Goal: Contribute content: Contribute content

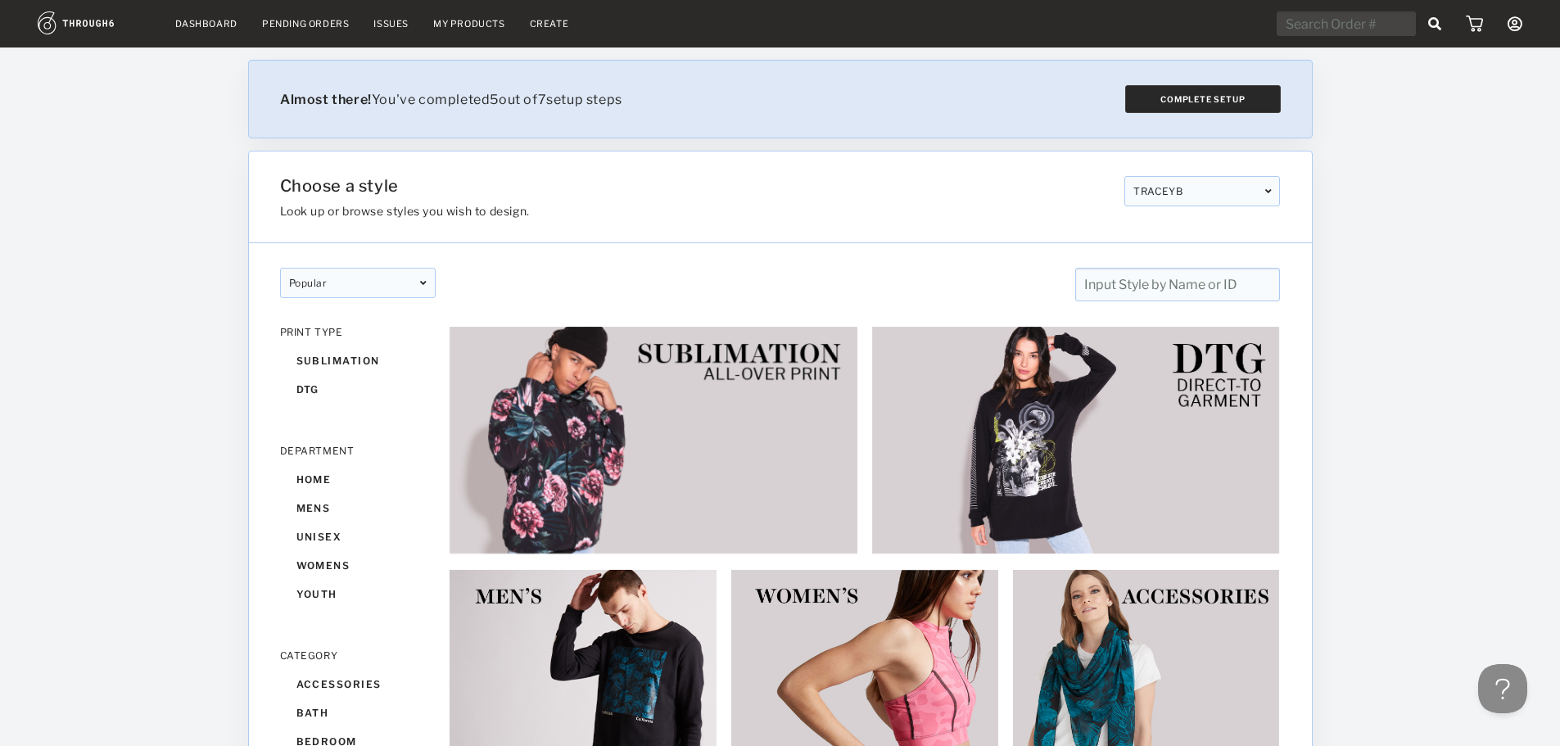
click at [1164, 102] on button "Complete Setup" at bounding box center [1202, 99] width 156 height 28
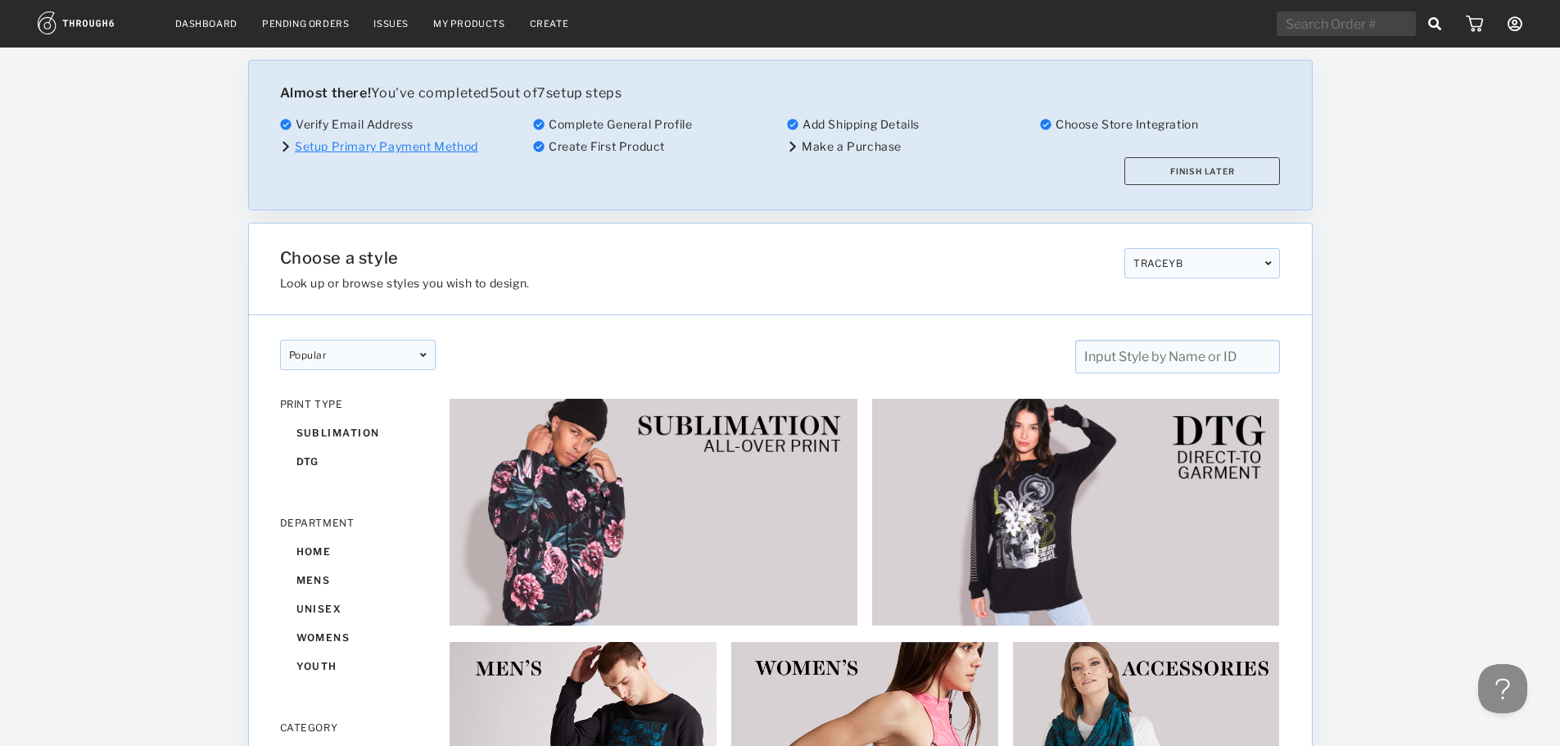
click at [341, 142] on link "Setup Primary Payment Method" at bounding box center [386, 146] width 183 height 14
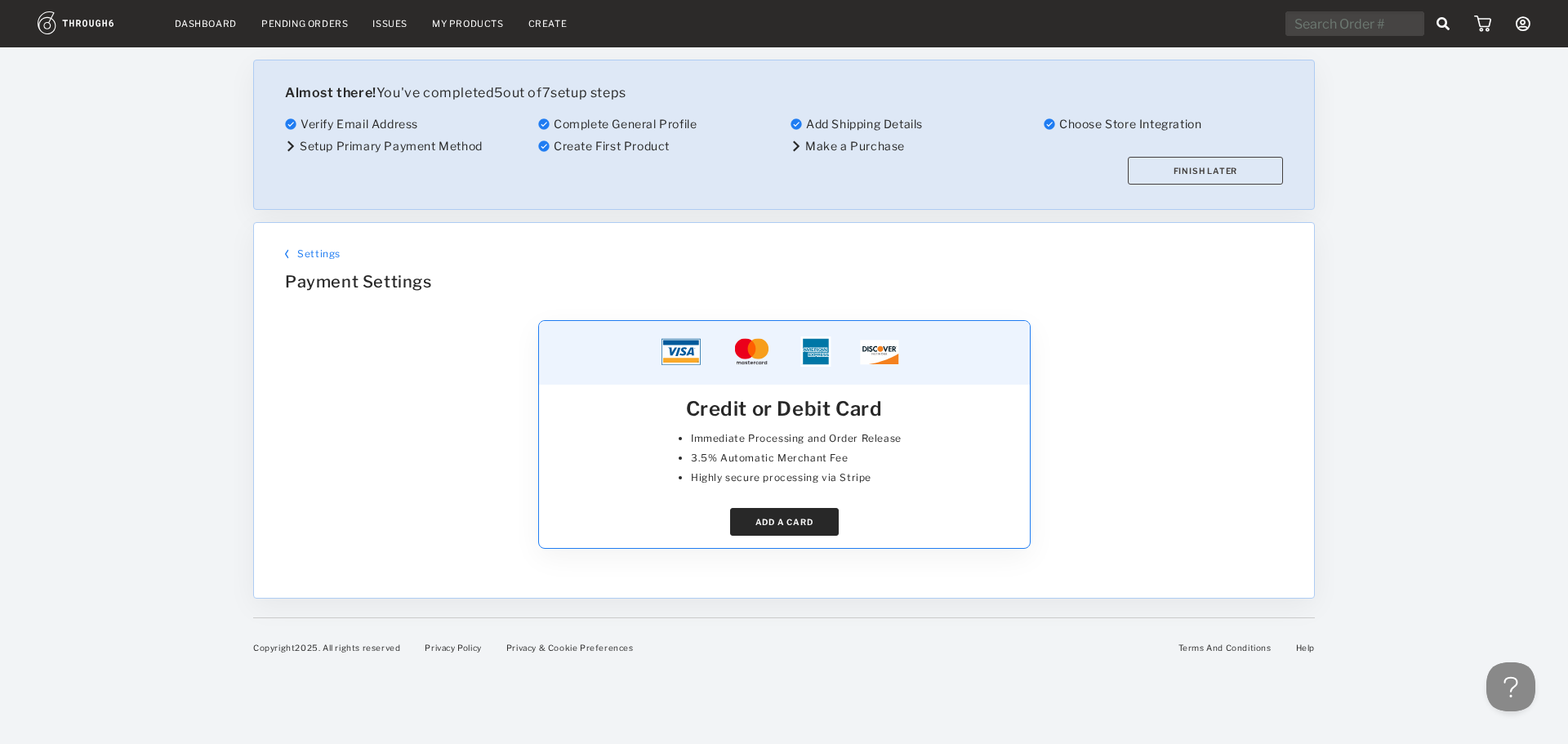
click at [781, 520] on button "ADD A CARD" at bounding box center [784, 522] width 109 height 28
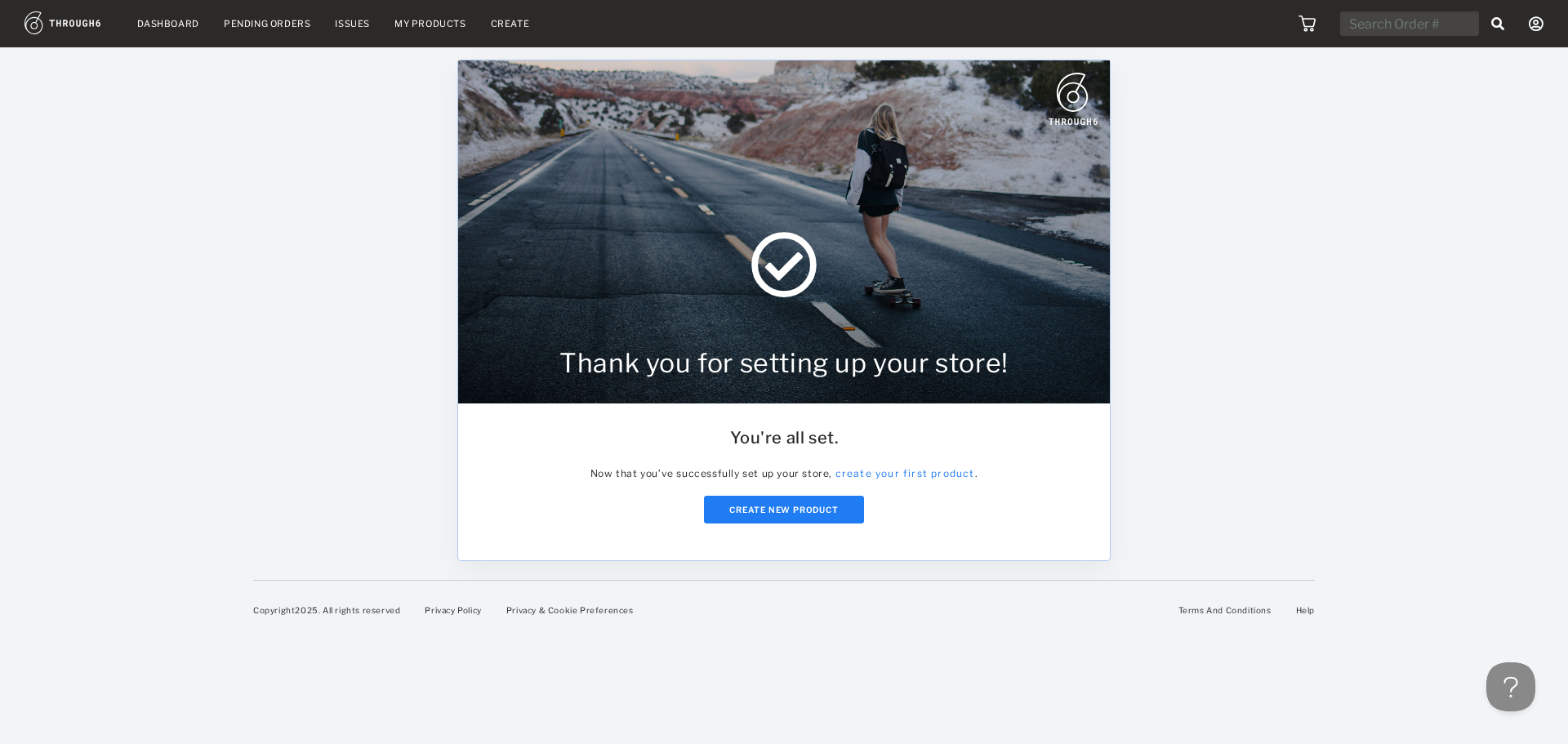
click at [1187, 480] on div "Dashboard Pending Orders Issues My Products Create My Account Brands Create New…" at bounding box center [784, 372] width 1568 height 744
click at [165, 24] on link "Dashboard" at bounding box center [169, 23] width 62 height 11
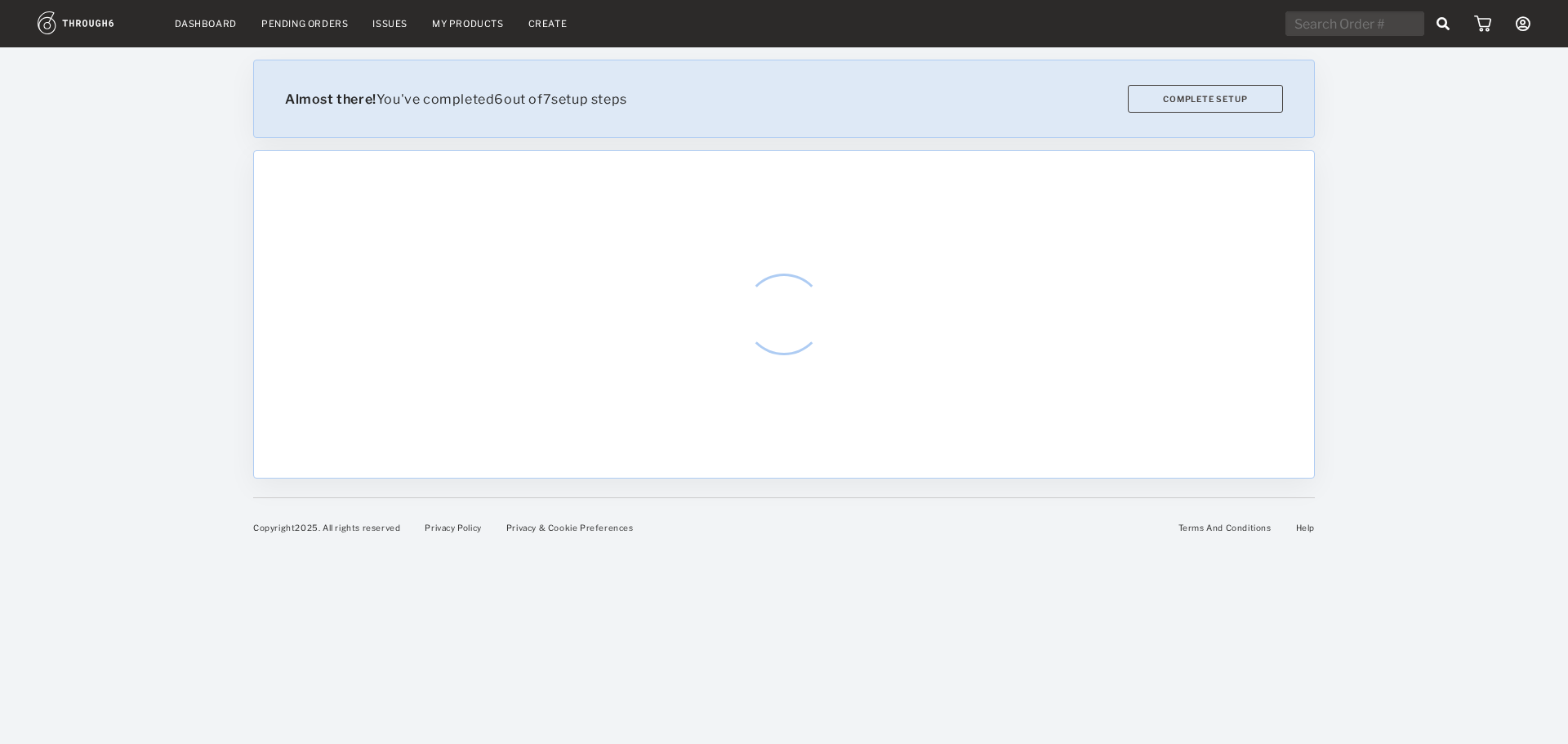
select select "8"
select select "2025"
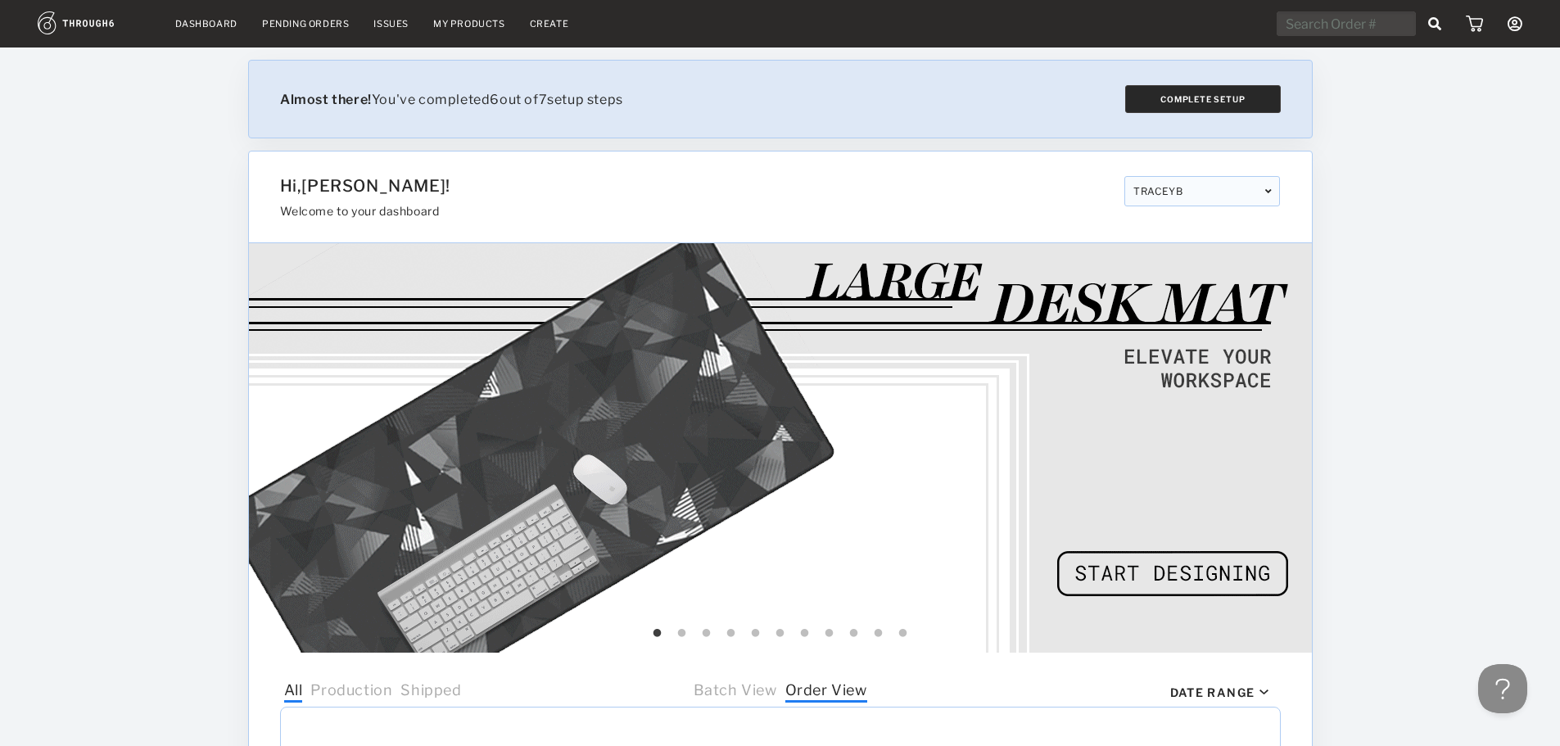
click at [1183, 104] on button "Complete Setup" at bounding box center [1202, 99] width 156 height 28
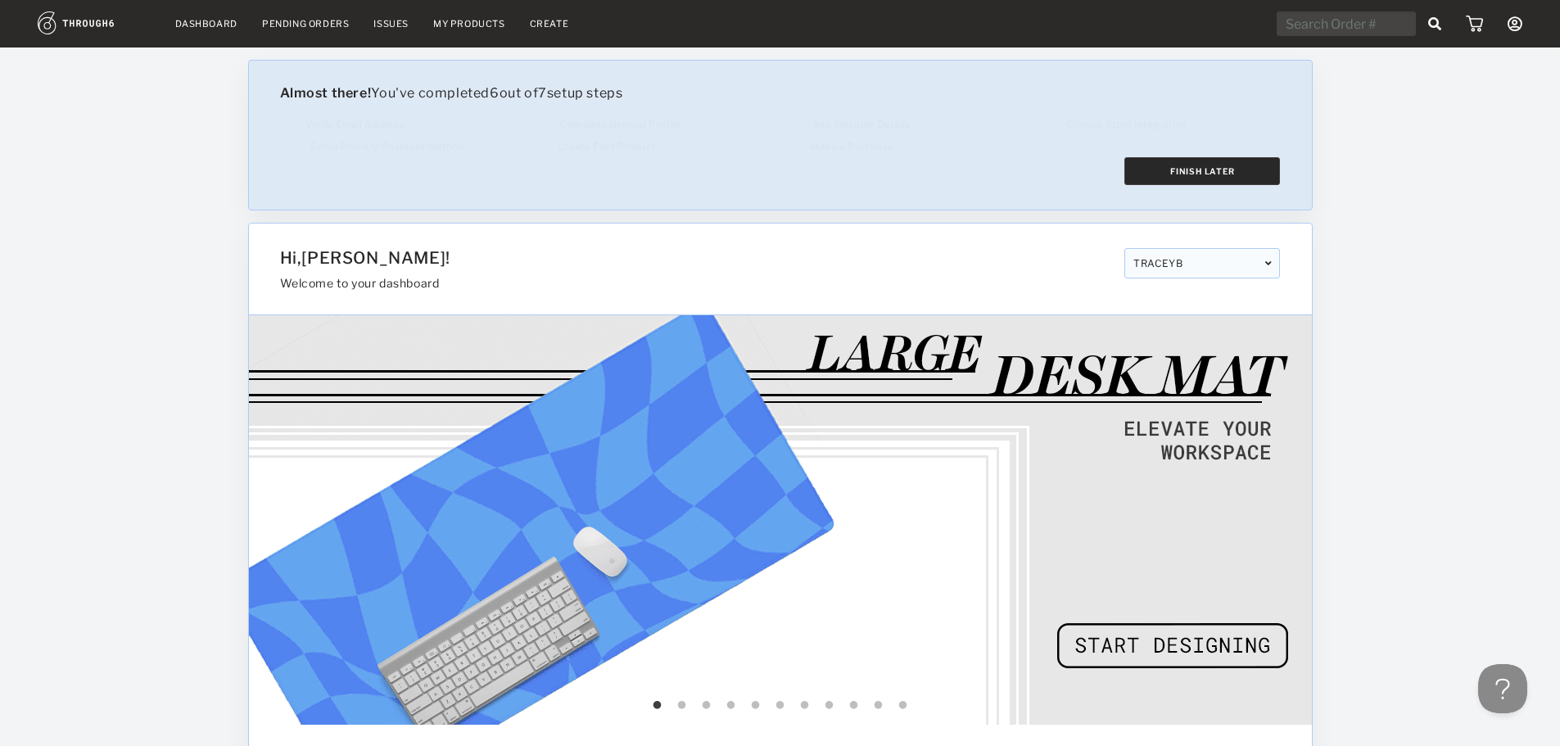
click at [1203, 178] on button "Finish Later" at bounding box center [1202, 171] width 156 height 28
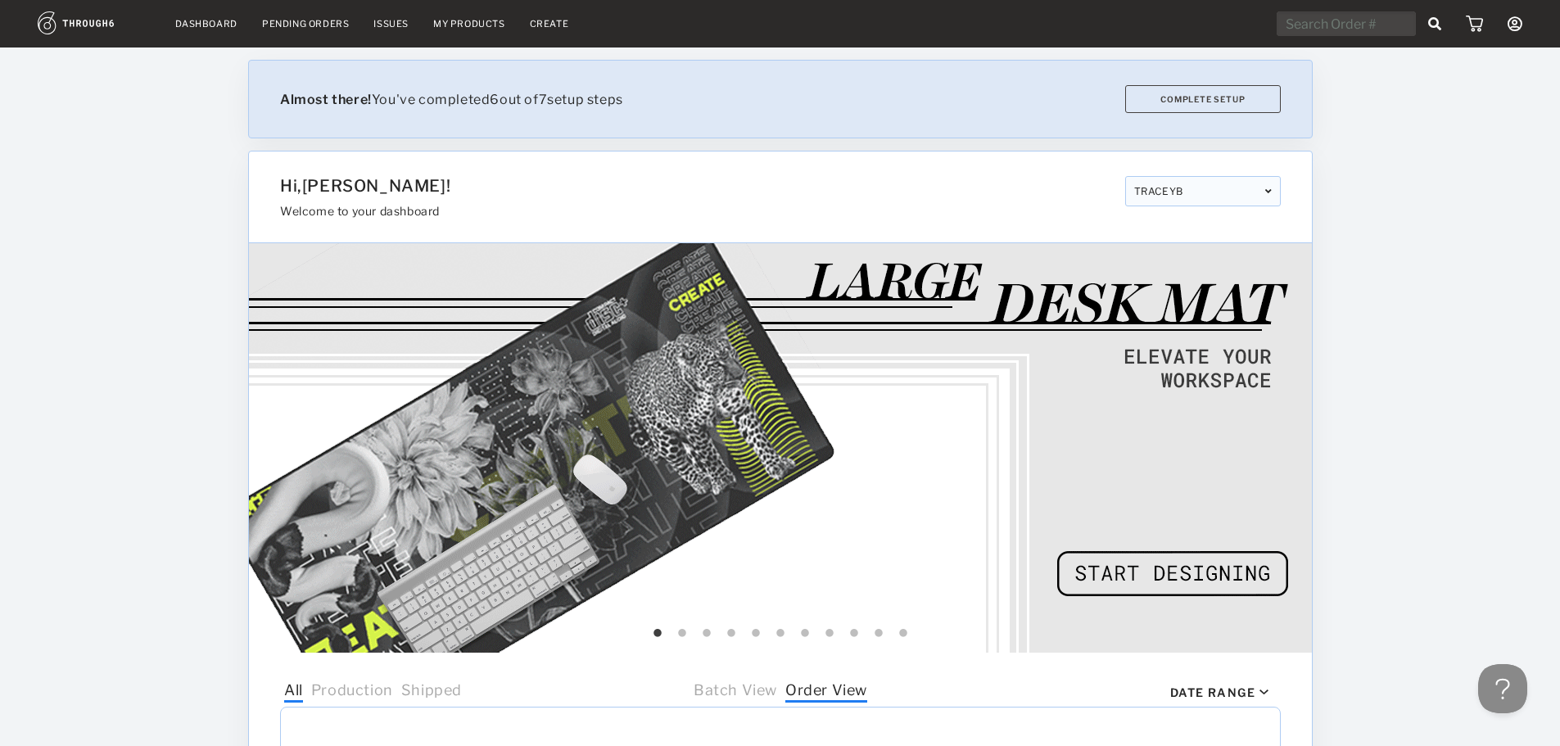
click at [1150, 198] on div "TRACEYB" at bounding box center [1202, 191] width 156 height 30
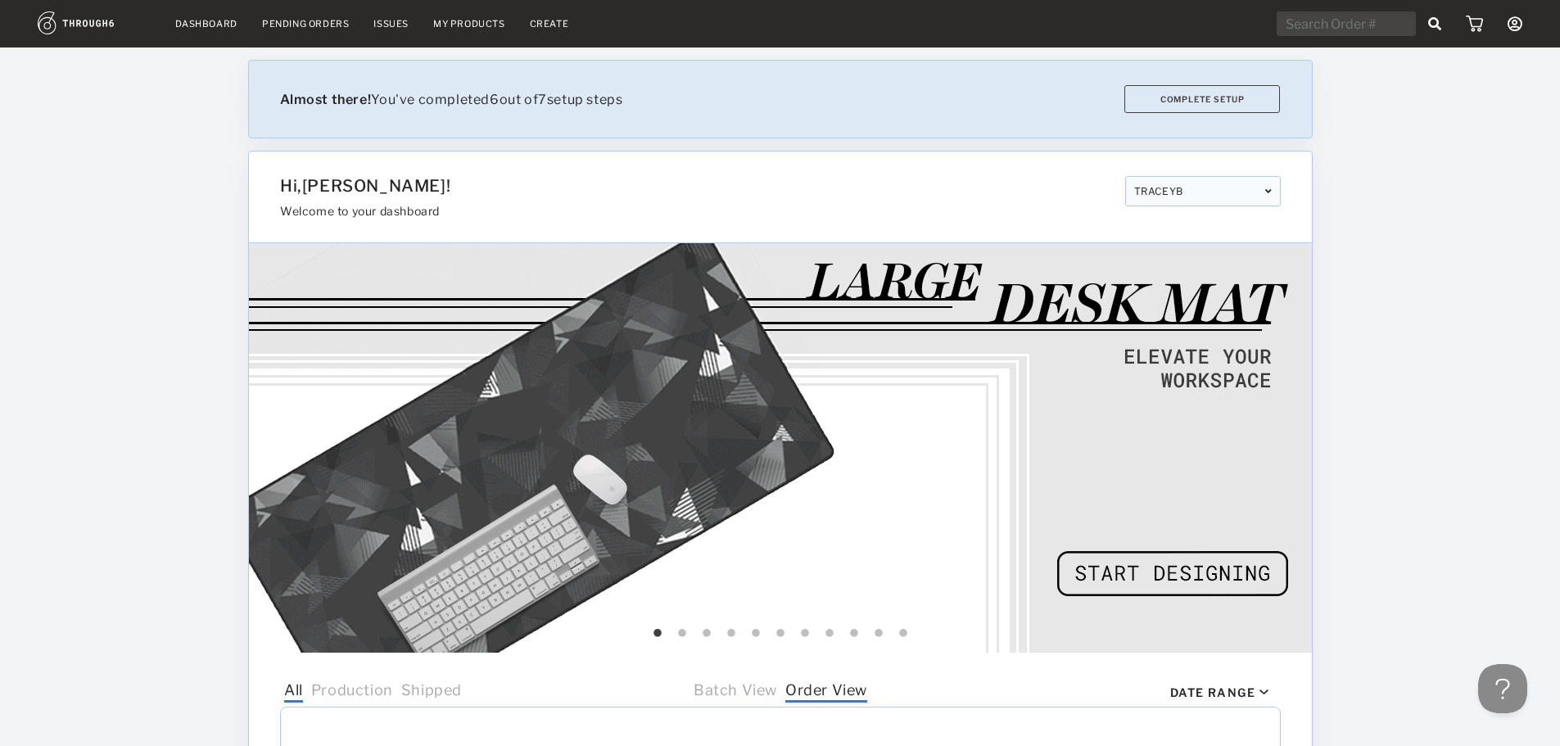
click at [1349, 194] on div "Dashboard Pending Orders Issues My Products Create My Account Brands Create New…" at bounding box center [780, 446] width 1560 height 892
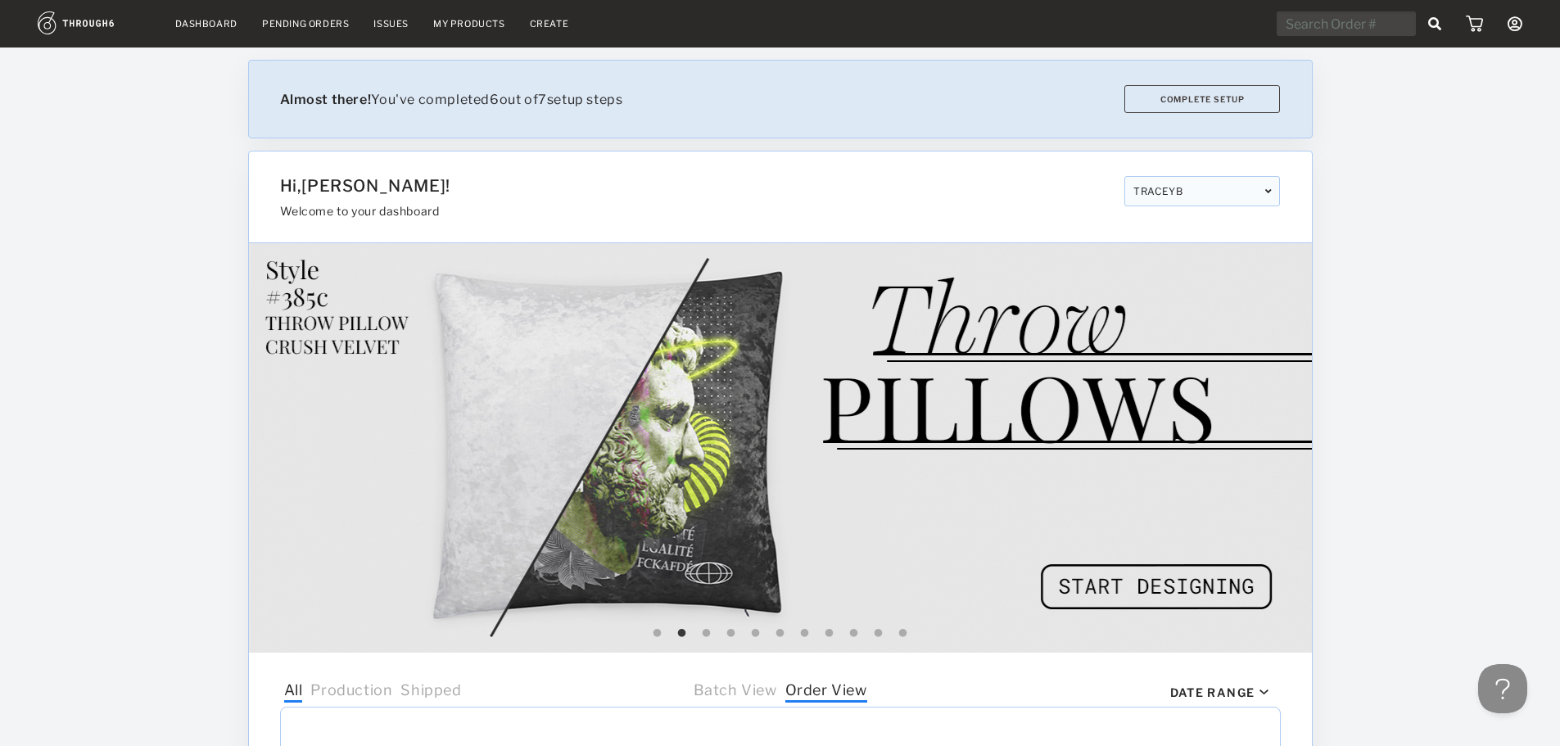
click at [1508, 27] on icon at bounding box center [1515, 23] width 15 height 15
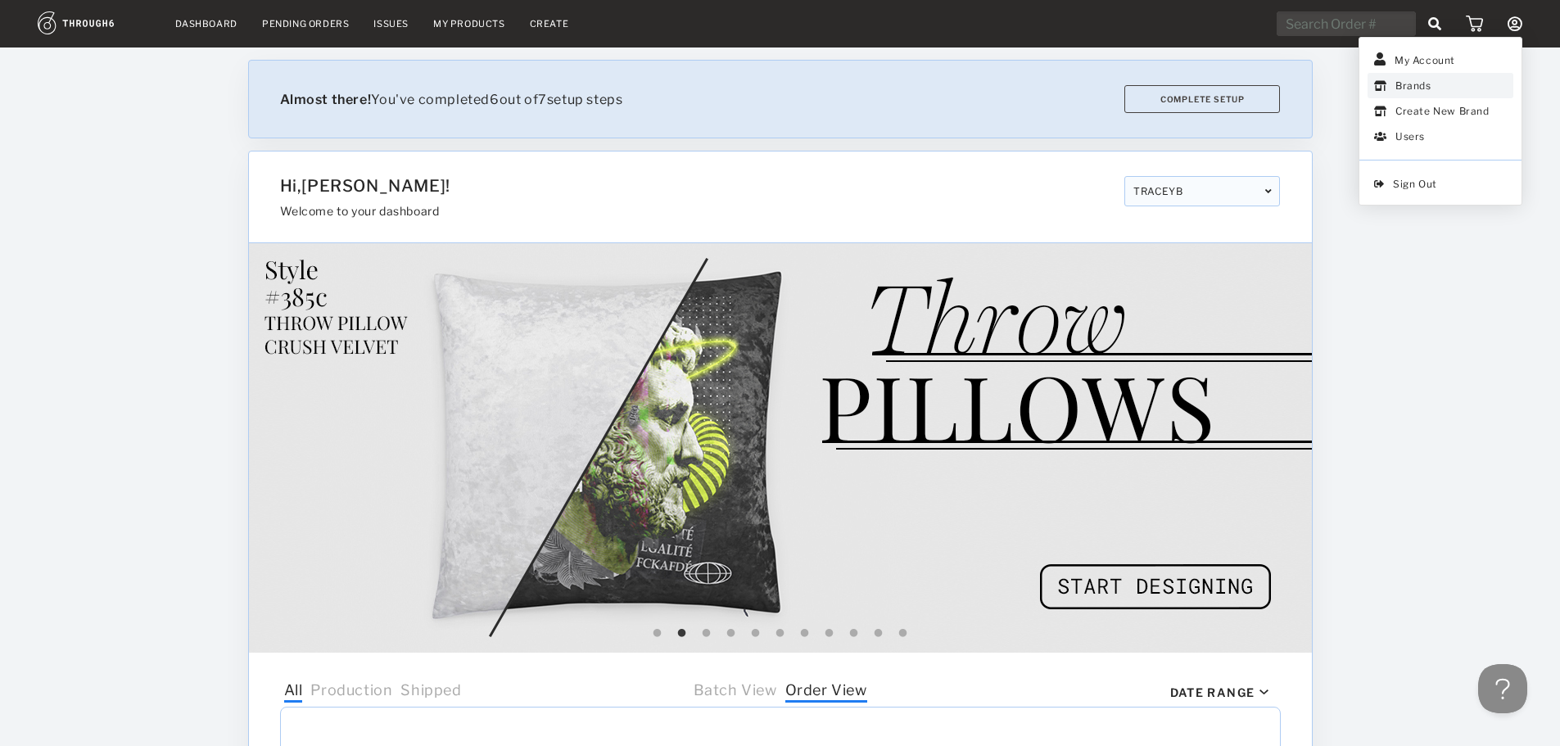
click at [1417, 90] on link "Brands" at bounding box center [1440, 85] width 146 height 25
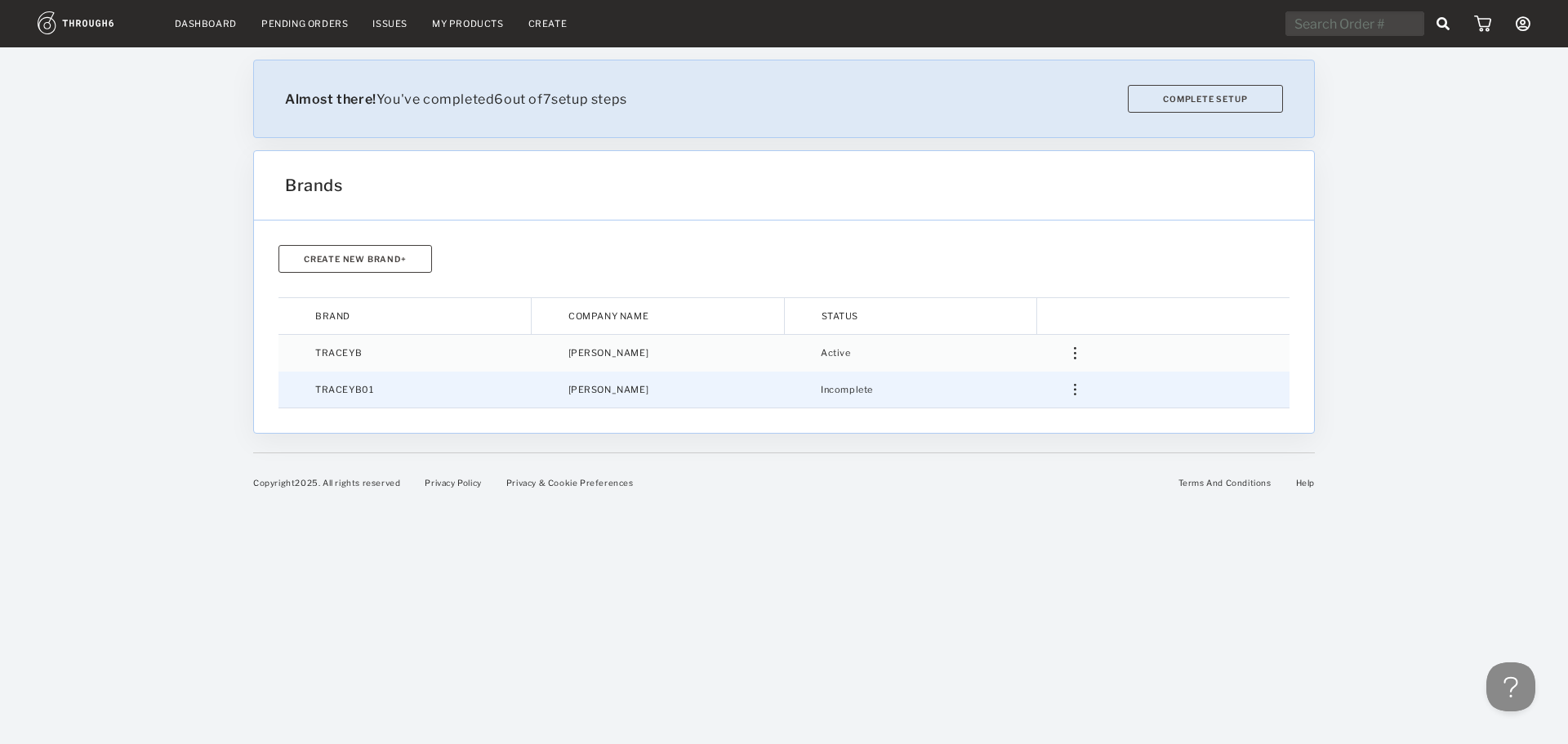
click at [1075, 393] on img at bounding box center [1075, 390] width 2 height 12
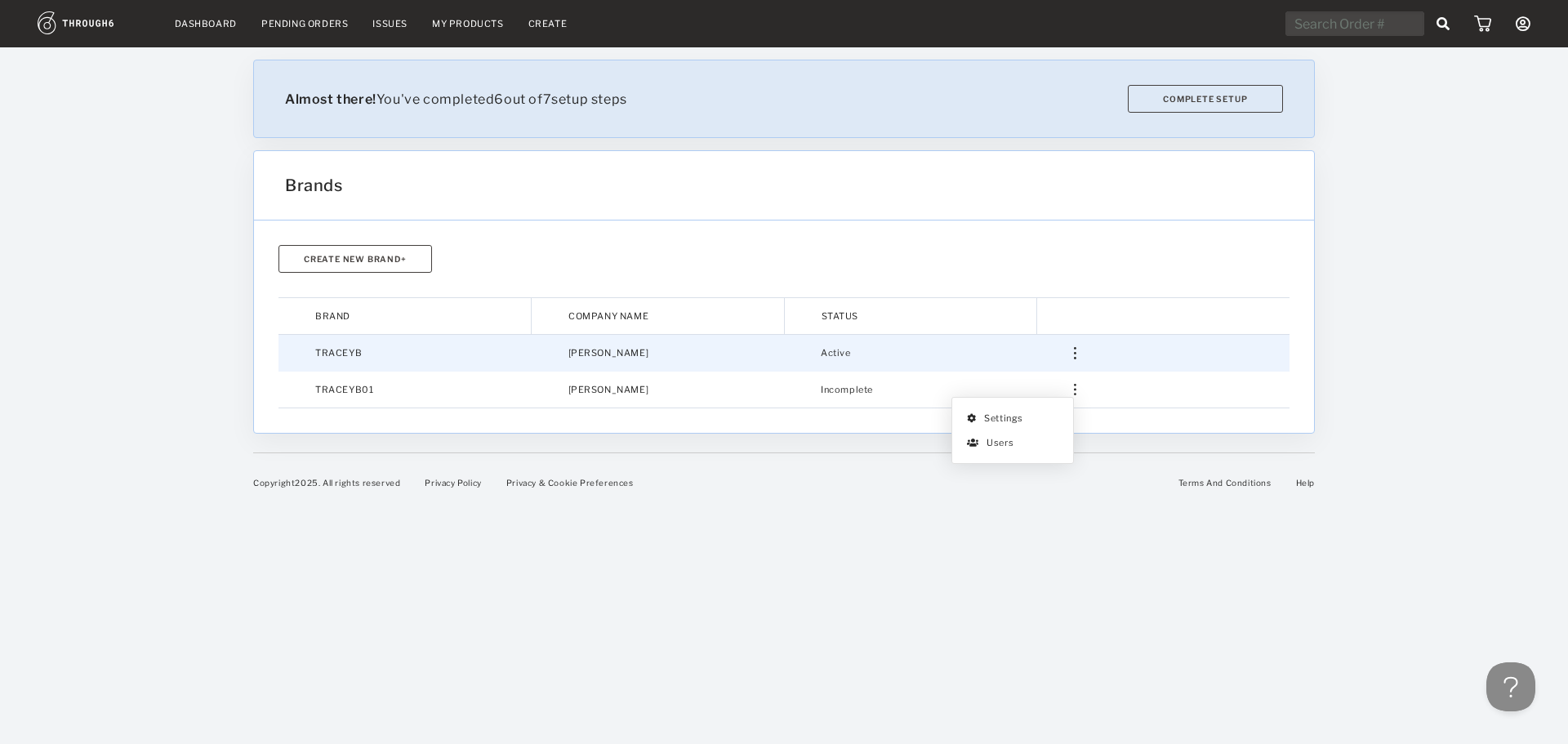
click at [1076, 349] on div at bounding box center [1182, 353] width 216 height 12
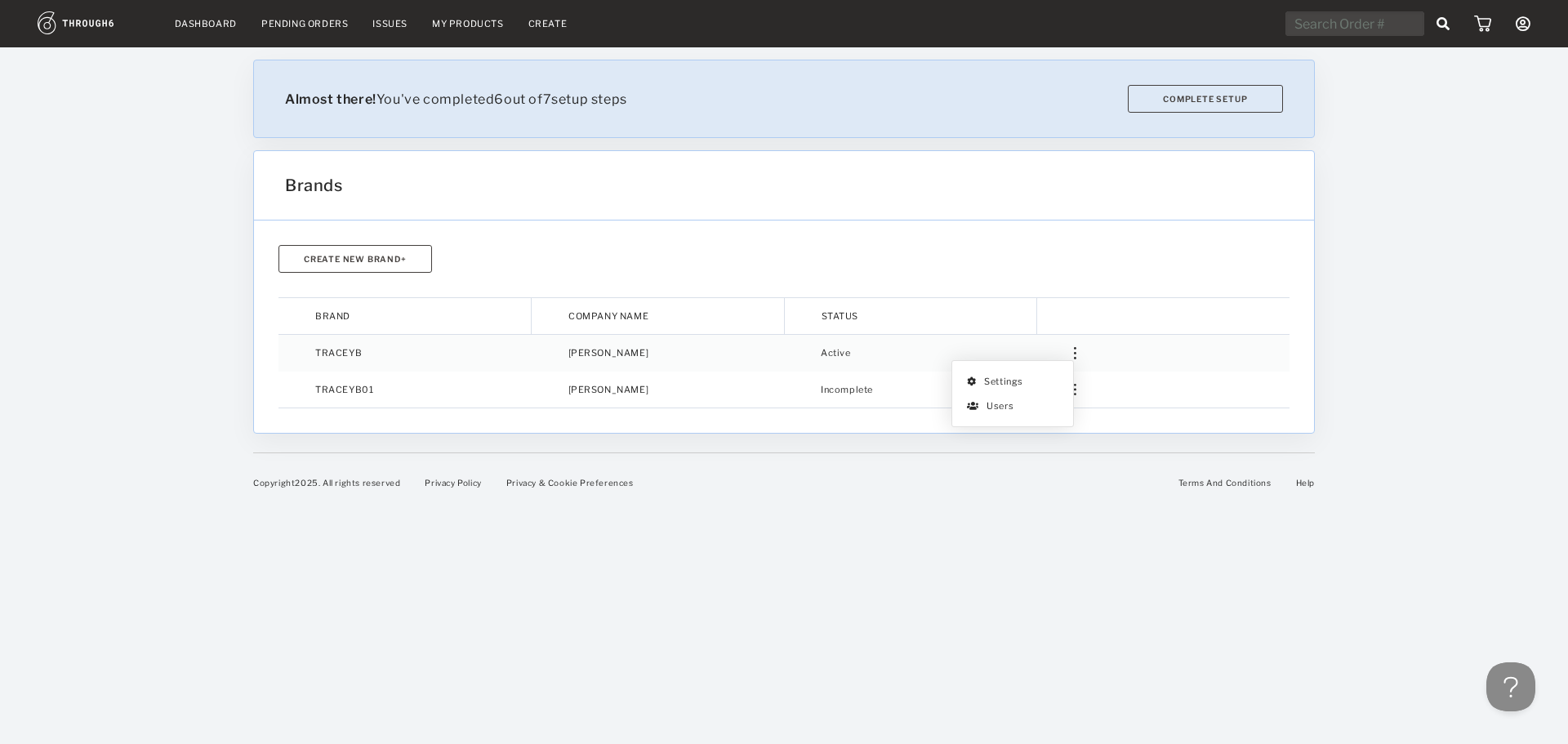
click at [1013, 376] on link "Settings" at bounding box center [1012, 381] width 105 height 25
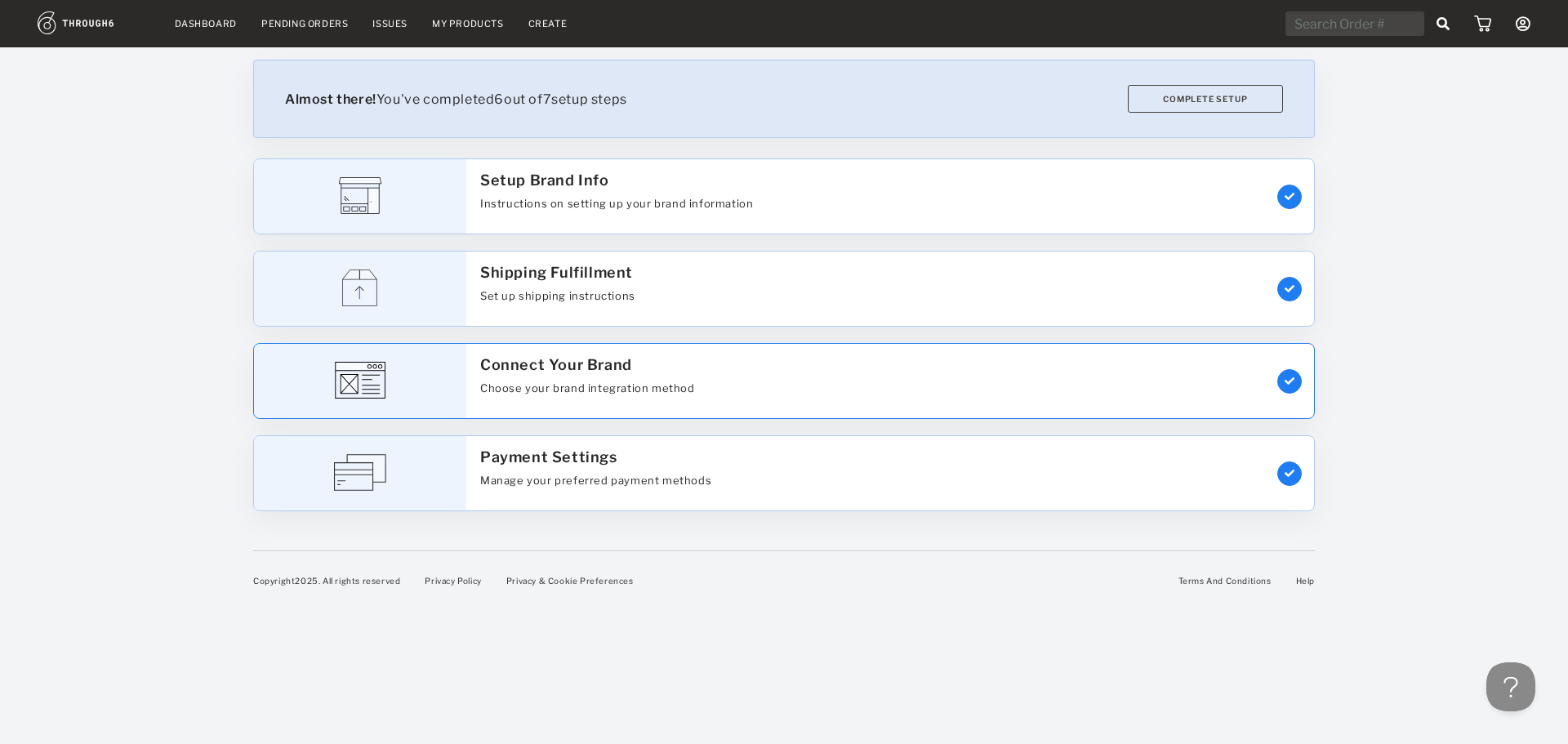
click at [543, 365] on div "Connect Your Brand" at bounding box center [556, 364] width 152 height 17
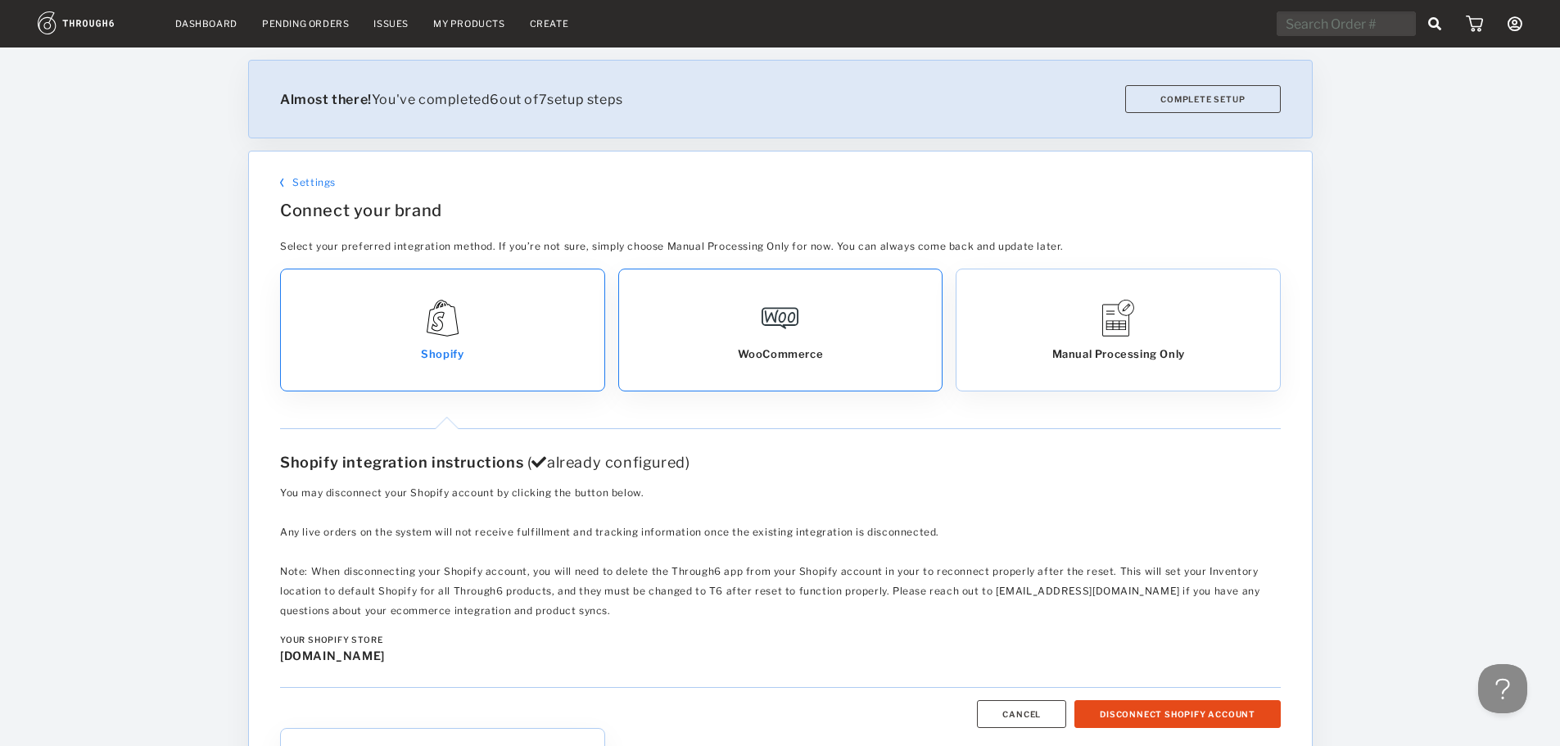
click at [773, 328] on img at bounding box center [780, 318] width 37 height 37
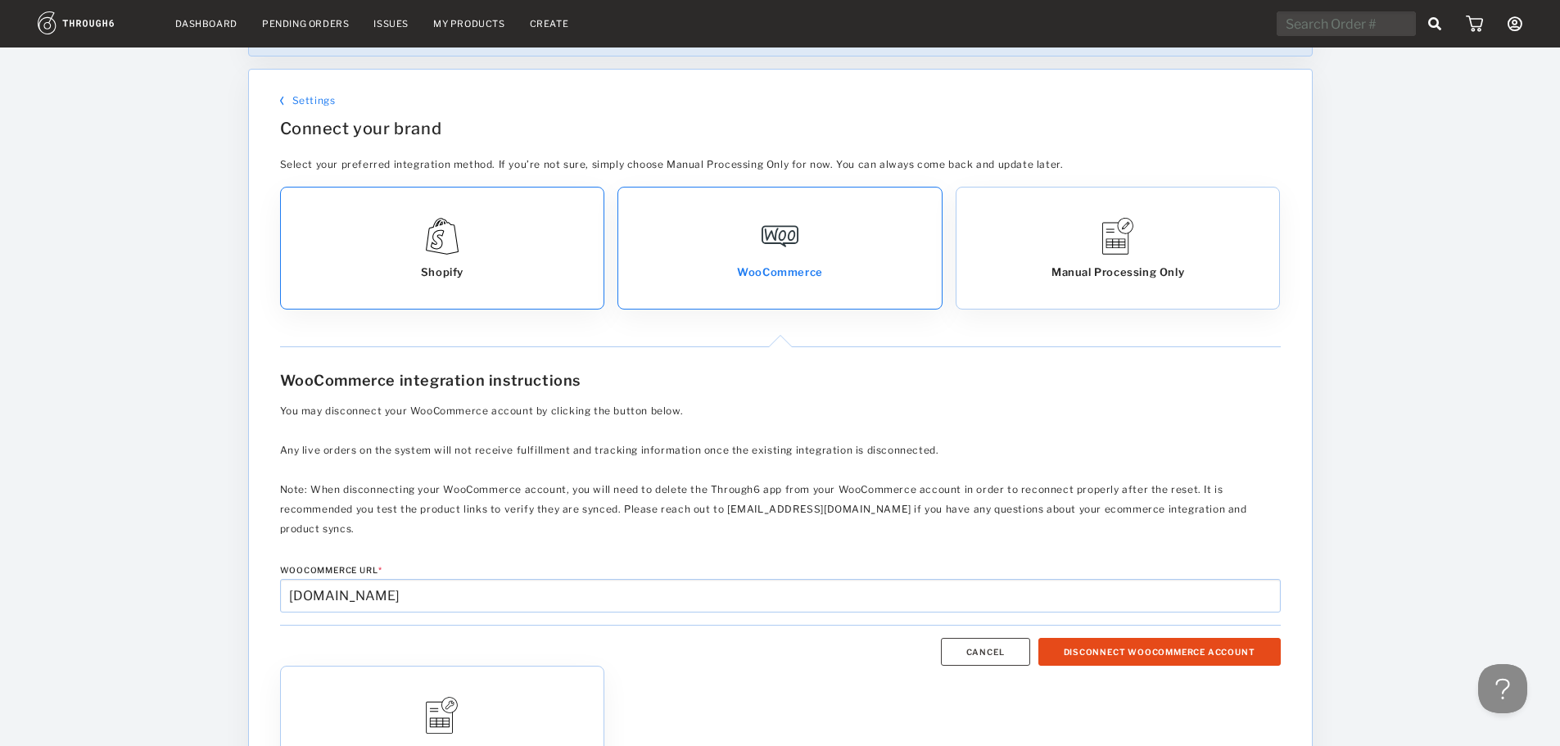
scroll to position [75, 0]
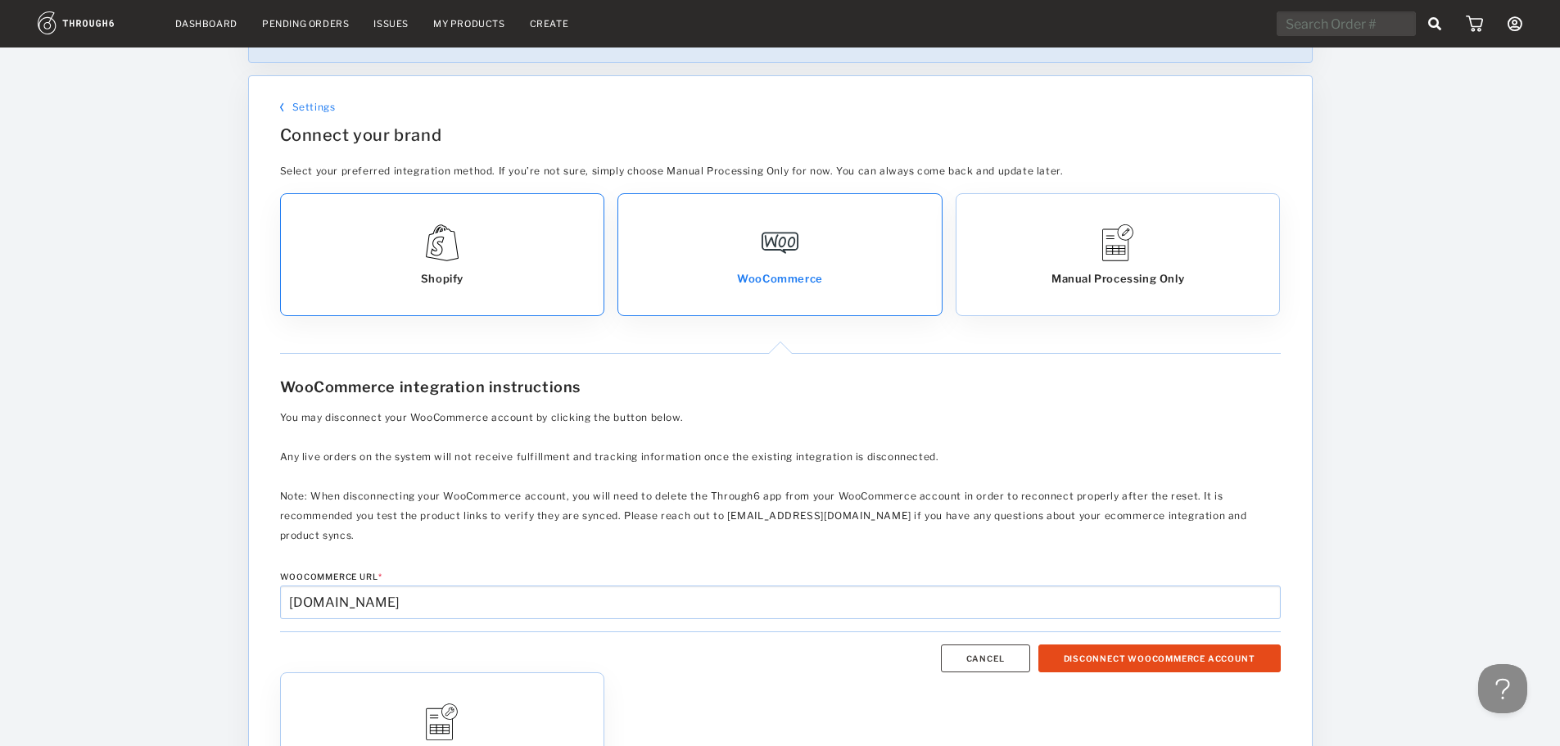
click at [543, 258] on div "Shopify" at bounding box center [442, 254] width 323 height 121
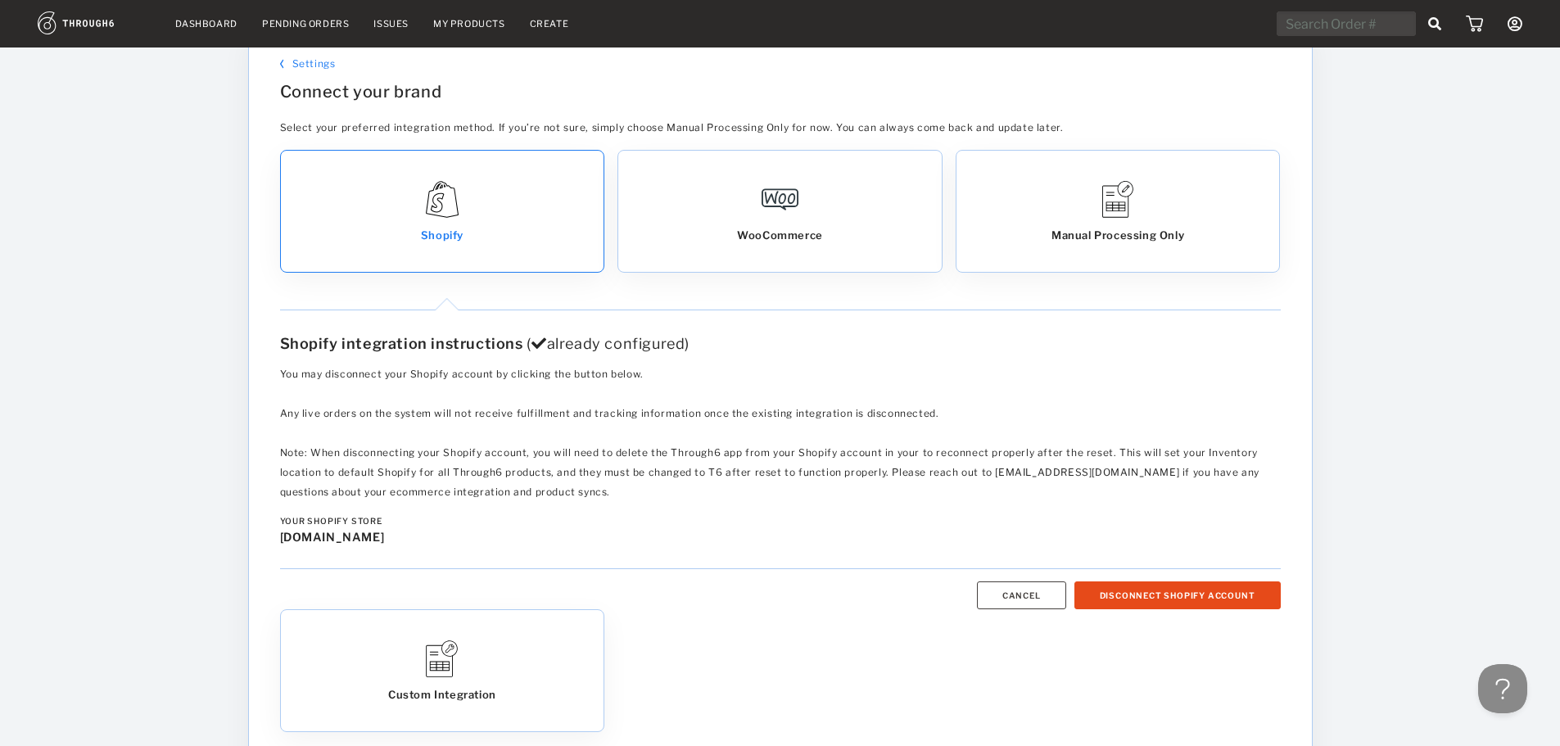
scroll to position [157, 0]
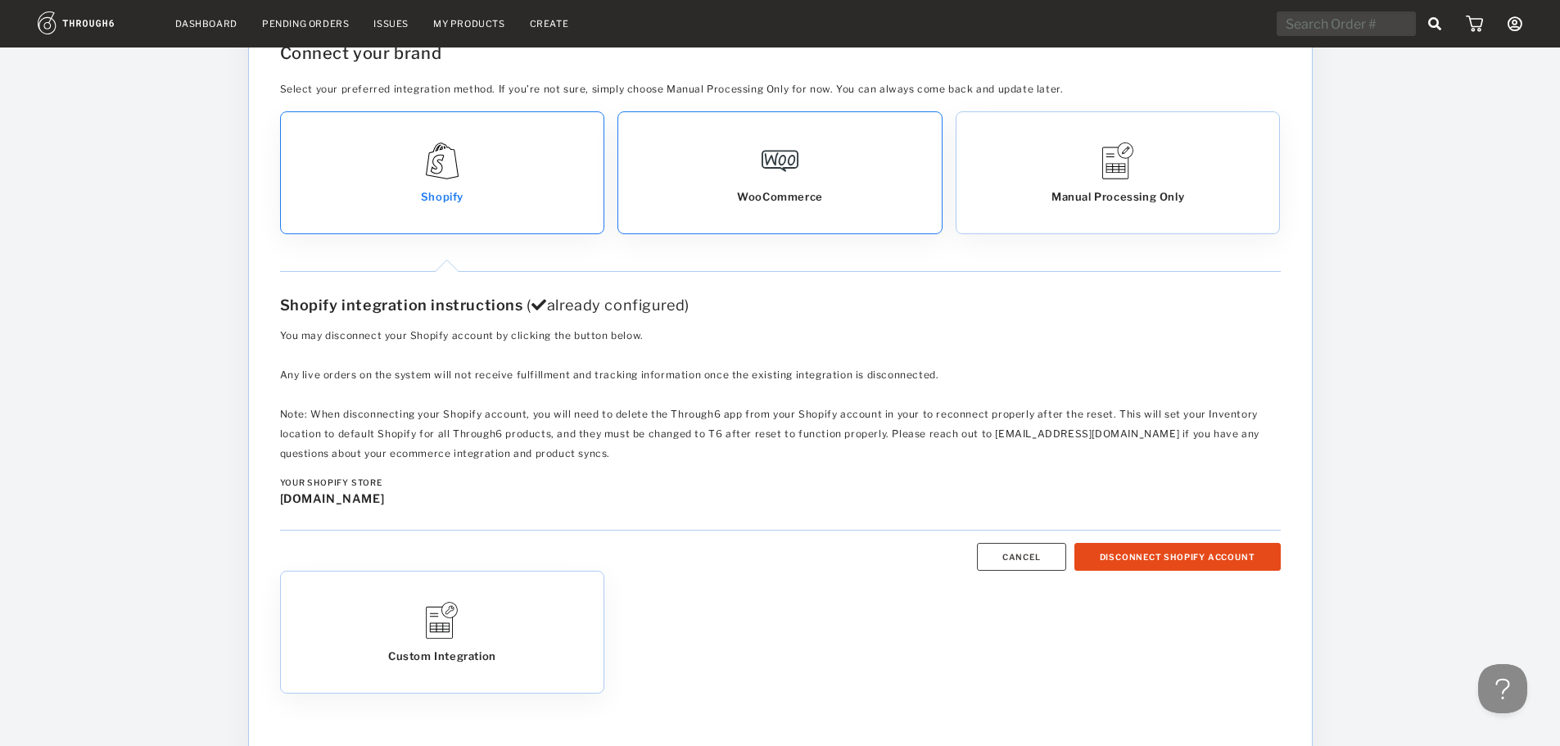
click at [769, 166] on img at bounding box center [780, 160] width 37 height 37
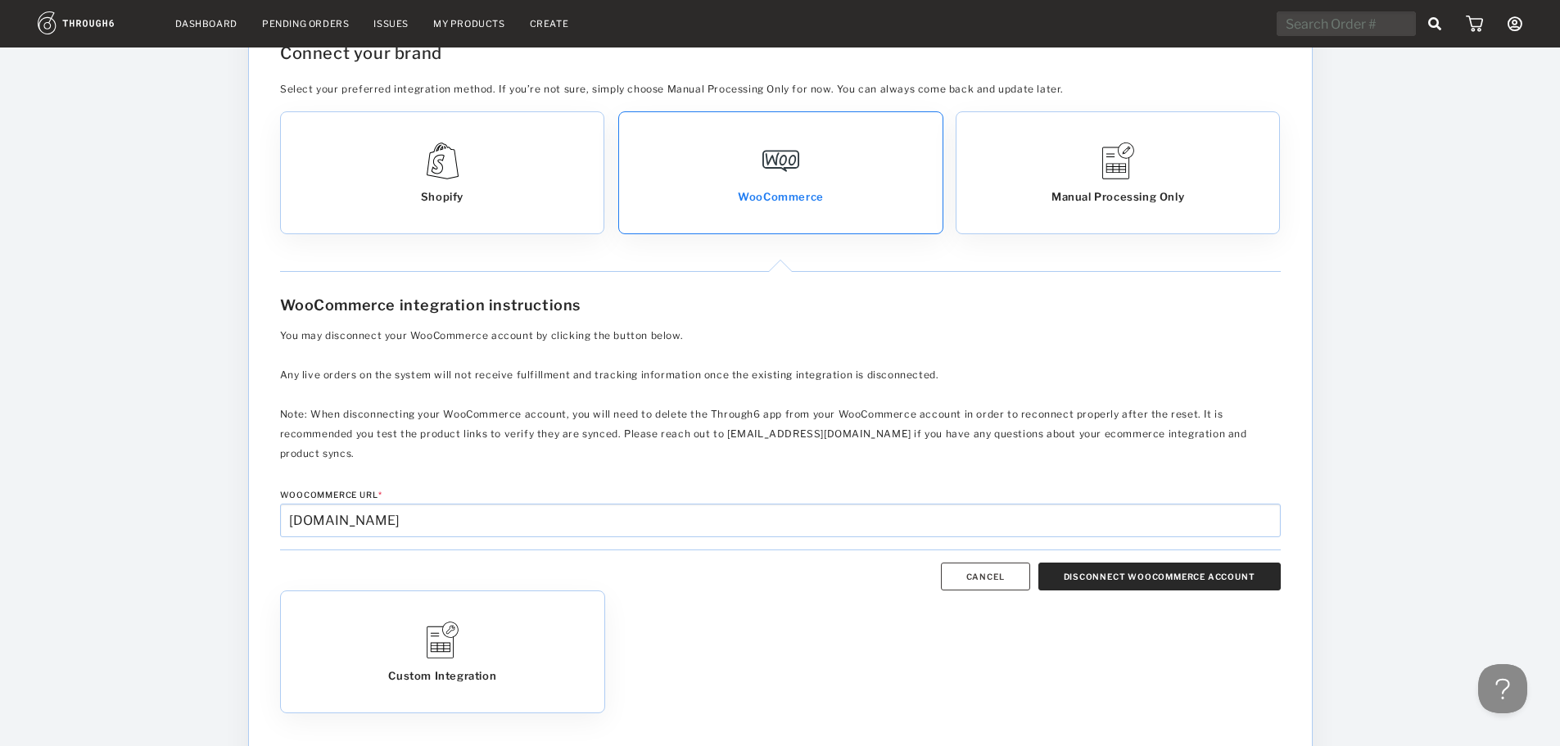
click at [1142, 563] on button "Disconnect WooCommerce Account" at bounding box center [1159, 577] width 242 height 28
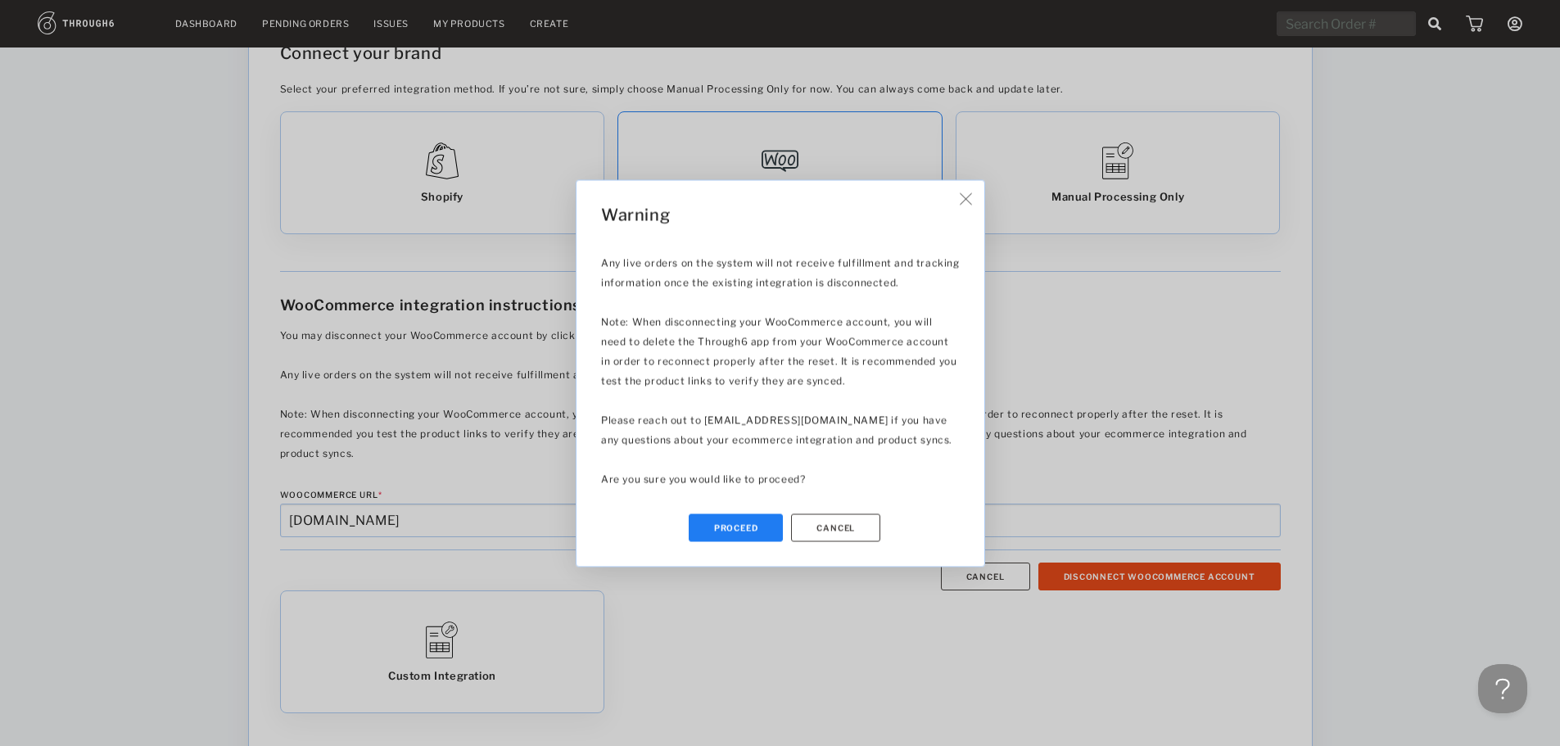
click at [783, 518] on button "Proceed" at bounding box center [735, 527] width 95 height 28
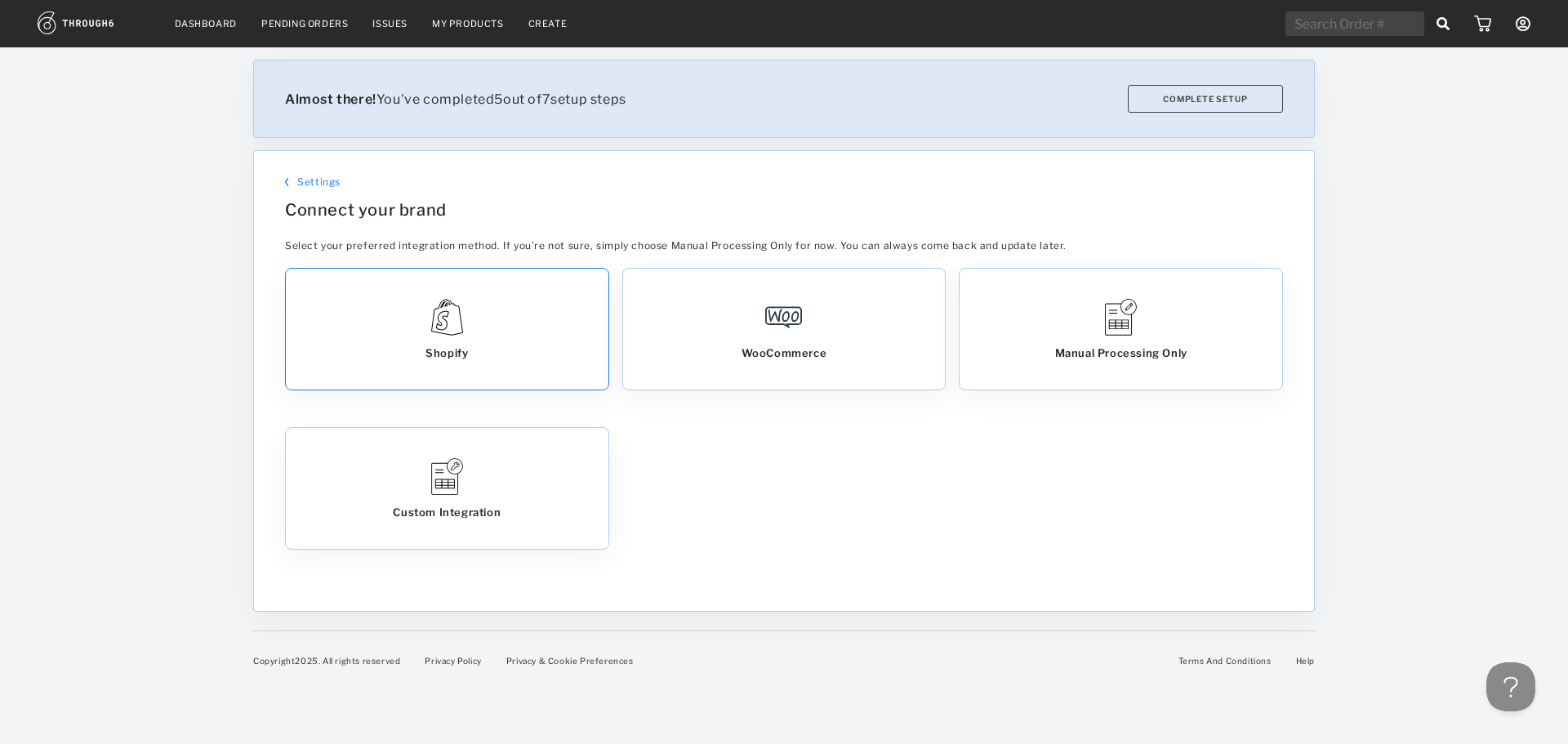
click at [494, 323] on div "Shopify" at bounding box center [447, 328] width 322 height 121
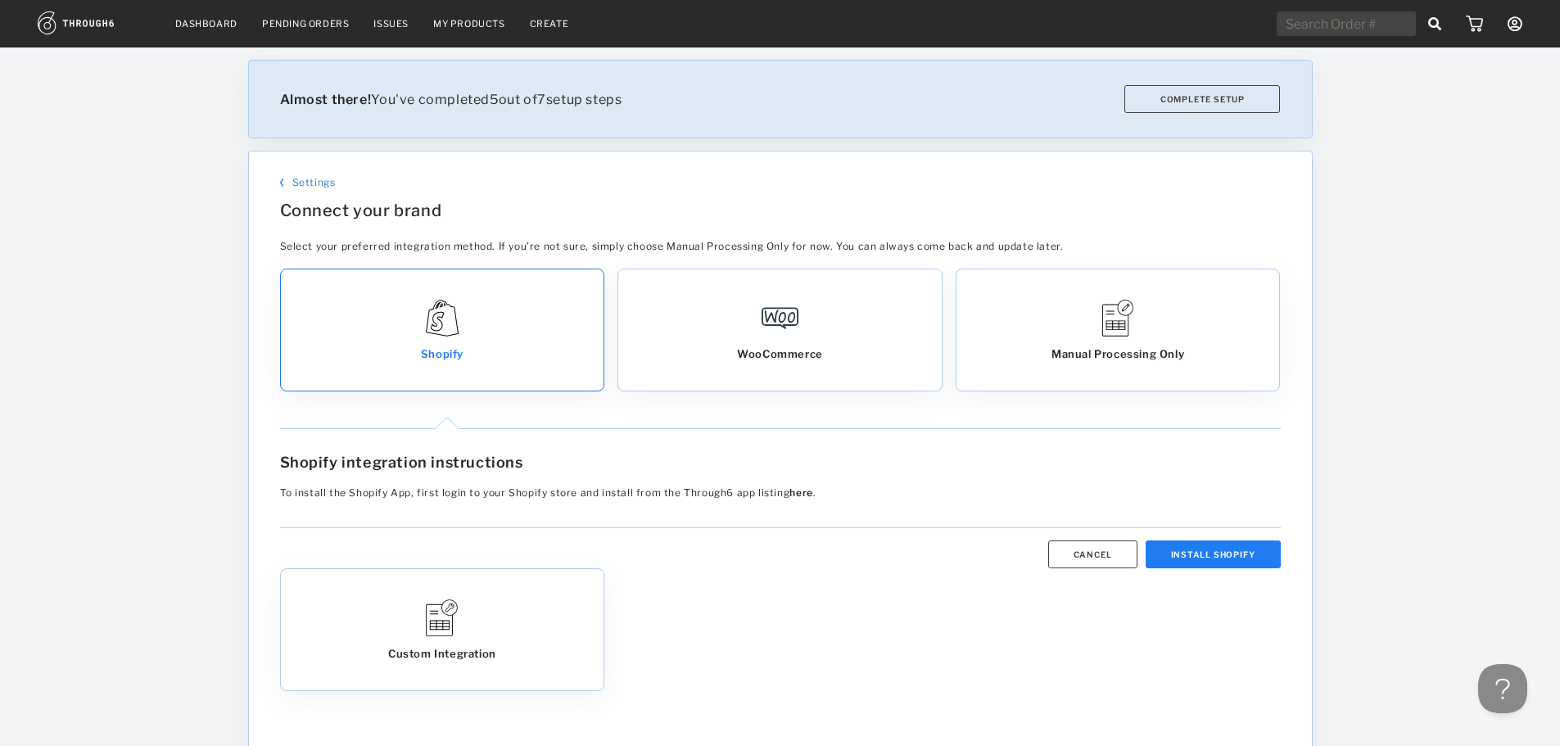
click at [495, 324] on div "Shopify" at bounding box center [442, 329] width 323 height 121
click at [722, 327] on div "WooCommerce" at bounding box center [779, 329] width 323 height 121
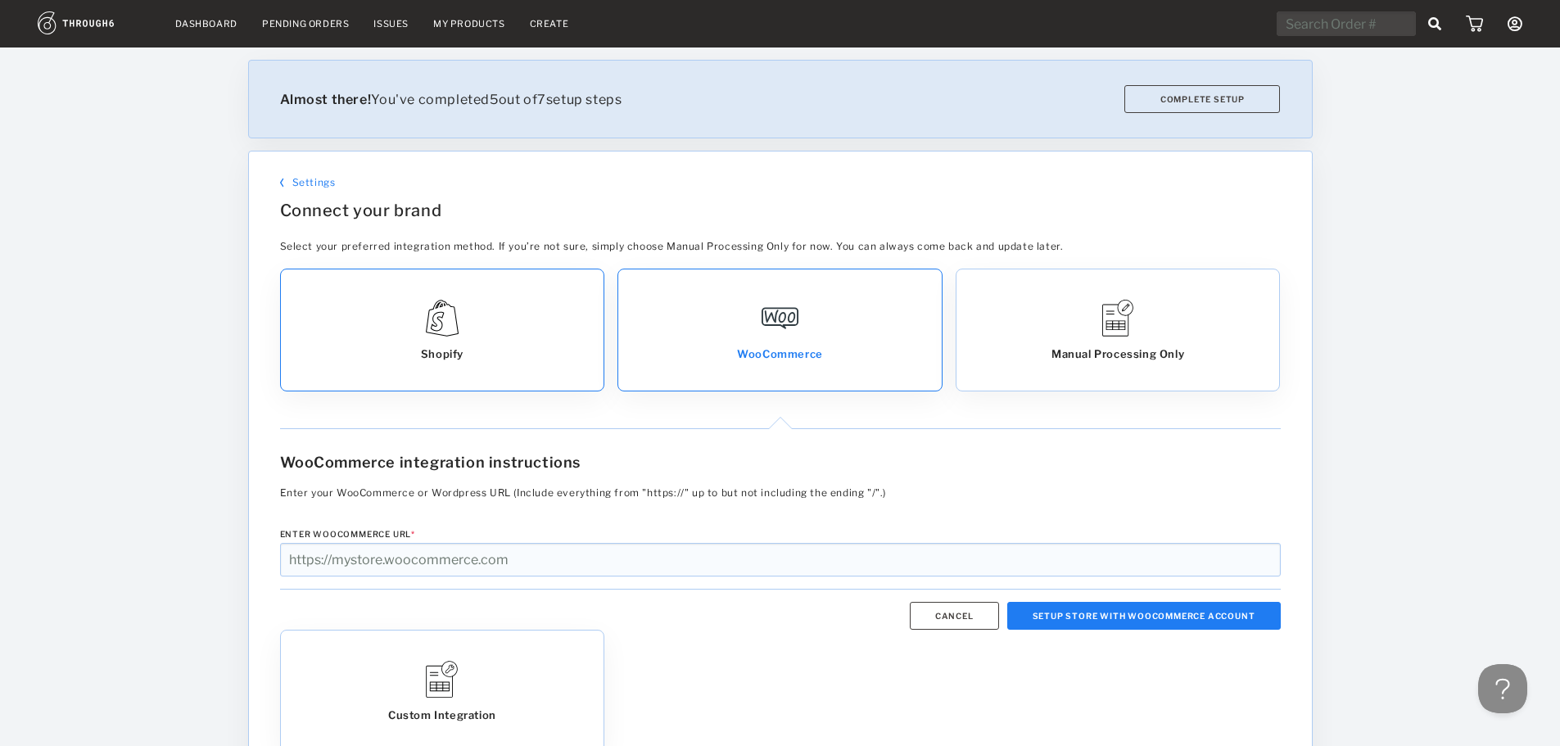
click at [490, 326] on div "Shopify" at bounding box center [442, 329] width 323 height 121
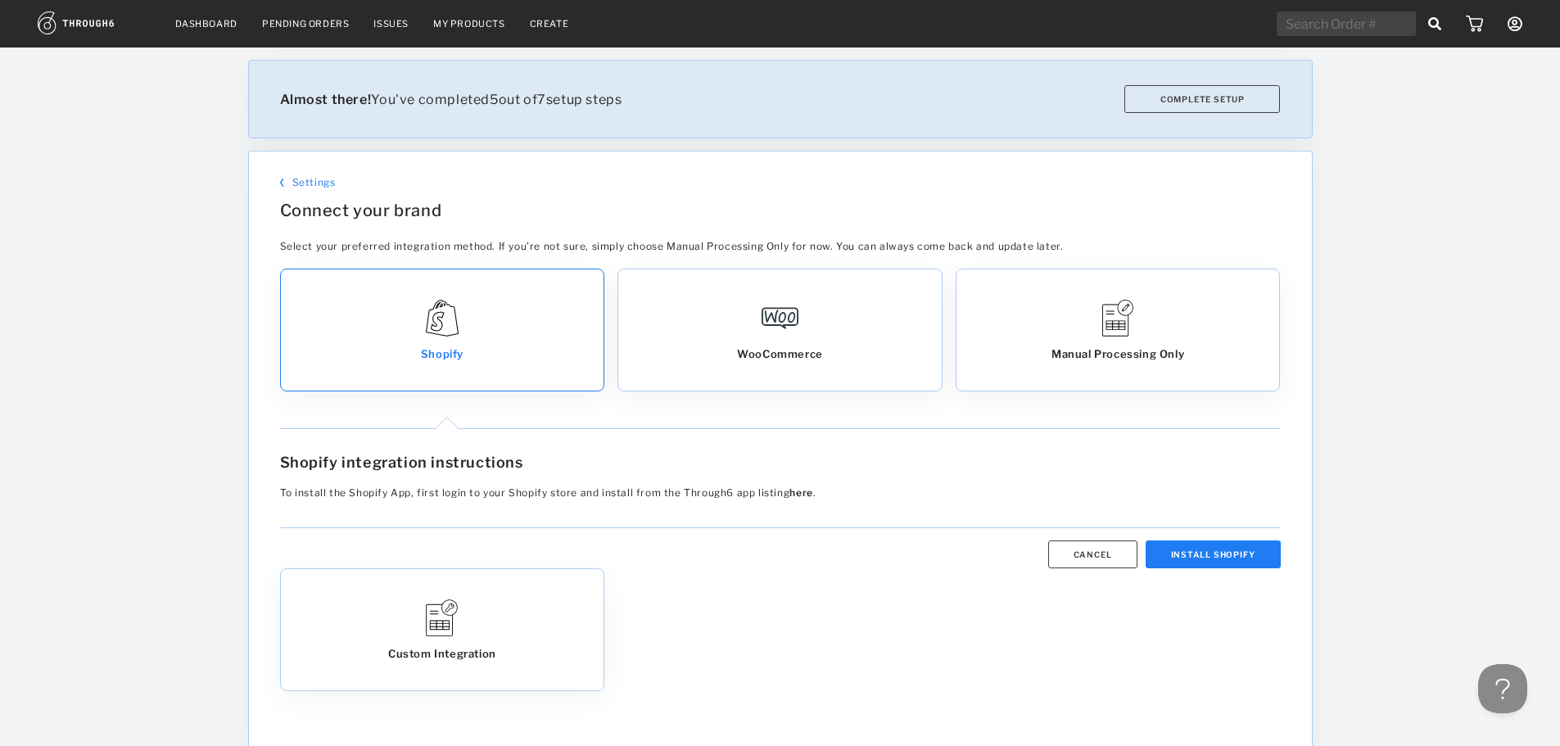
click at [310, 178] on span "Settings" at bounding box center [313, 182] width 43 height 12
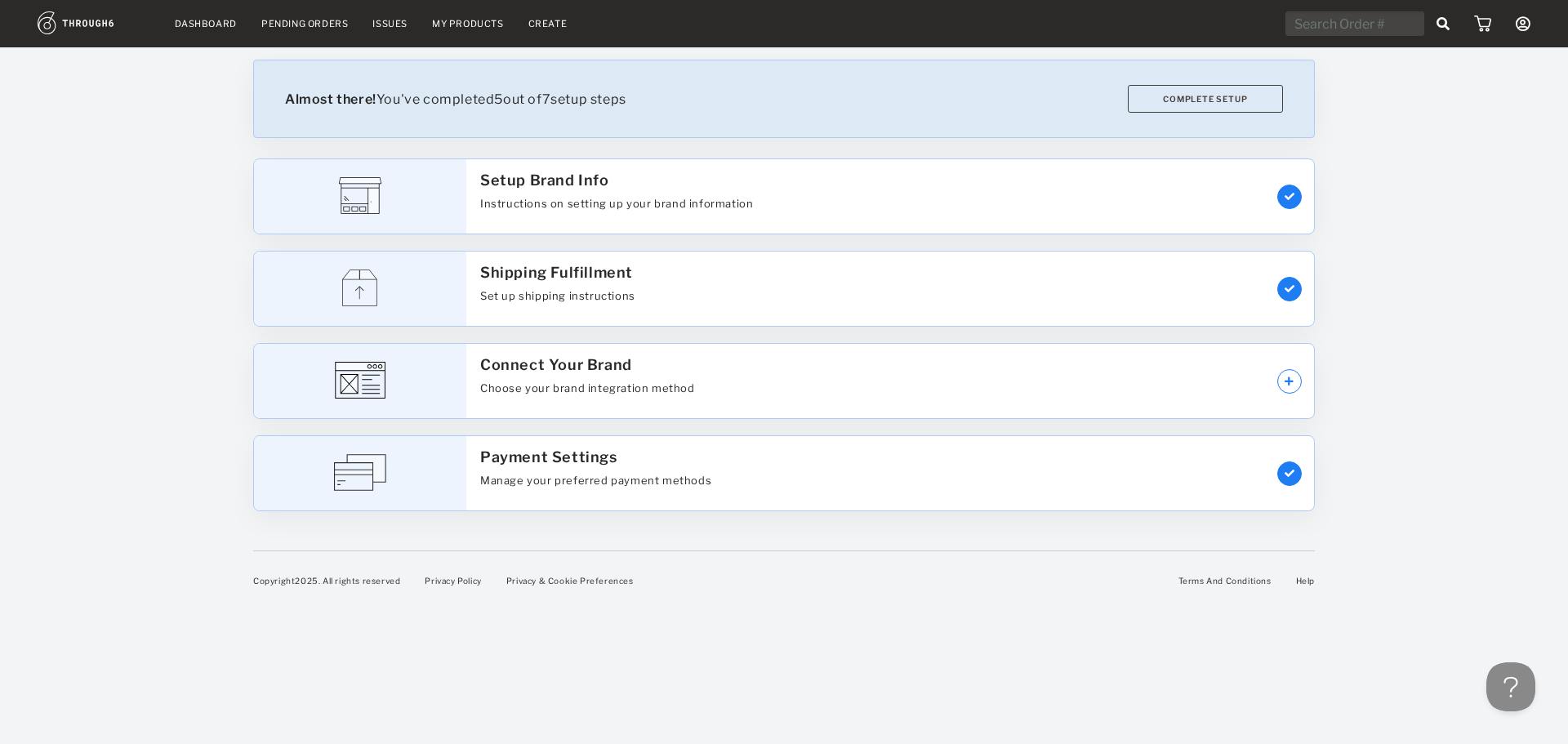
click at [1519, 25] on icon at bounding box center [1523, 23] width 15 height 15
click at [1441, 59] on link "My Account" at bounding box center [1449, 59] width 146 height 27
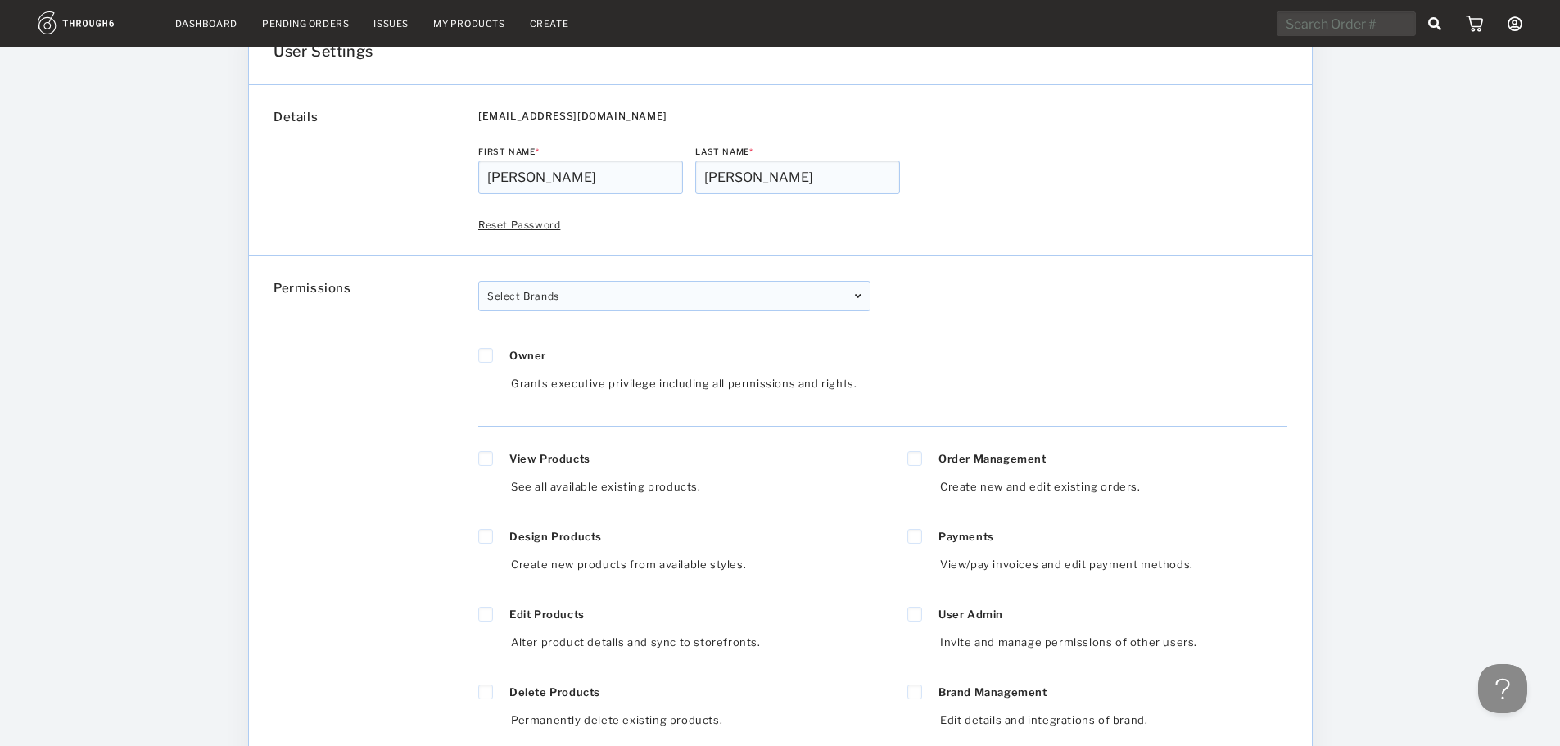
scroll to position [164, 0]
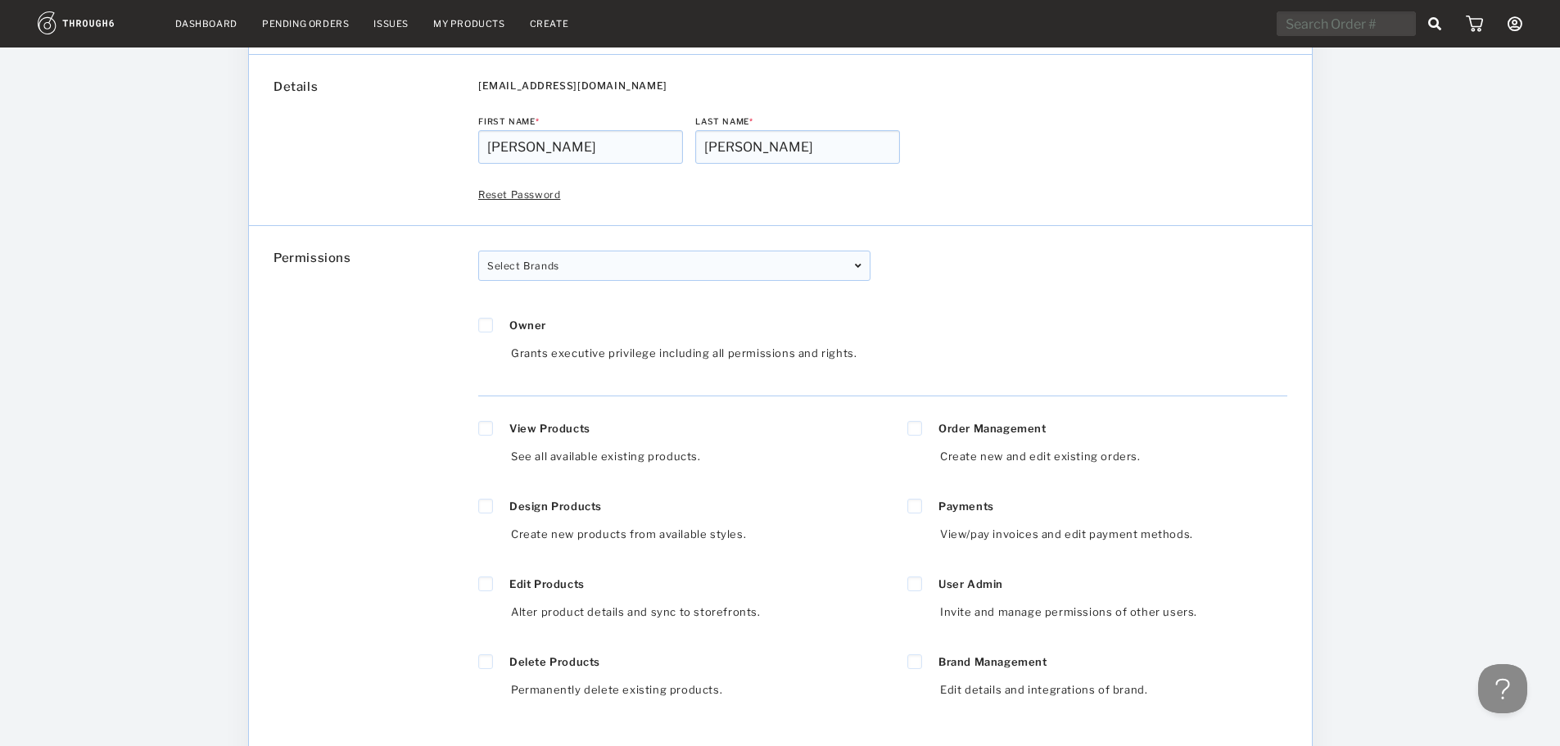
click at [854, 269] on div "Select Brands TRACEYB Enabled TRACEYB01 Enabled TRACEYB TRACEYB01" at bounding box center [674, 266] width 392 height 30
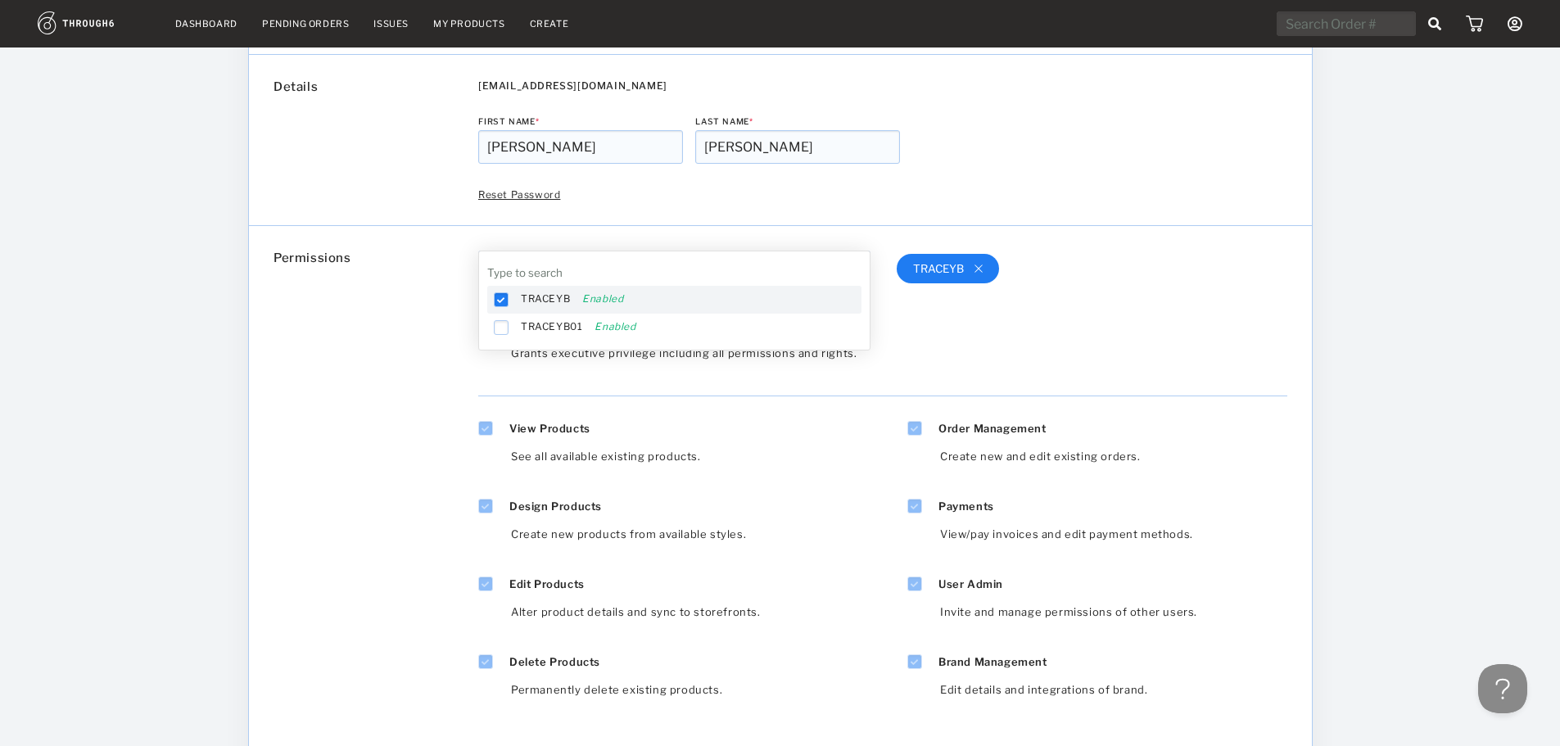
click at [536, 296] on span "TRACEYB" at bounding box center [545, 299] width 49 height 15
click at [1008, 345] on div "TRACEYB" at bounding box center [1066, 323] width 392 height 145
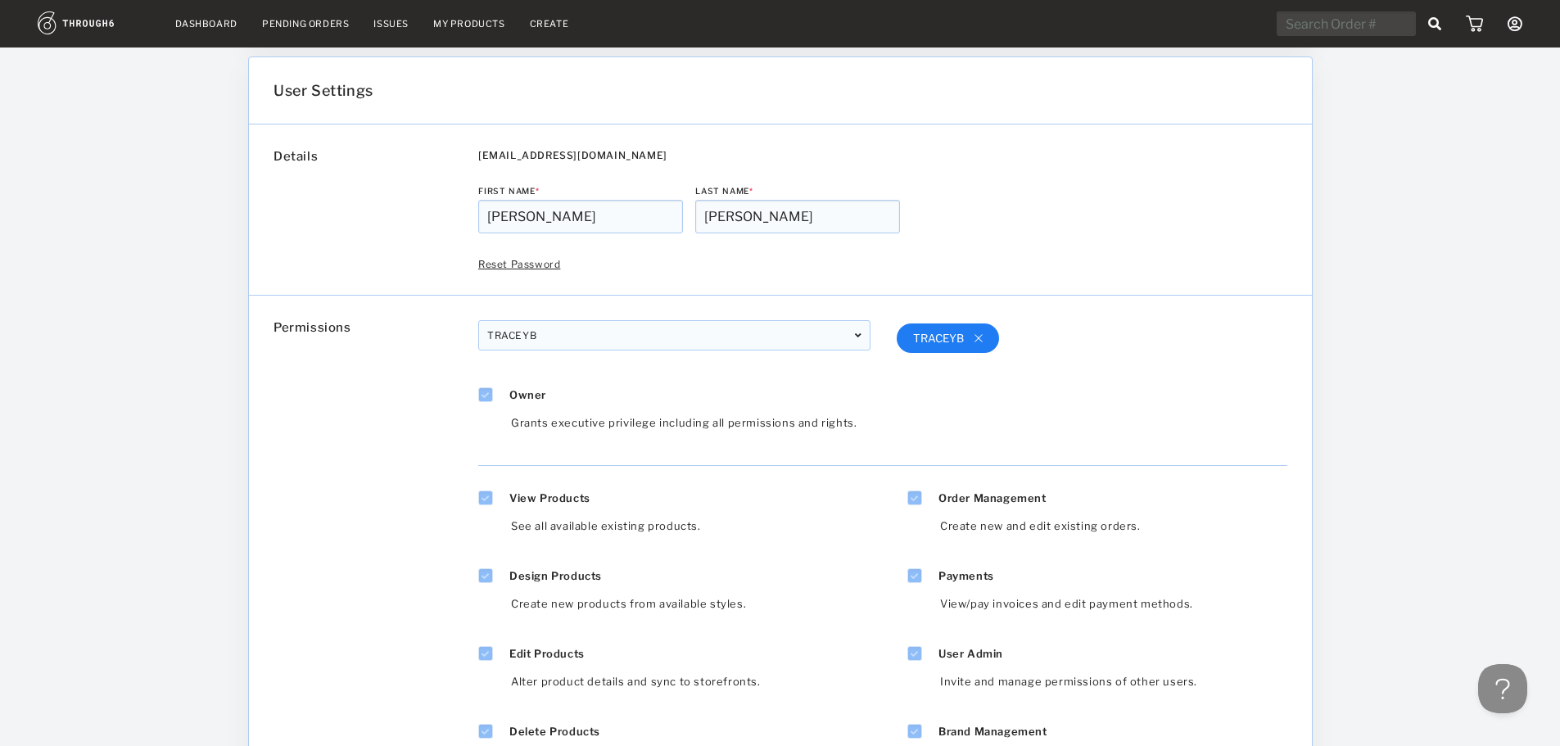
scroll to position [0, 0]
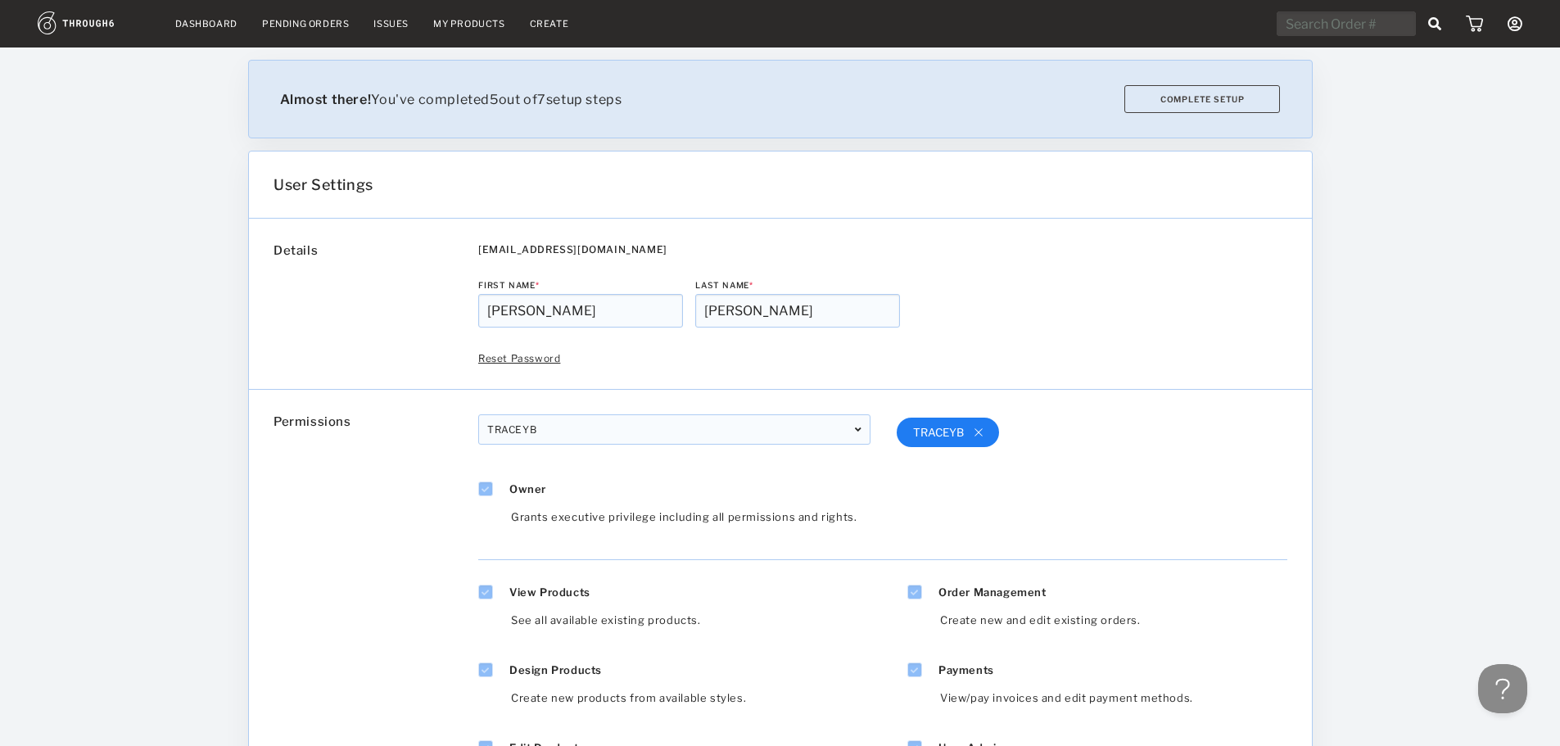
click at [206, 18] on link "Dashboard" at bounding box center [206, 23] width 62 height 11
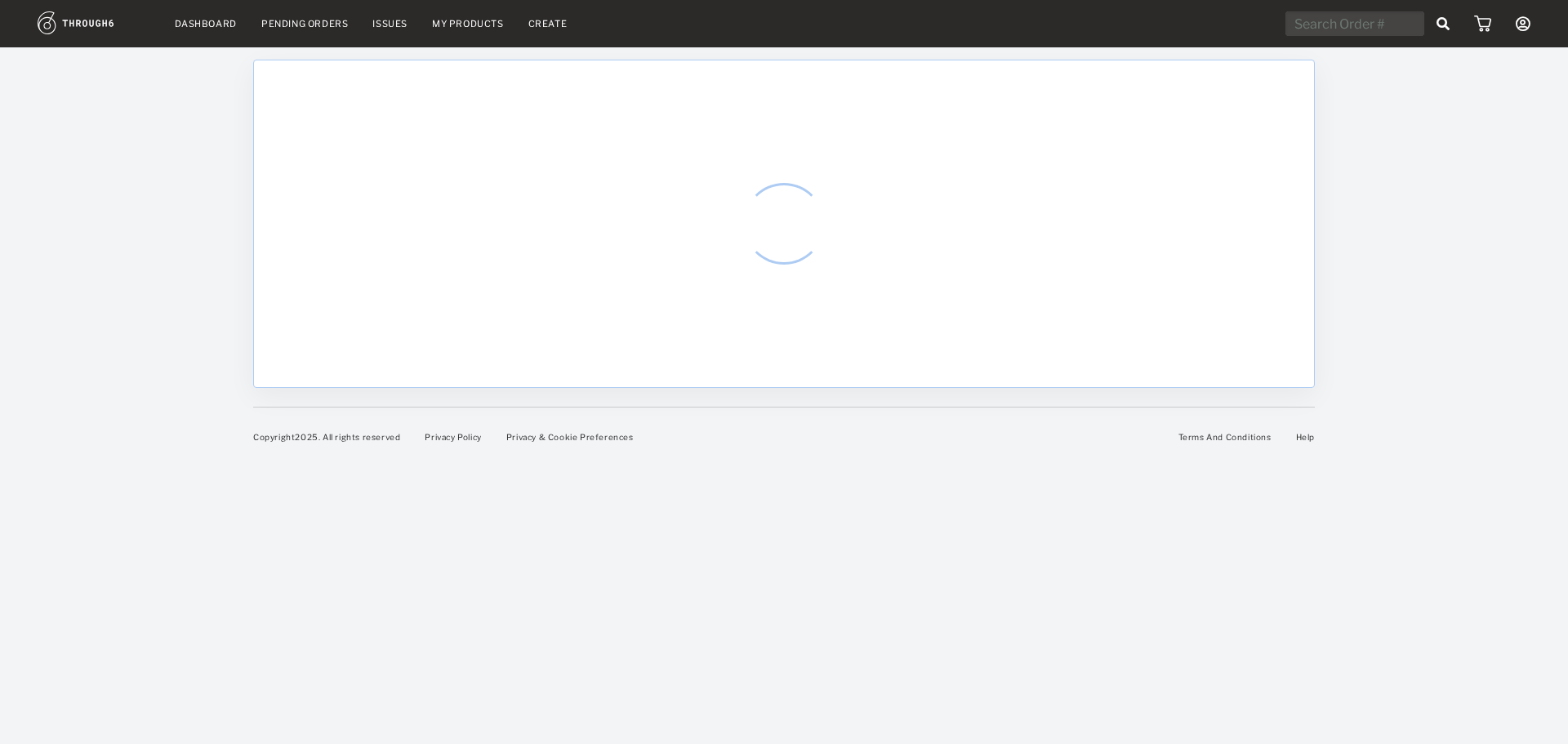
select select "8"
select select "2025"
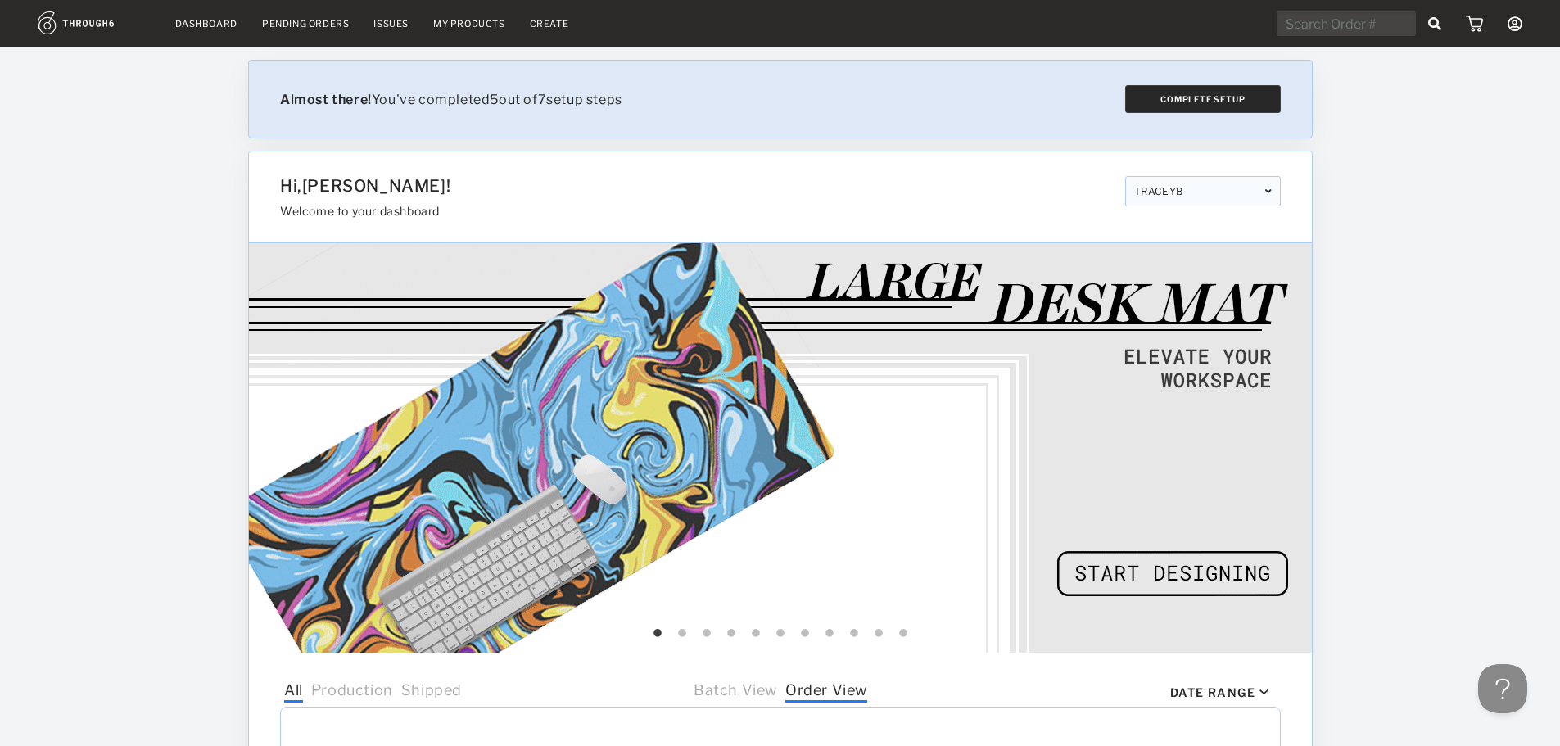
click at [1167, 101] on button "Complete Setup" at bounding box center [1202, 99] width 156 height 28
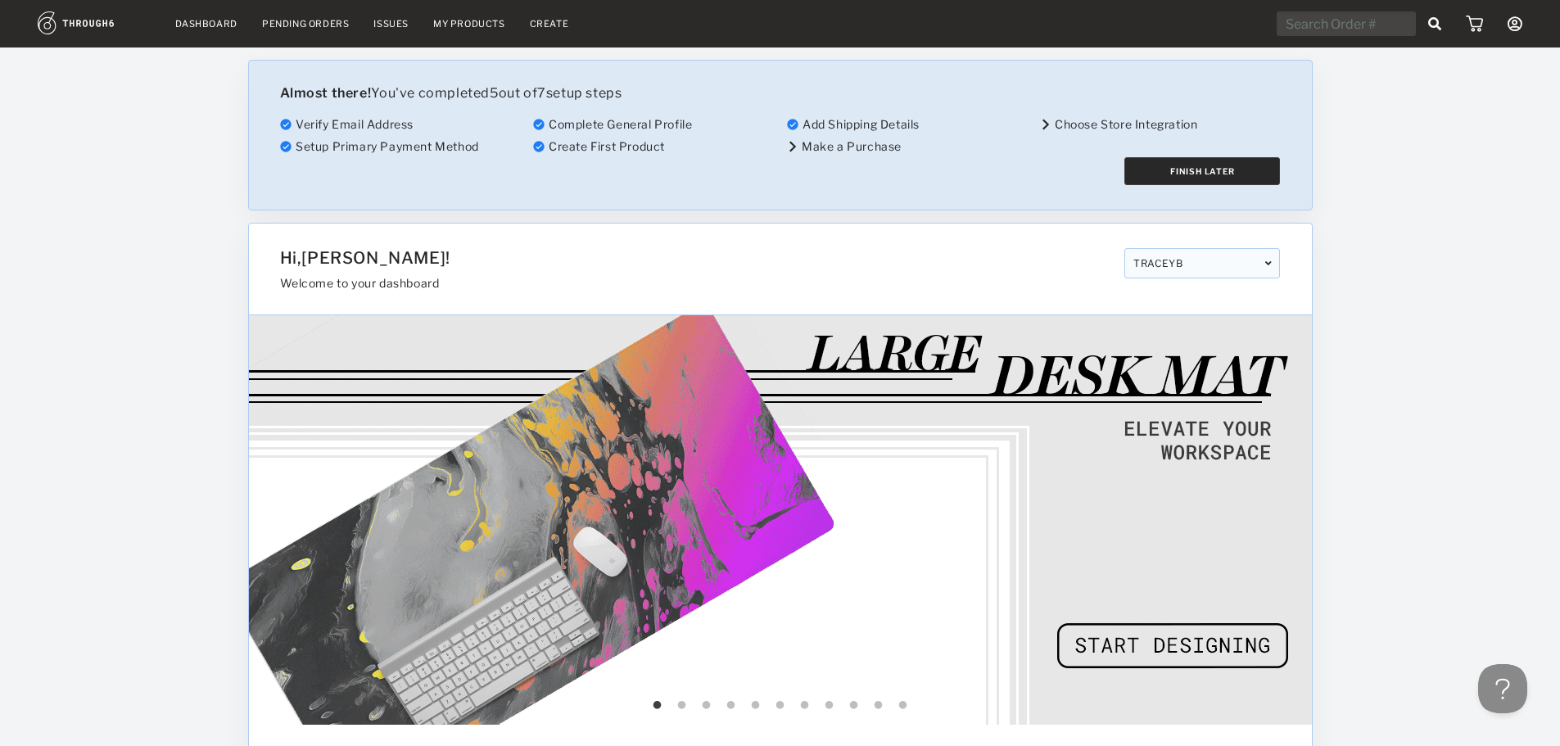
click at [1147, 174] on button "Finish Later" at bounding box center [1202, 171] width 156 height 28
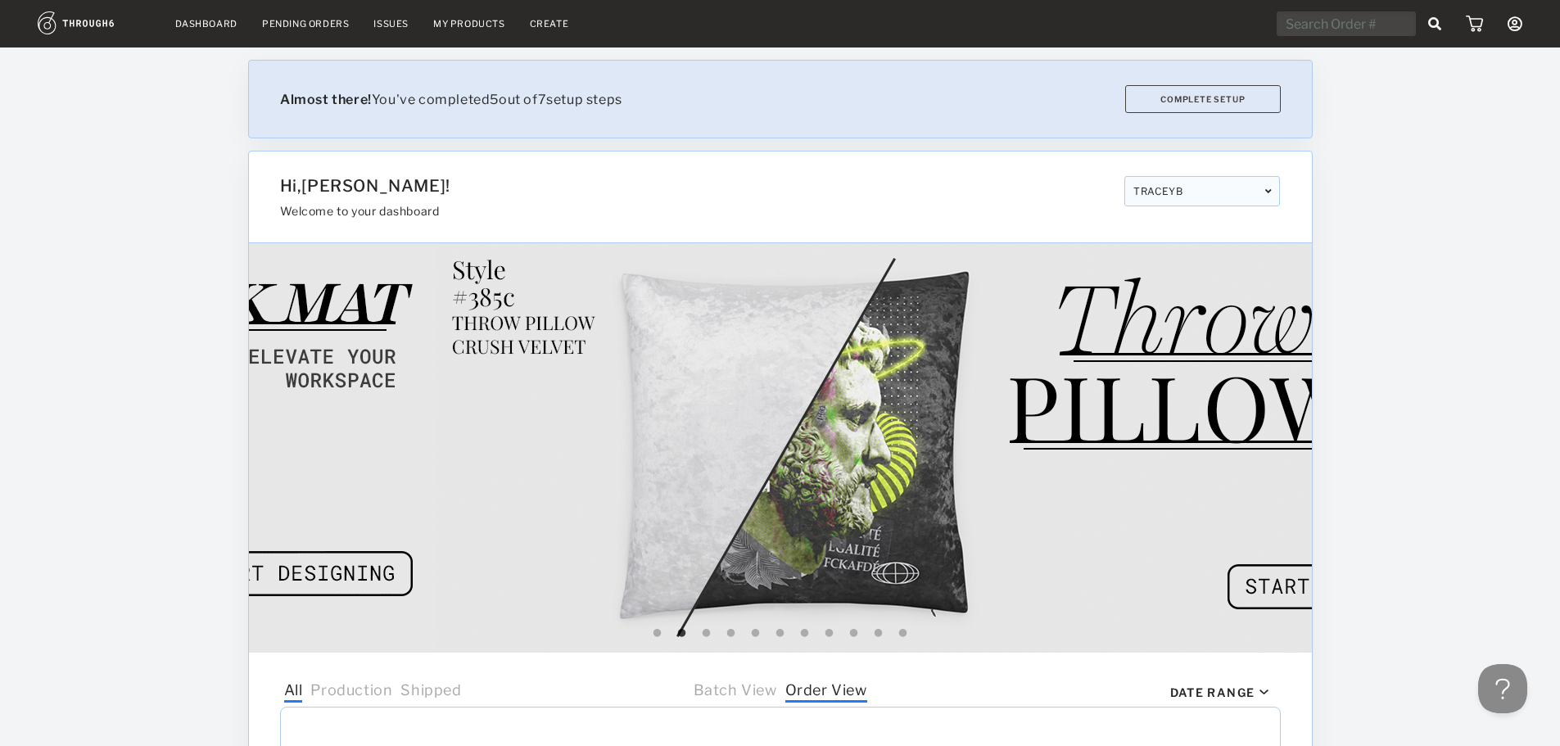
click at [1514, 27] on icon at bounding box center [1515, 23] width 15 height 15
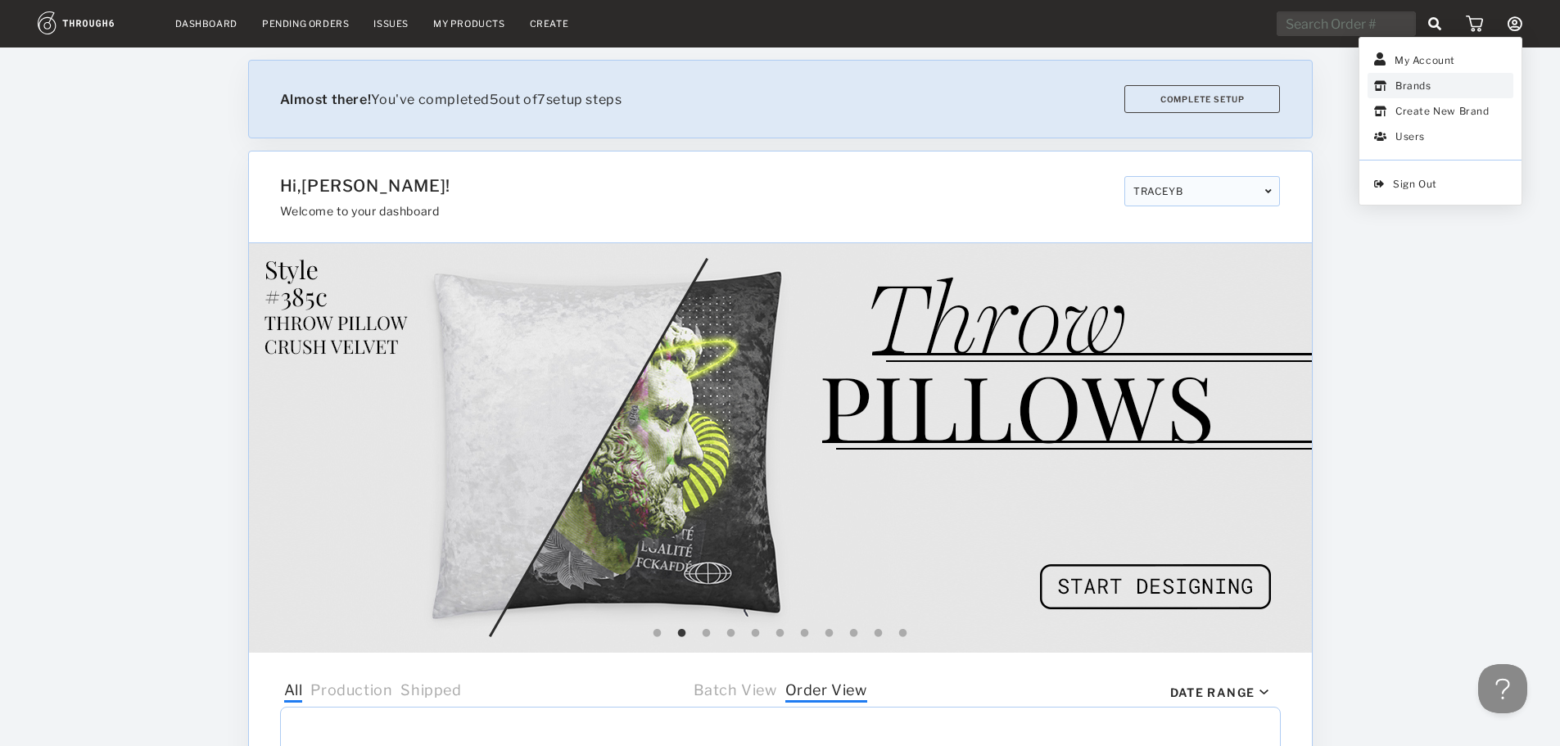
click at [1409, 82] on link "Brands" at bounding box center [1440, 85] width 146 height 25
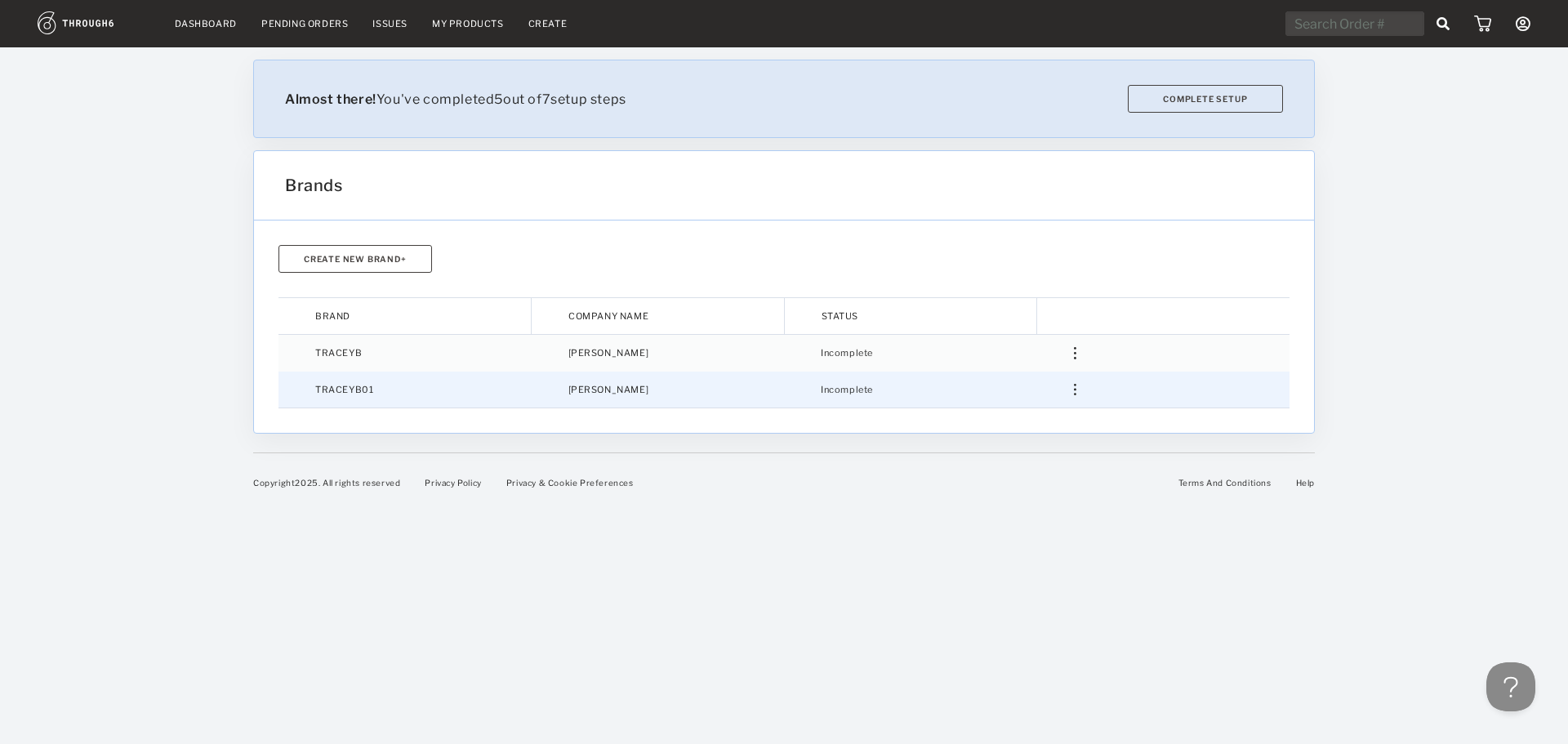
click at [343, 392] on td "TRACEYB01" at bounding box center [405, 390] width 253 height 37
click at [1077, 394] on div at bounding box center [1182, 390] width 216 height 12
click at [998, 413] on link "Settings" at bounding box center [1012, 418] width 105 height 25
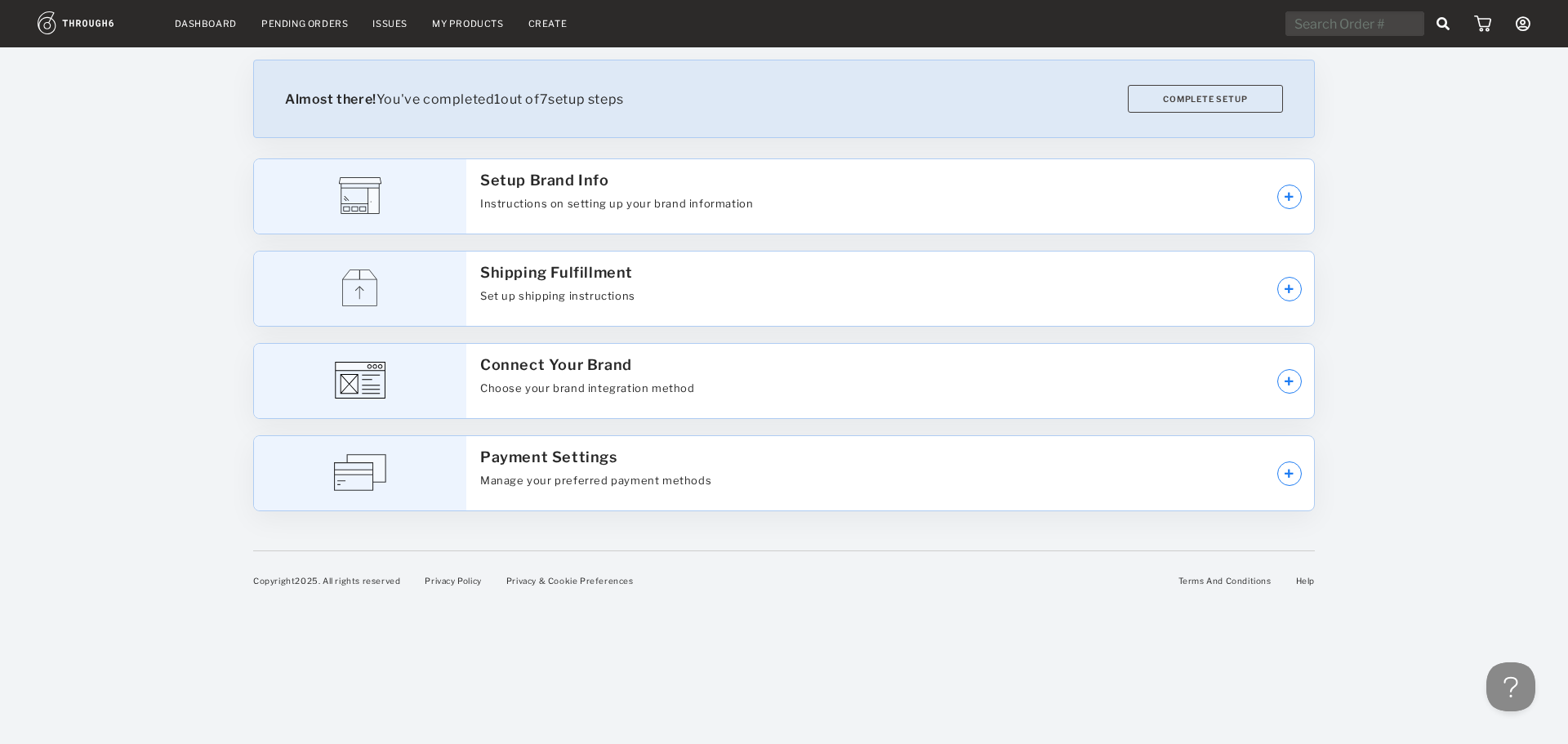
click at [1523, 26] on icon at bounding box center [1523, 23] width 15 height 15
click at [1427, 79] on link "Brands" at bounding box center [1449, 85] width 146 height 25
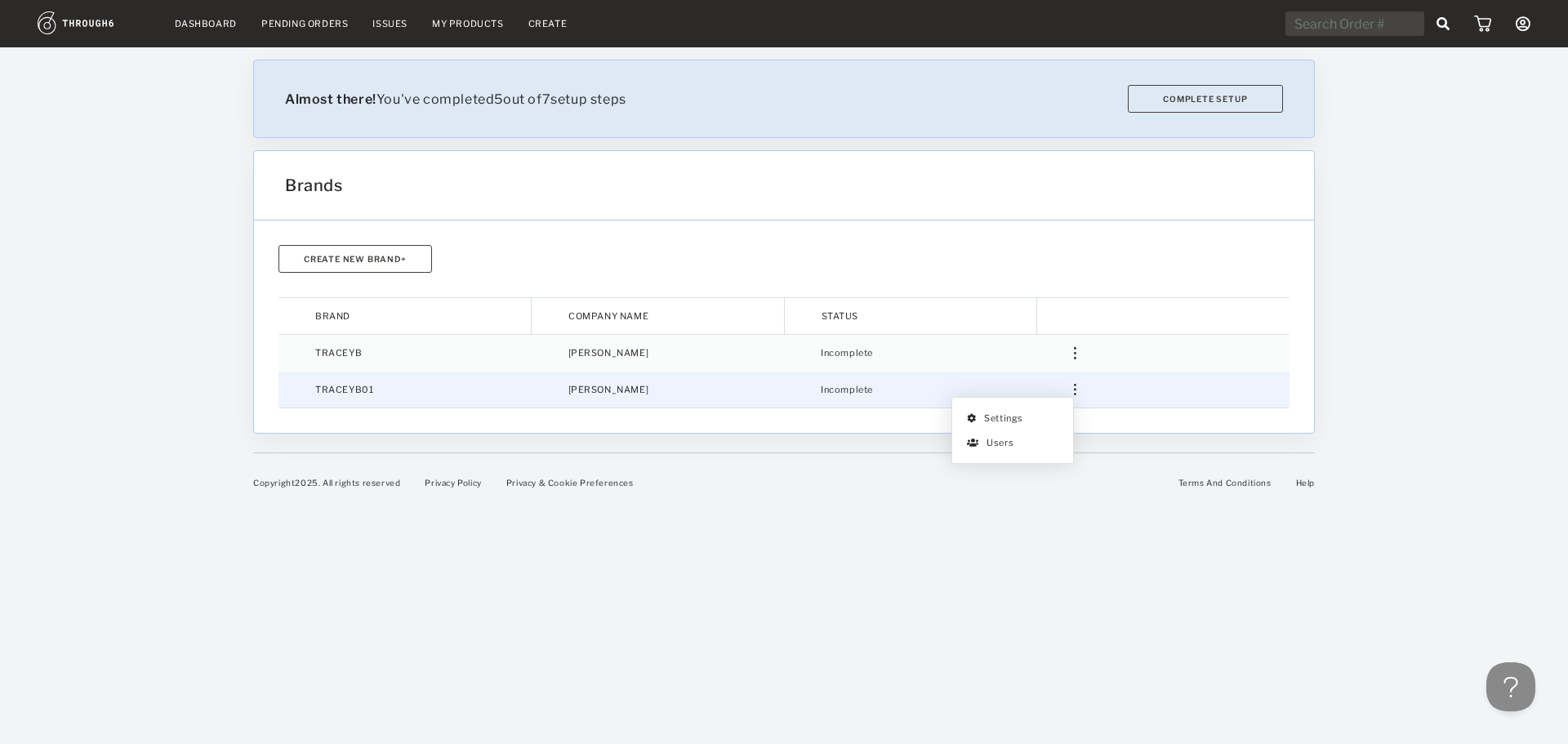
click at [1075, 395] on img at bounding box center [1075, 390] width 2 height 12
click at [1031, 417] on link "Settings" at bounding box center [1012, 418] width 105 height 25
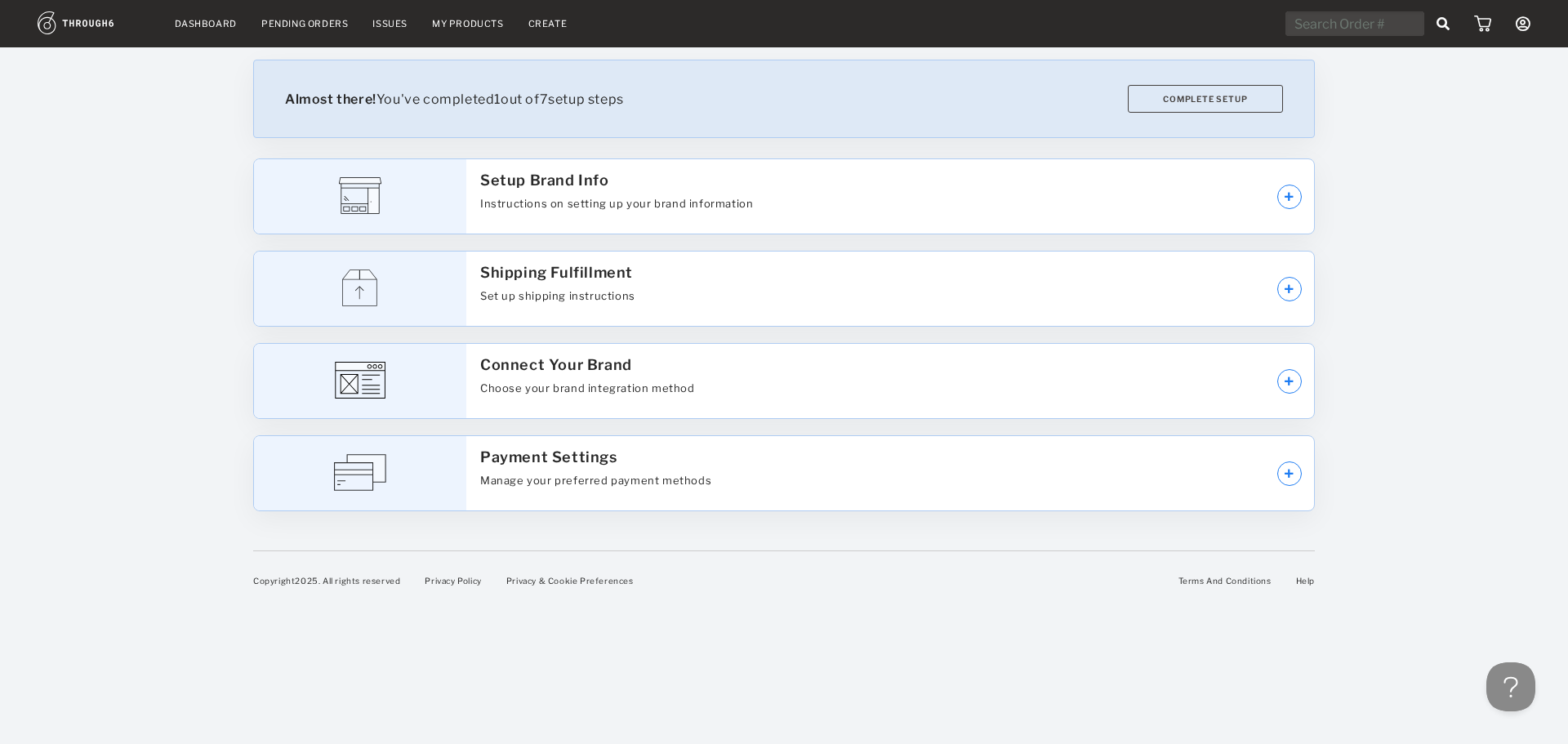
click at [1518, 21] on icon at bounding box center [1523, 23] width 15 height 15
click at [1439, 84] on link "Brands" at bounding box center [1449, 85] width 146 height 25
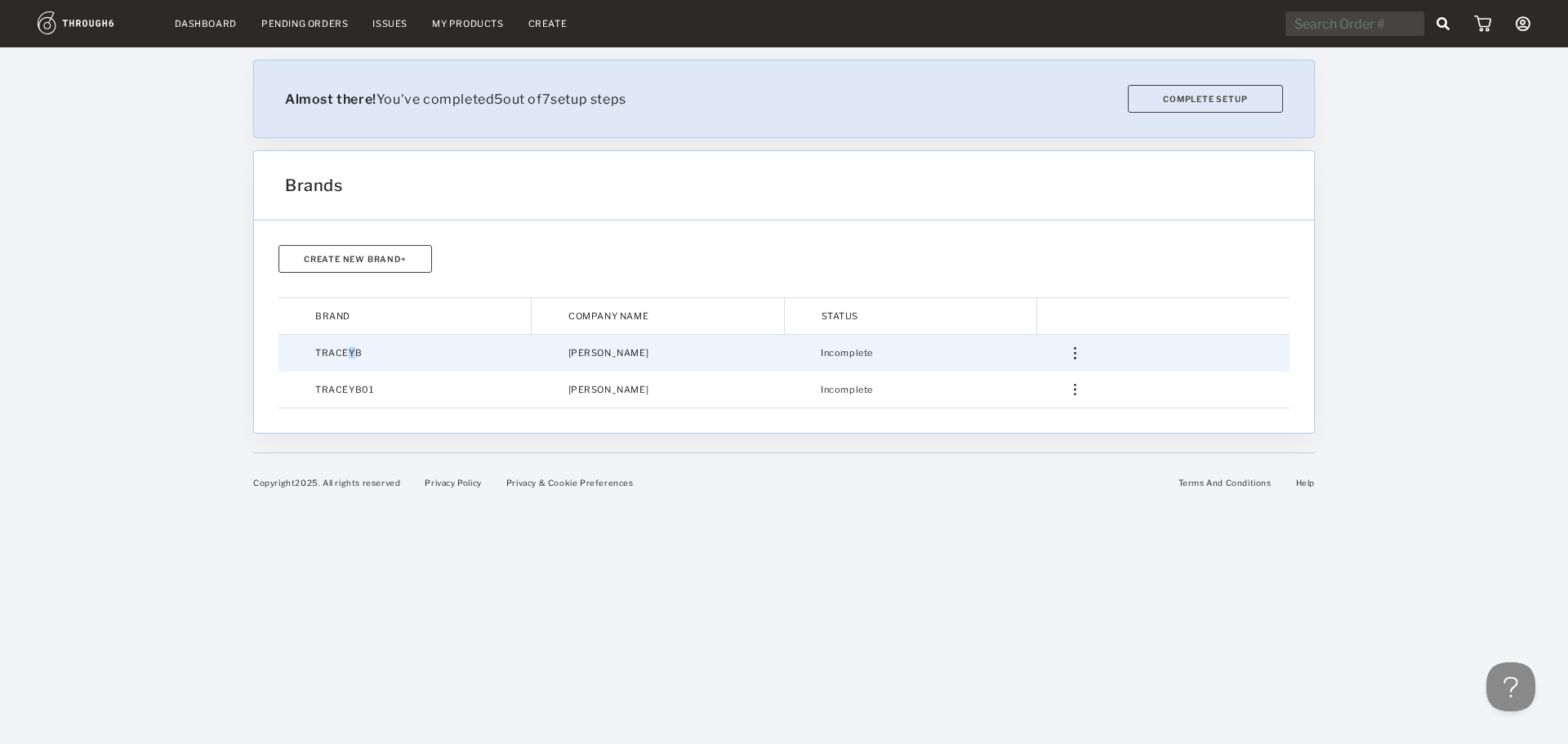
click at [347, 358] on td "TRACEYB" at bounding box center [405, 353] width 253 height 37
click at [1076, 357] on div at bounding box center [1182, 353] width 216 height 12
click at [1007, 378] on link "Settings" at bounding box center [1012, 381] width 105 height 25
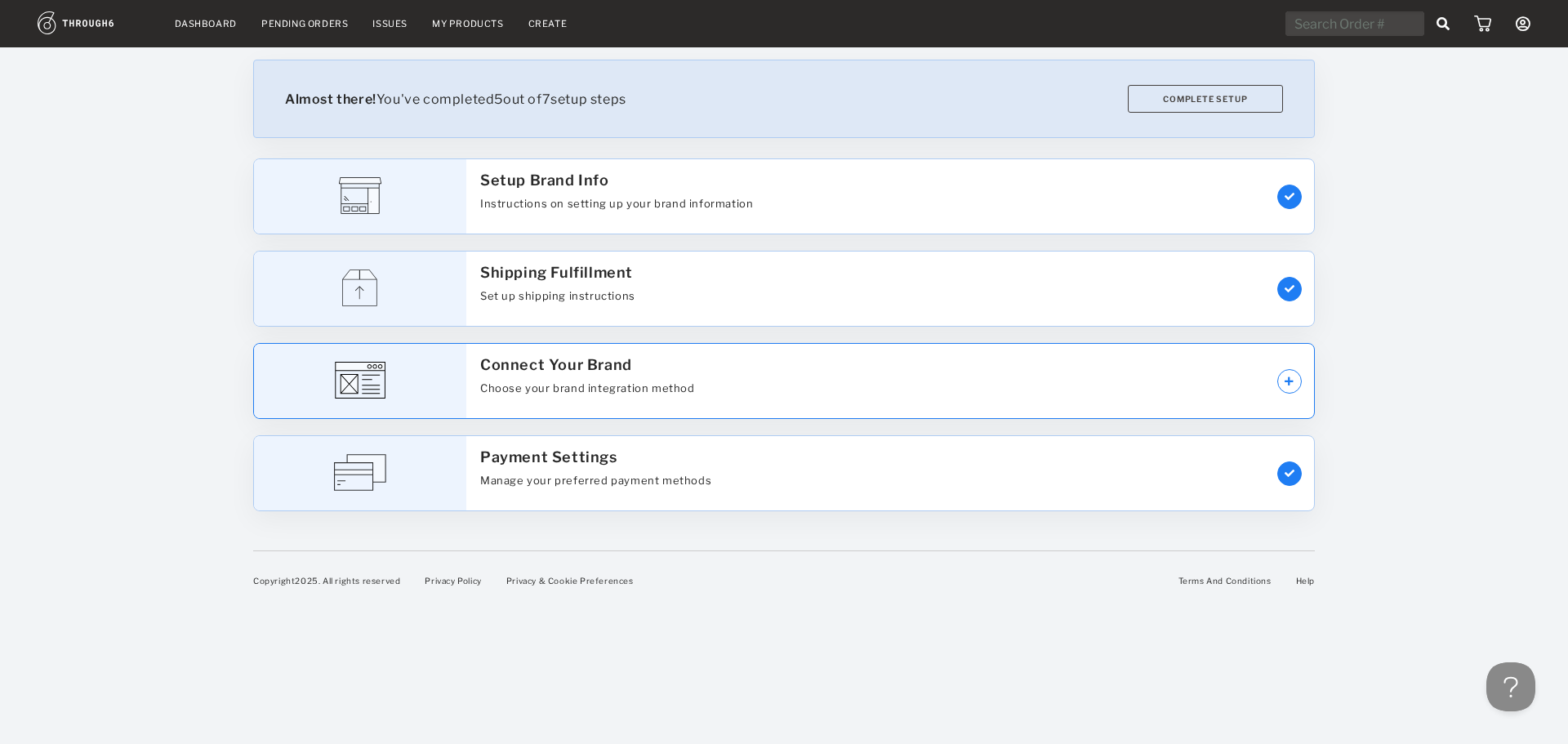
click at [1287, 381] on icon at bounding box center [1290, 381] width 10 height 10
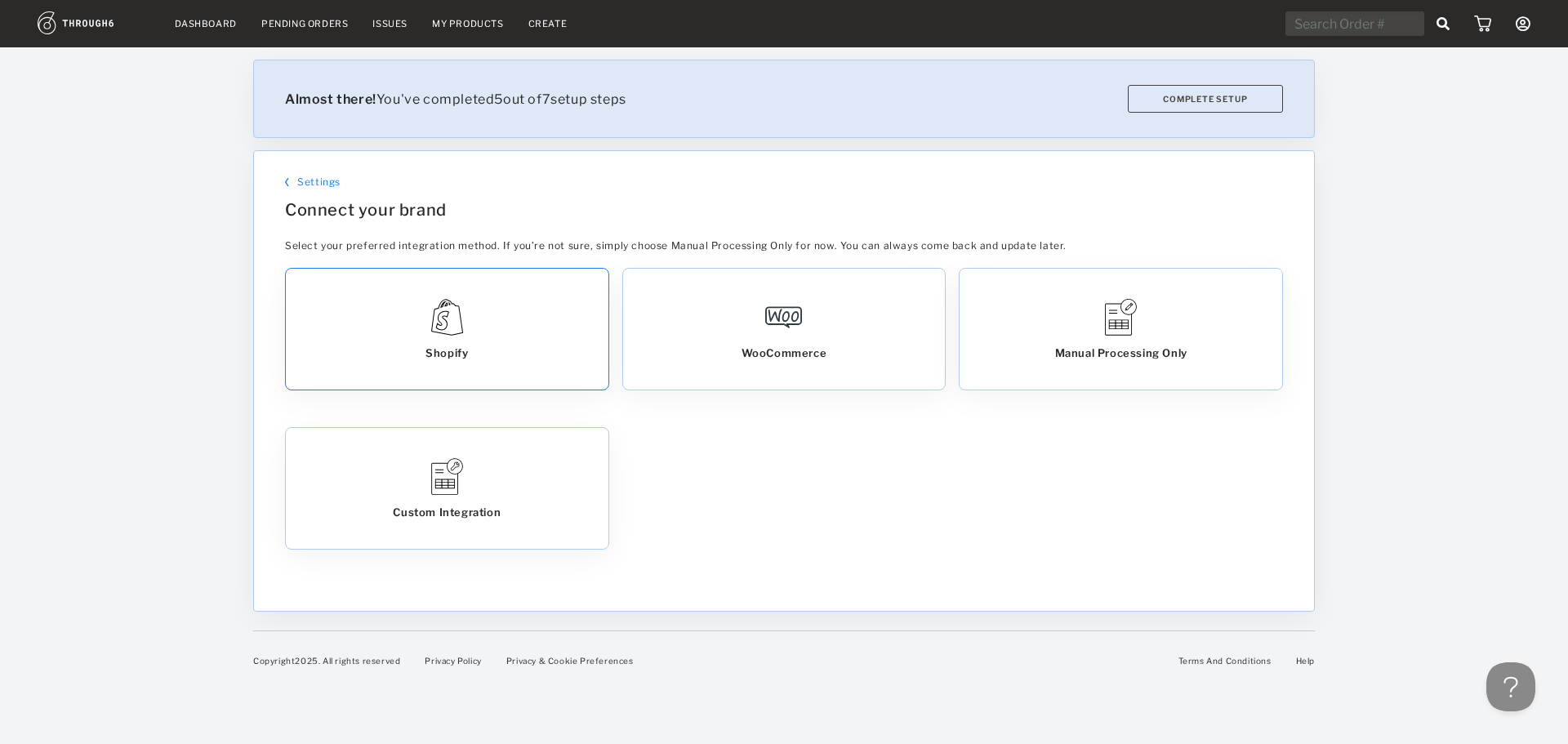
click at [477, 312] on div "Shopify" at bounding box center [447, 328] width 322 height 121
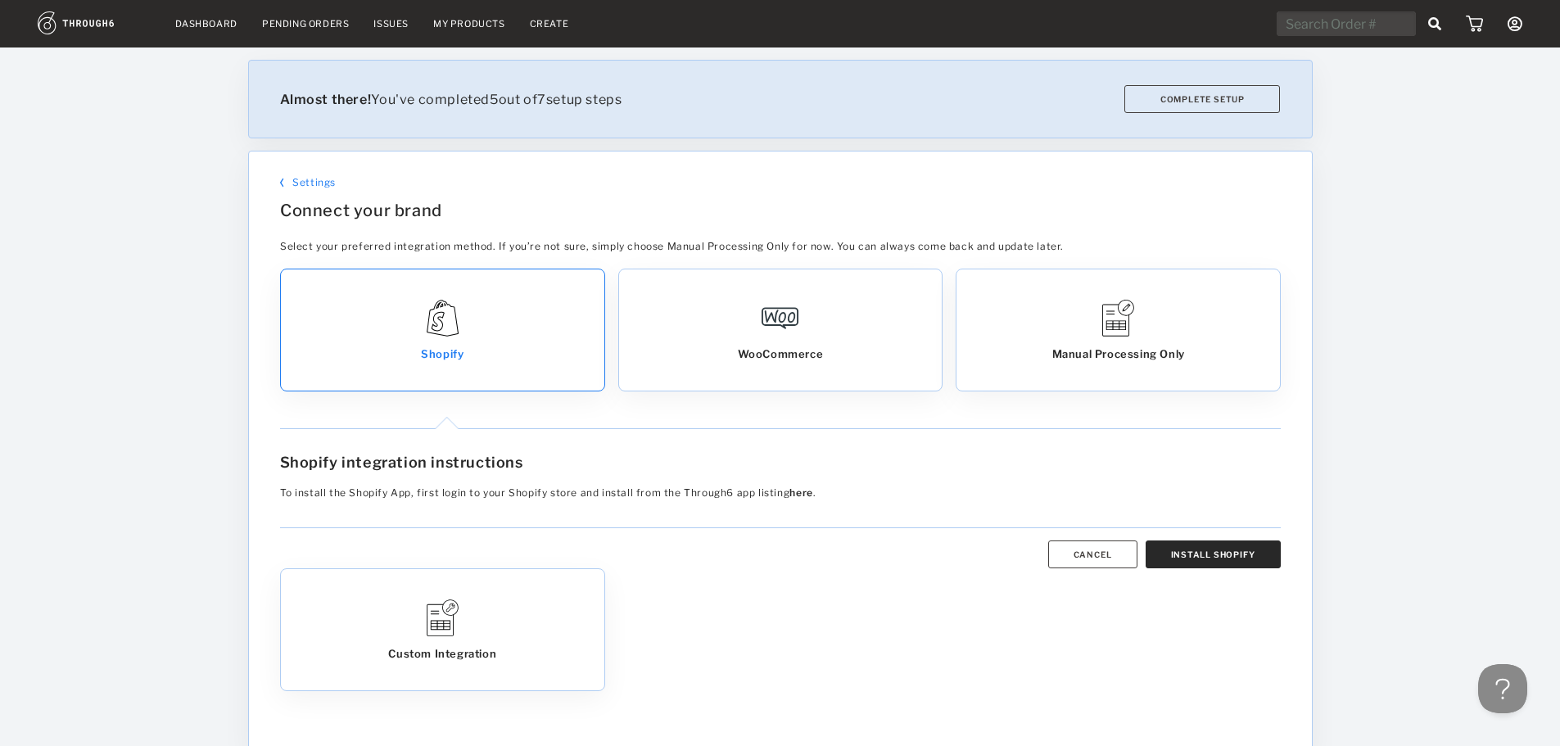
click at [1200, 546] on button "INSTALL SHOPIFY" at bounding box center [1213, 554] width 135 height 28
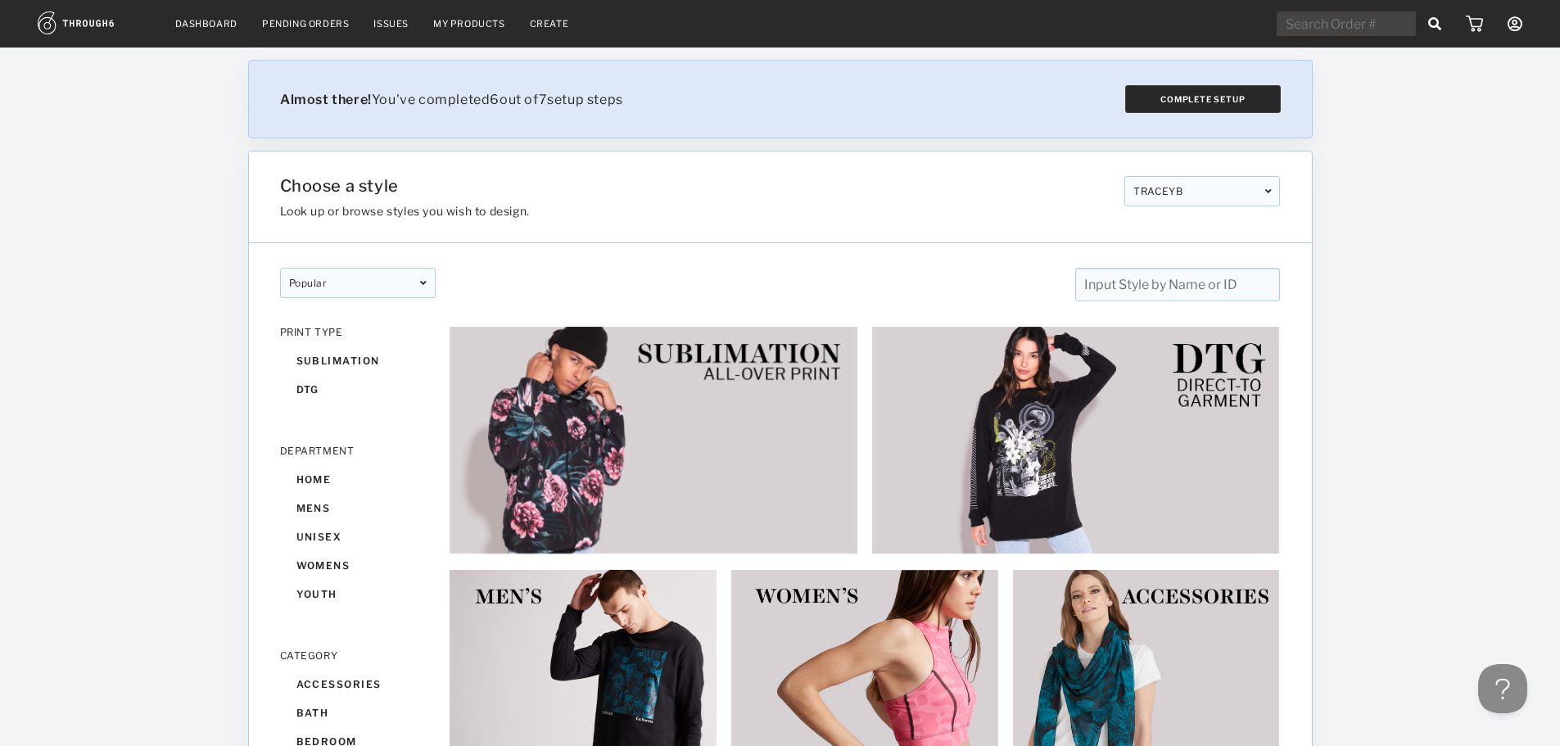
click at [1203, 92] on button "Complete Setup" at bounding box center [1202, 99] width 156 height 28
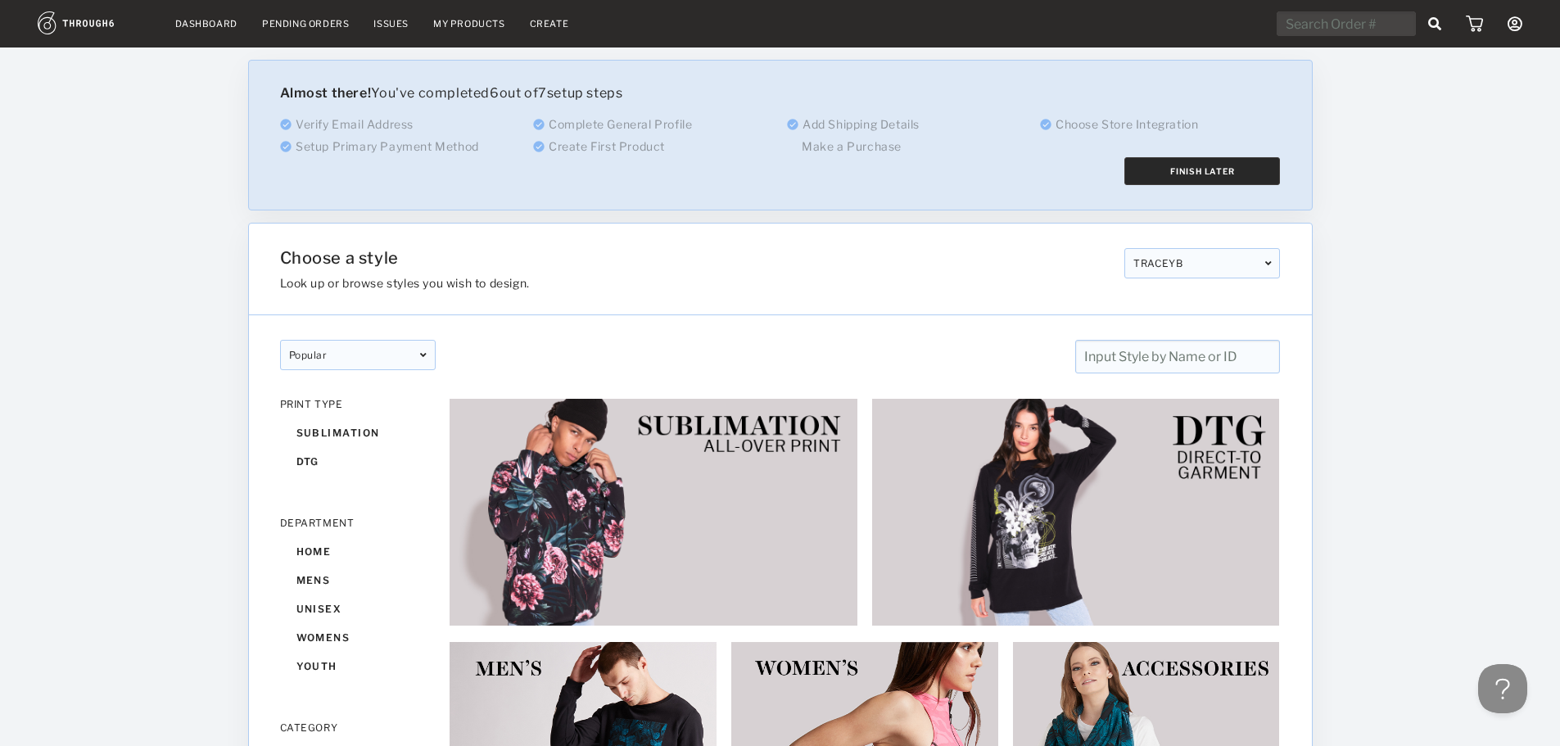
click at [1147, 170] on button "Finish Later" at bounding box center [1202, 171] width 156 height 28
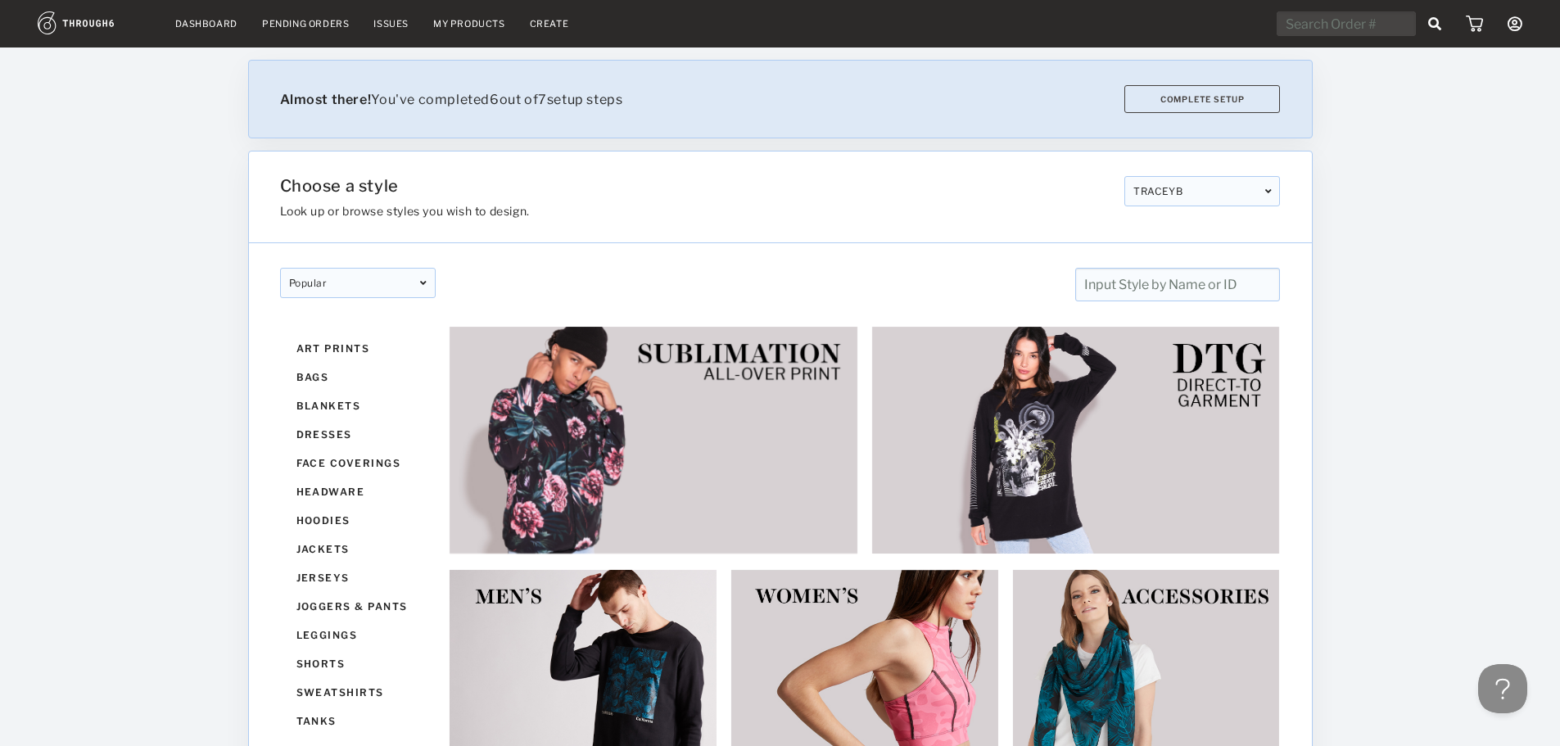
click at [225, 23] on link "Dashboard" at bounding box center [206, 23] width 62 height 11
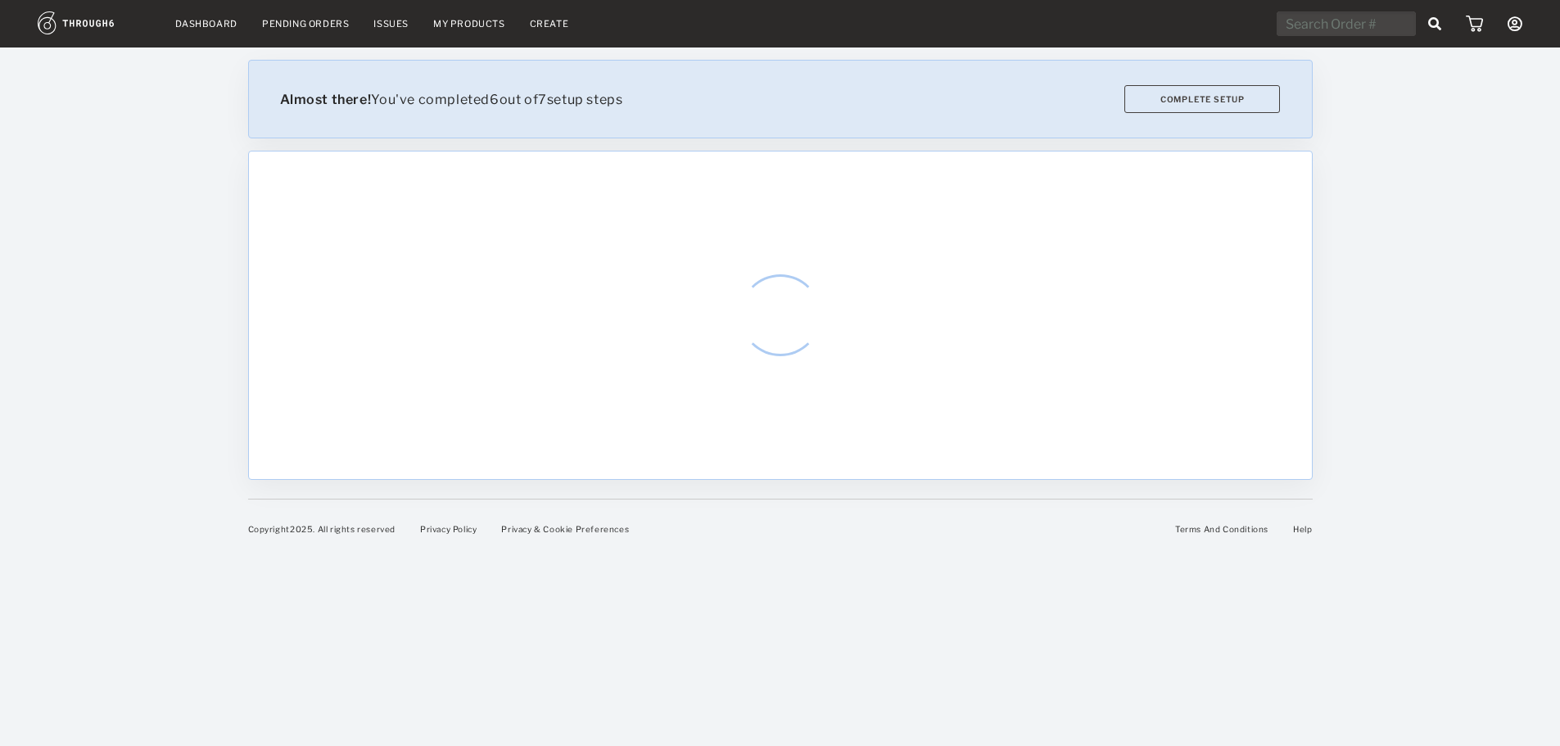
select select "8"
select select "2025"
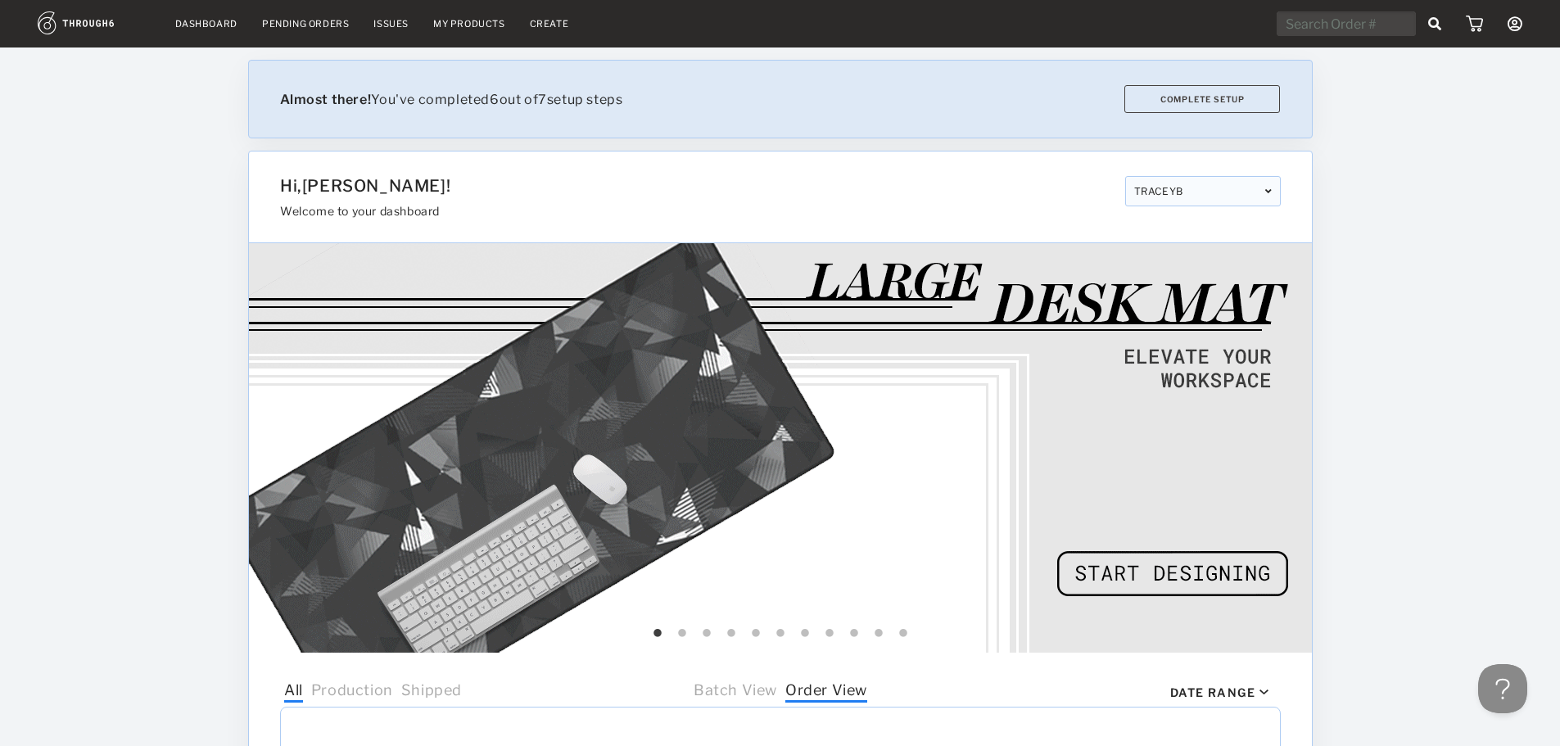
click at [1513, 25] on icon at bounding box center [1515, 23] width 15 height 15
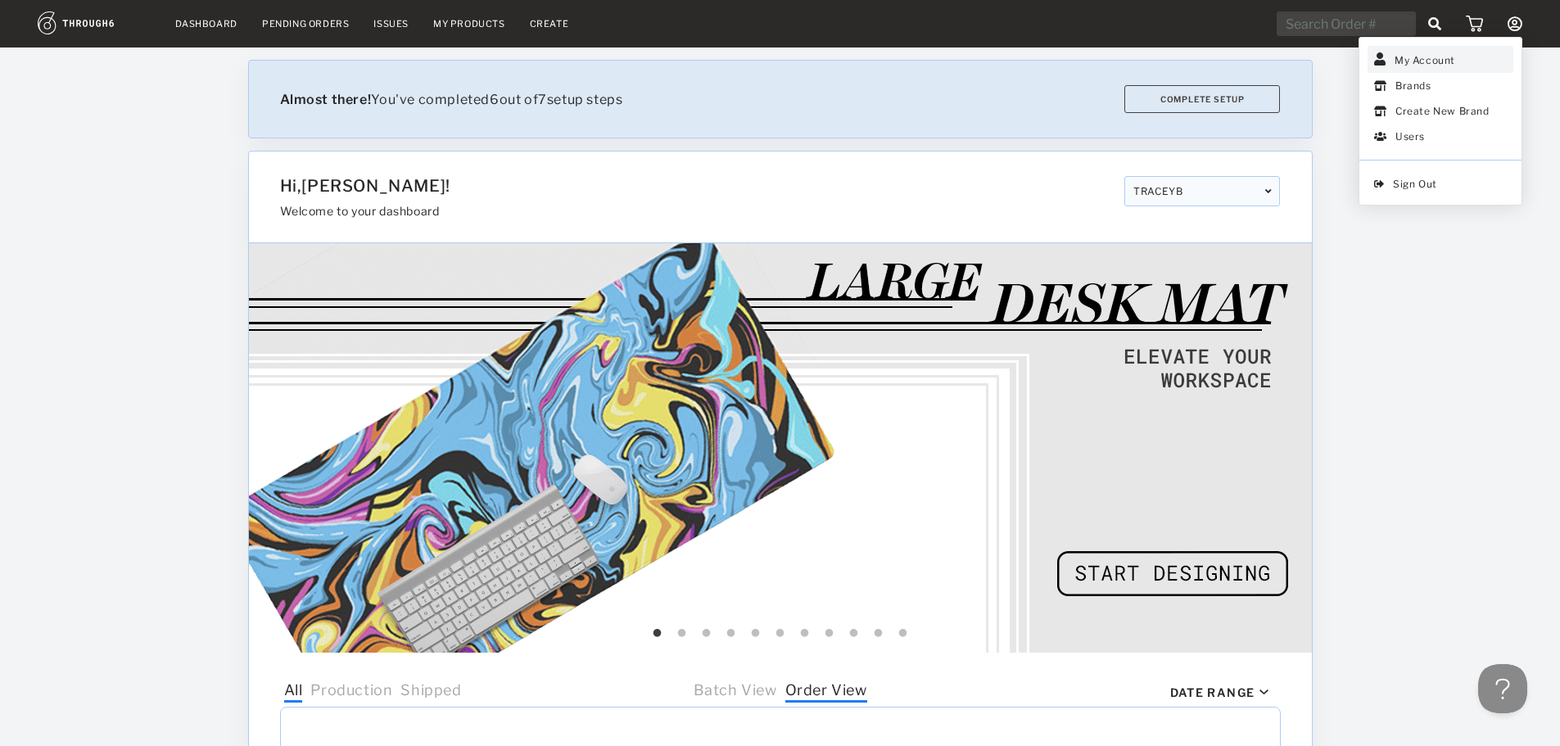
click at [1434, 59] on link "My Account" at bounding box center [1440, 59] width 146 height 27
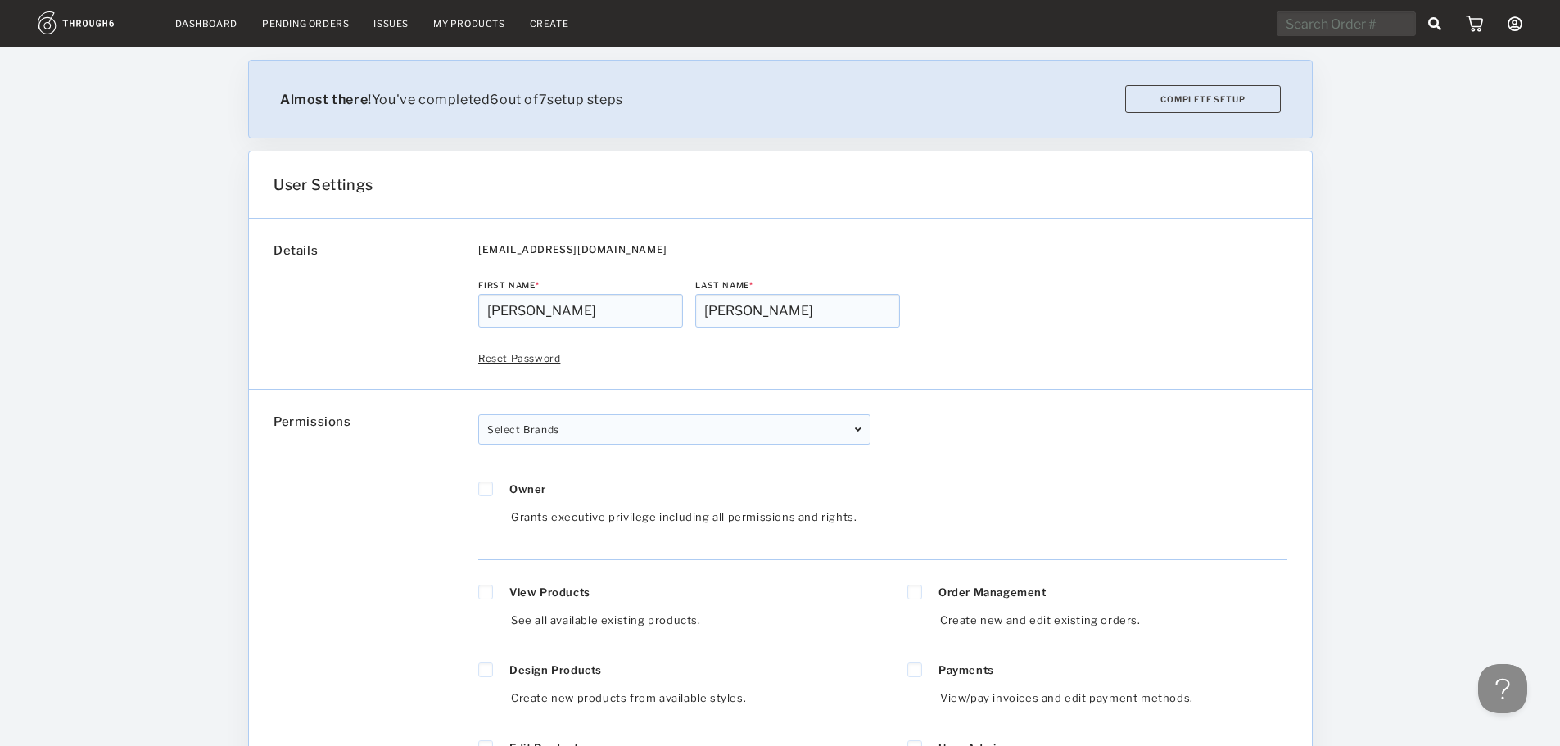
click at [786, 427] on div "Select Brands" at bounding box center [674, 429] width 392 height 30
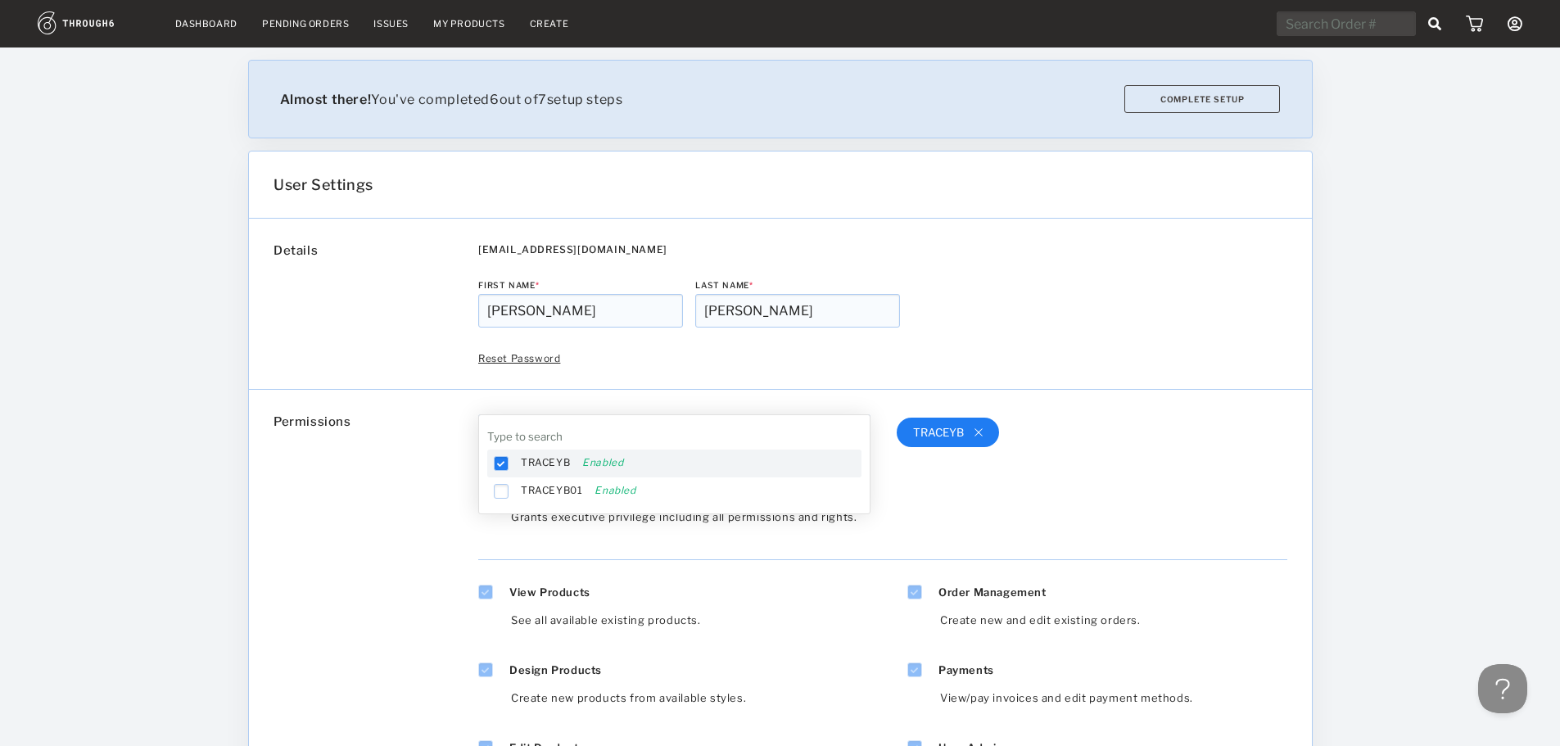
click at [496, 463] on div at bounding box center [501, 463] width 15 height 15
drag, startPoint x: 1042, startPoint y: 488, endPoint x: 1058, endPoint y: 495, distance: 17.2
click at [1042, 490] on div "TRACEYB" at bounding box center [1066, 486] width 392 height 145
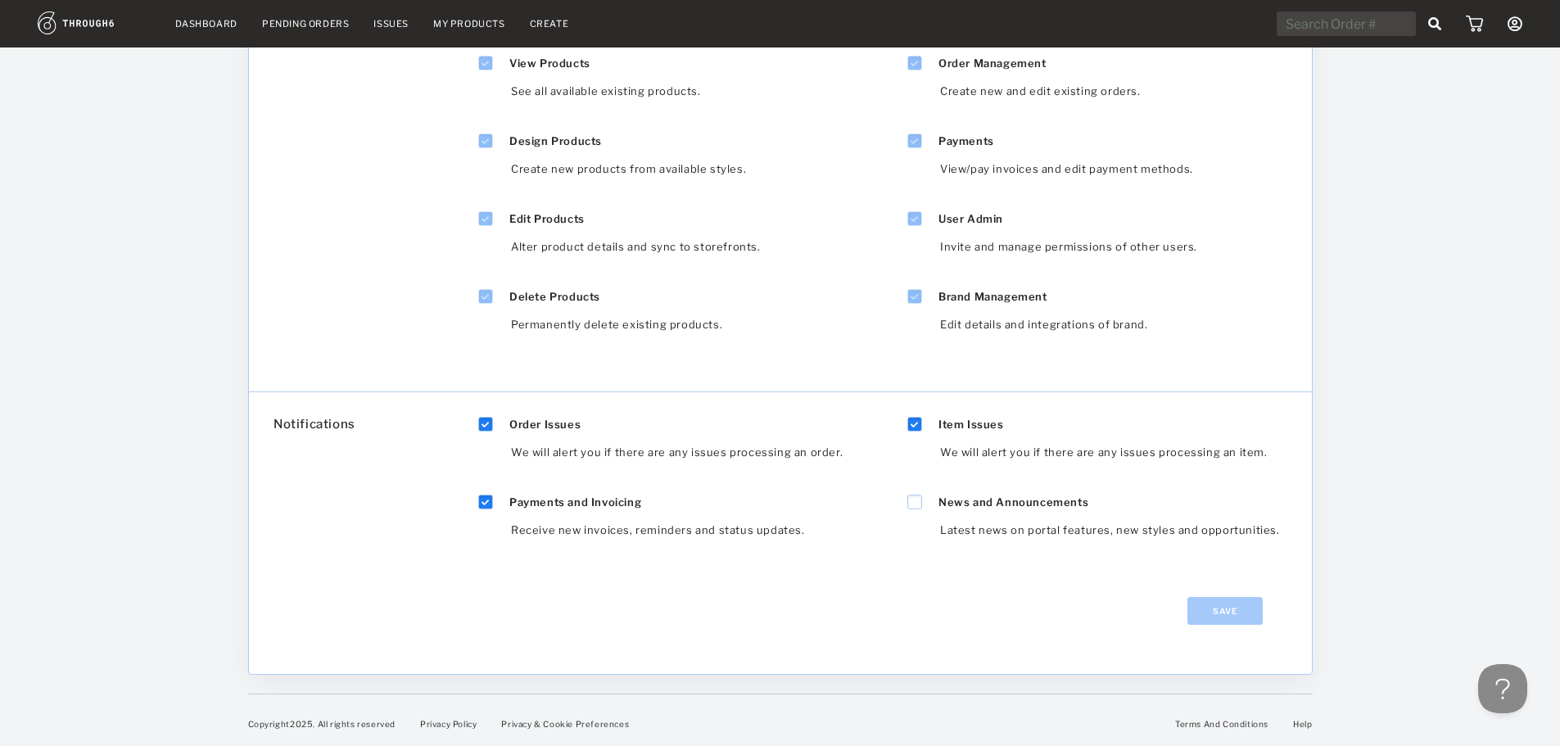
scroll to position [530, 0]
click at [911, 504] on icon at bounding box center [915, 501] width 8 height 7
click at [1209, 599] on button "Save" at bounding box center [1224, 610] width 75 height 28
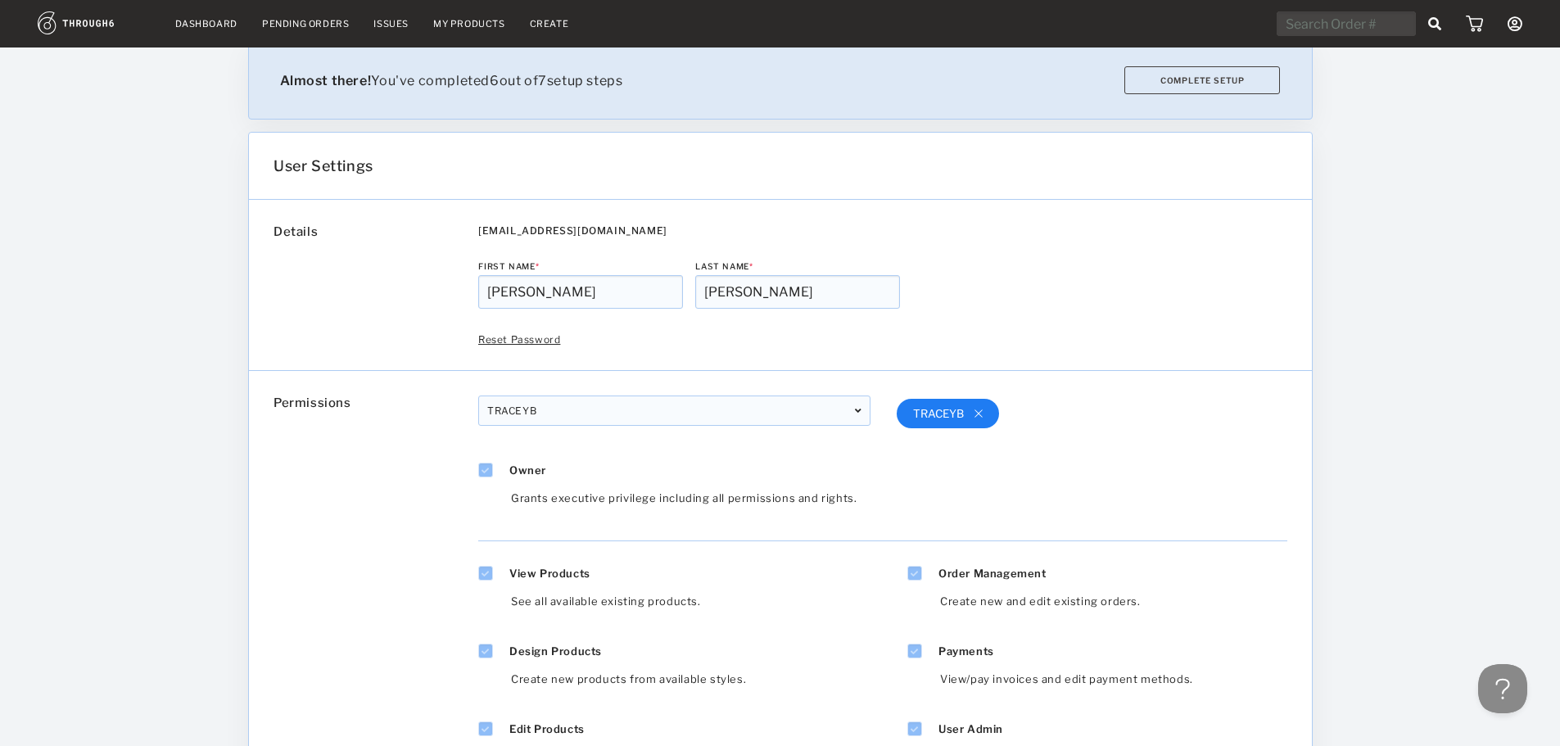
scroll to position [0, 0]
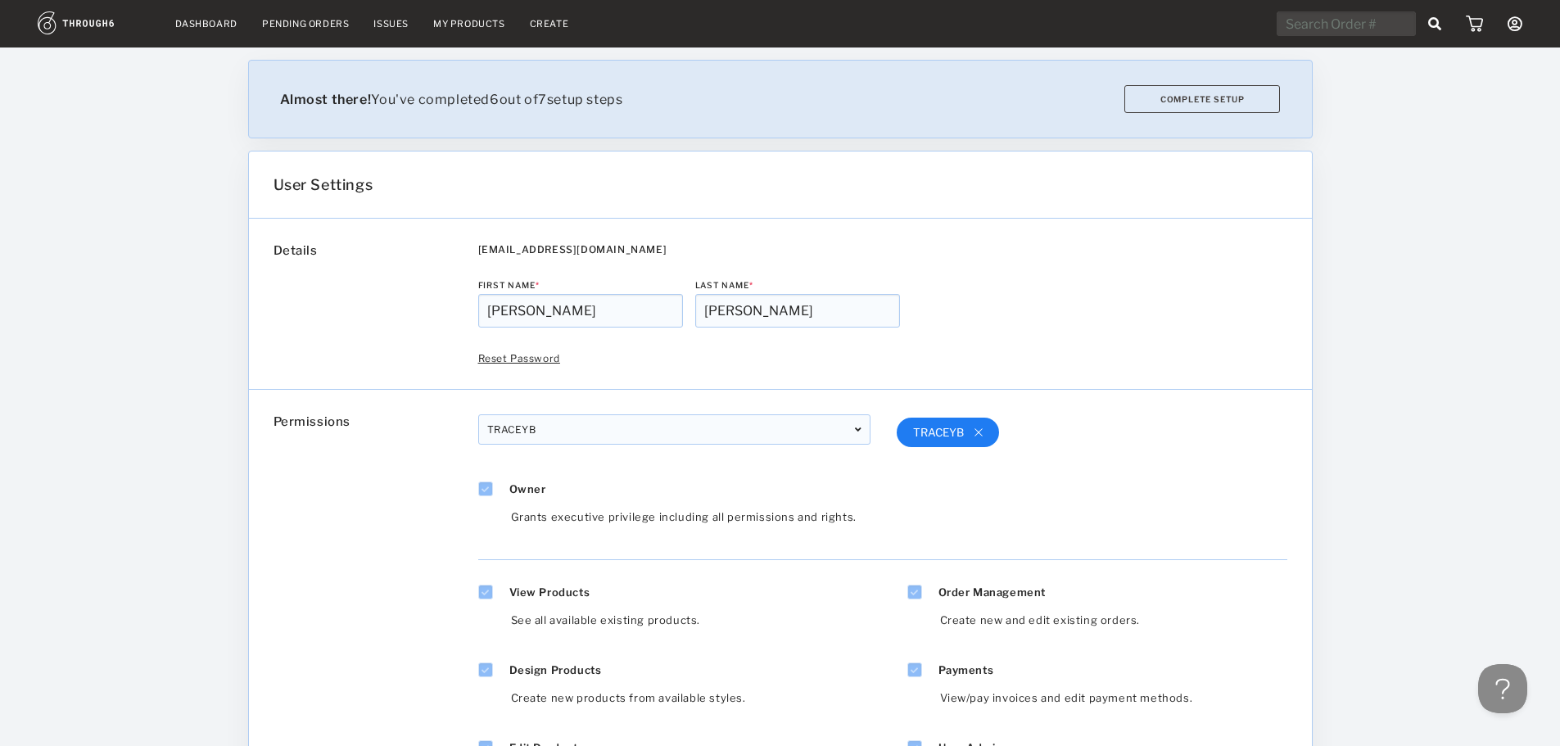
click at [1513, 18] on icon at bounding box center [1515, 23] width 15 height 15
click at [1419, 86] on link "Brands" at bounding box center [1440, 85] width 146 height 25
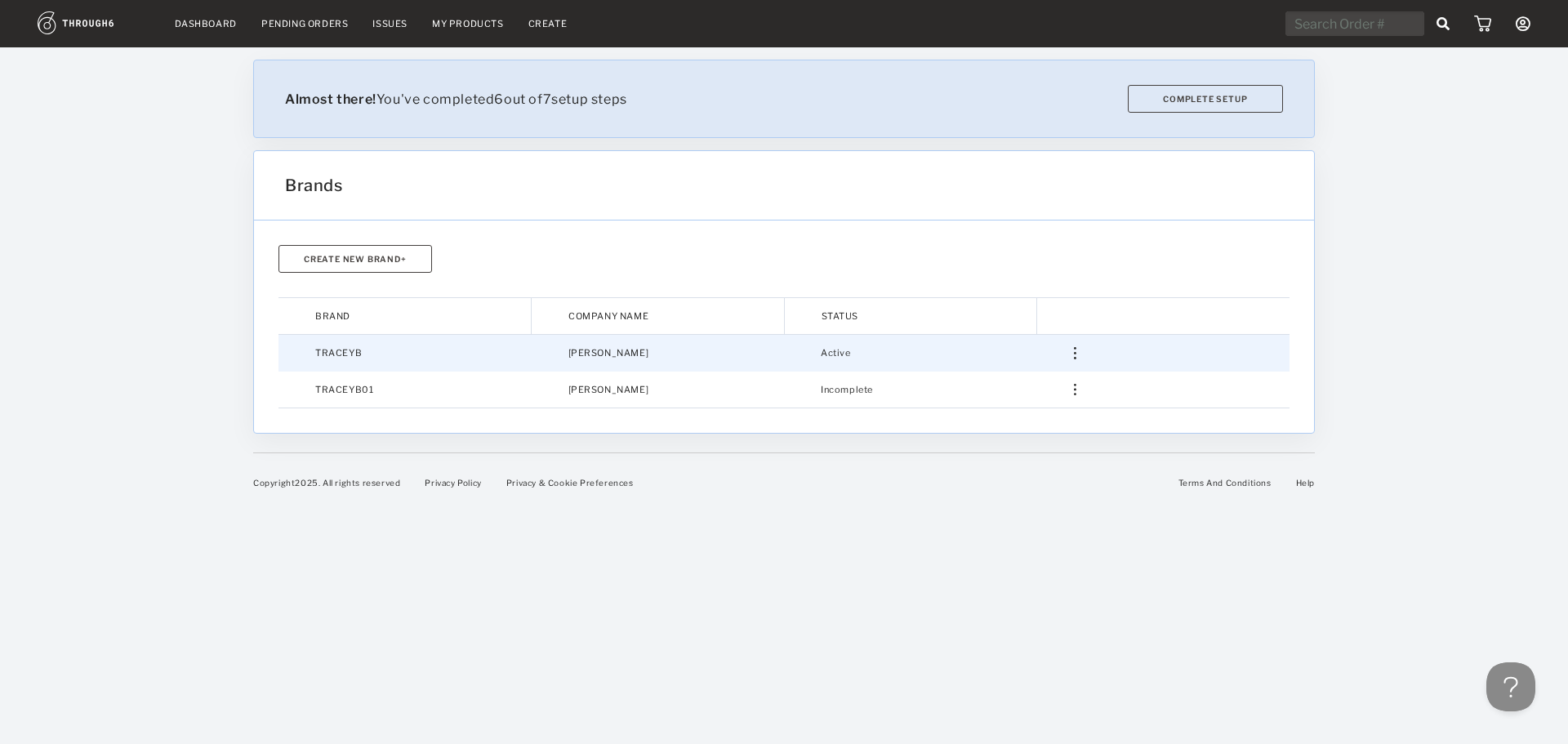
click at [333, 356] on td "TRACEYB" at bounding box center [405, 353] width 253 height 37
click at [1074, 354] on img at bounding box center [1075, 353] width 2 height 12
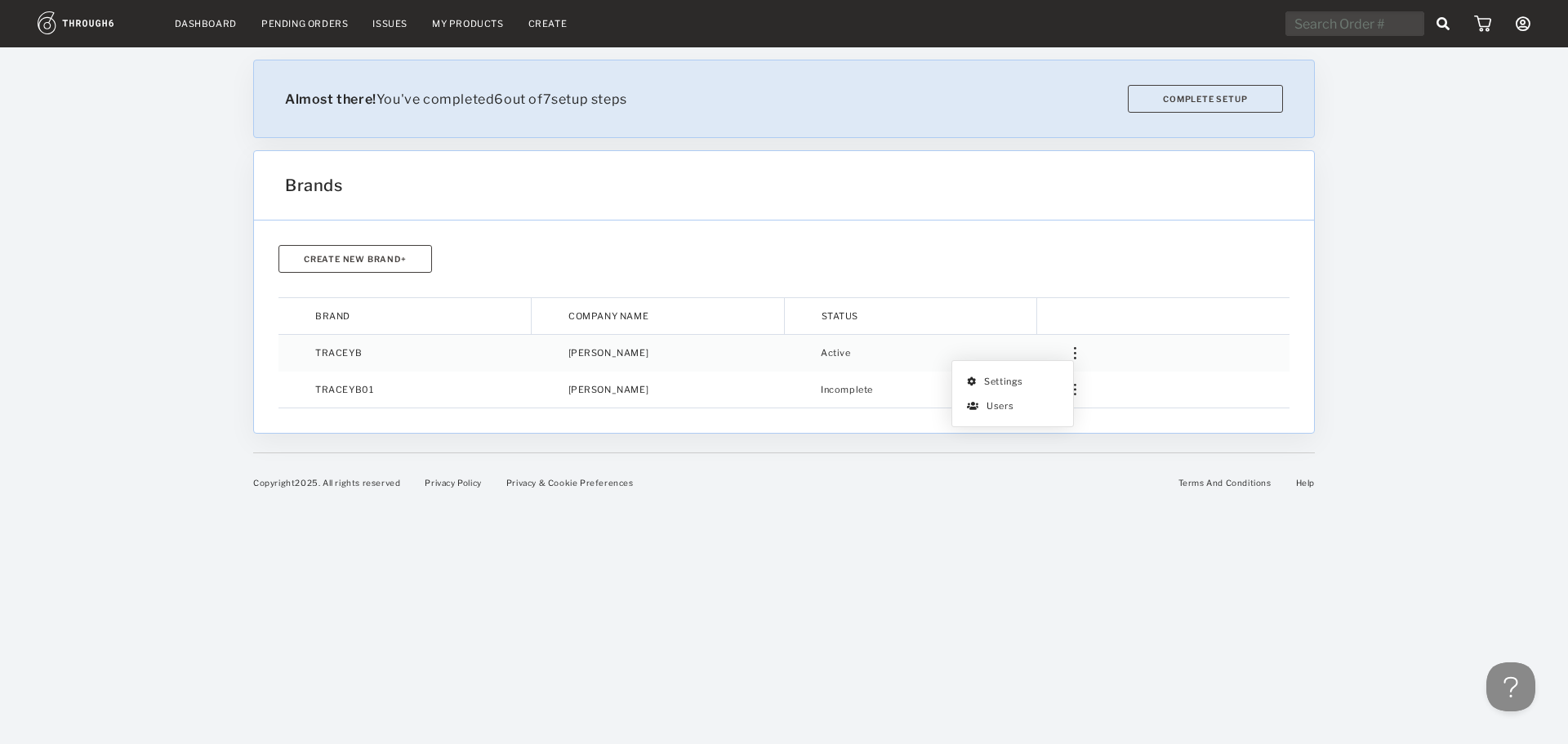
click at [1070, 287] on div "Create New Brand+ Brand Company Name Status TRACEYB [PERSON_NAME] Active Settin…" at bounding box center [784, 327] width 1011 height 164
click at [453, 22] on link "My Products" at bounding box center [468, 23] width 72 height 11
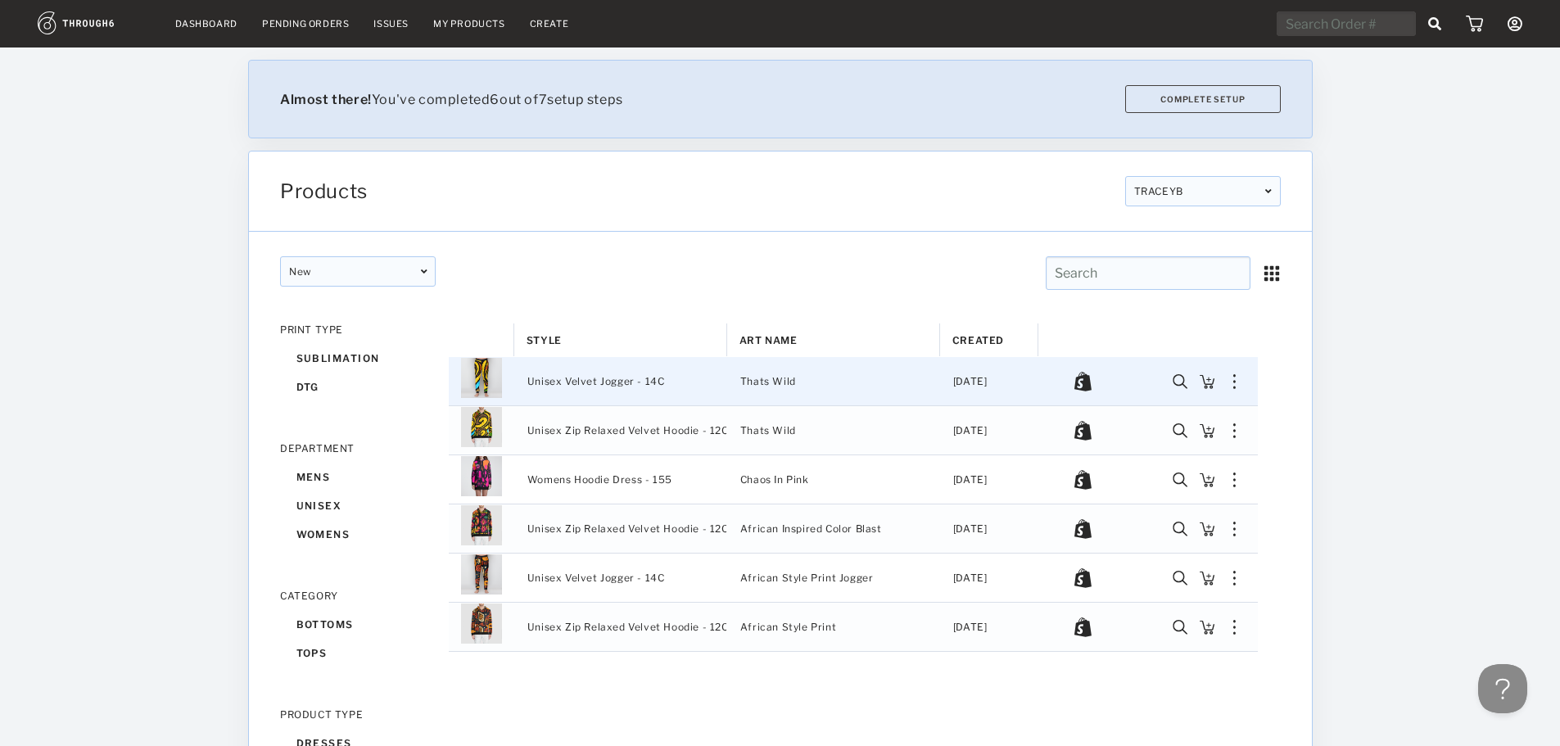
click at [1238, 383] on div "Press SPACE to select this row." at bounding box center [1235, 381] width 28 height 15
click at [1184, 434] on div "Resync to Shopify" at bounding box center [1151, 434] width 92 height 21
click at [1306, 383] on div "New New Popular New Popular PRINT TYPE sublimation dtg DEPARTMENT mens unisex w…" at bounding box center [780, 699] width 1063 height 935
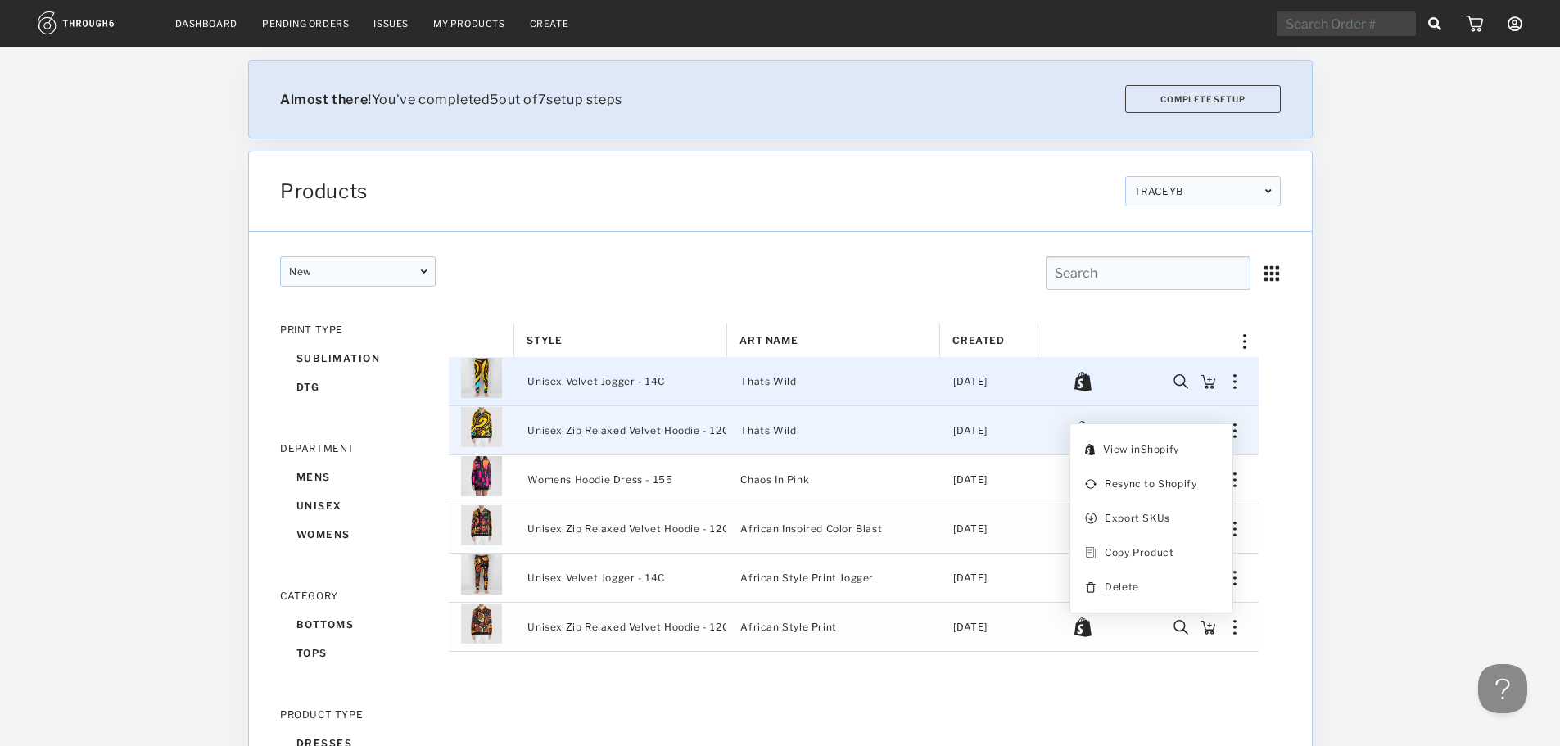
click at [1236, 433] on div "Press SPACE to select this row." at bounding box center [1235, 430] width 28 height 15
click at [1170, 477] on div "Resync to Shopify" at bounding box center [1151, 483] width 92 height 21
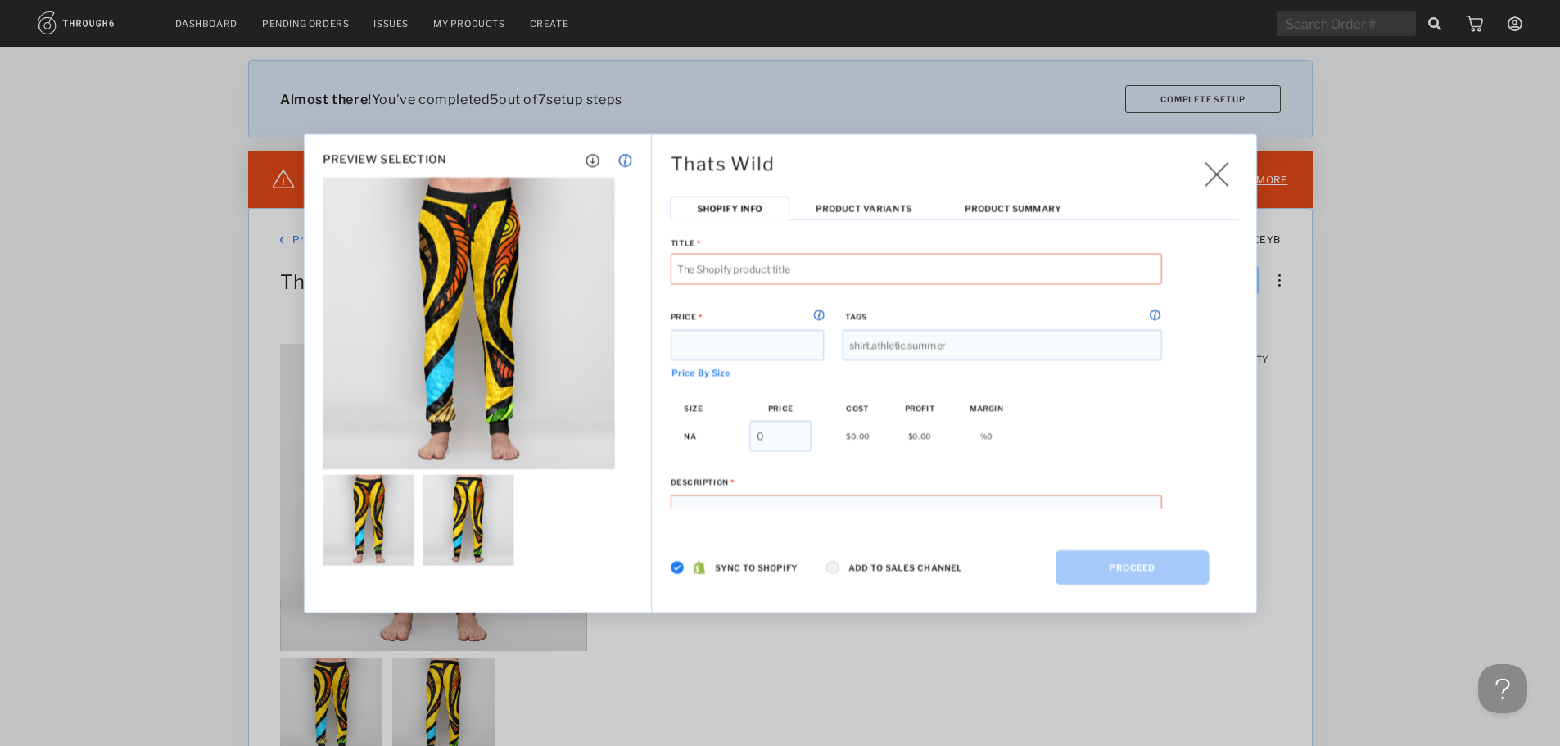
click at [707, 268] on input at bounding box center [916, 268] width 491 height 31
type input "That's Wild Velvet Jogger"
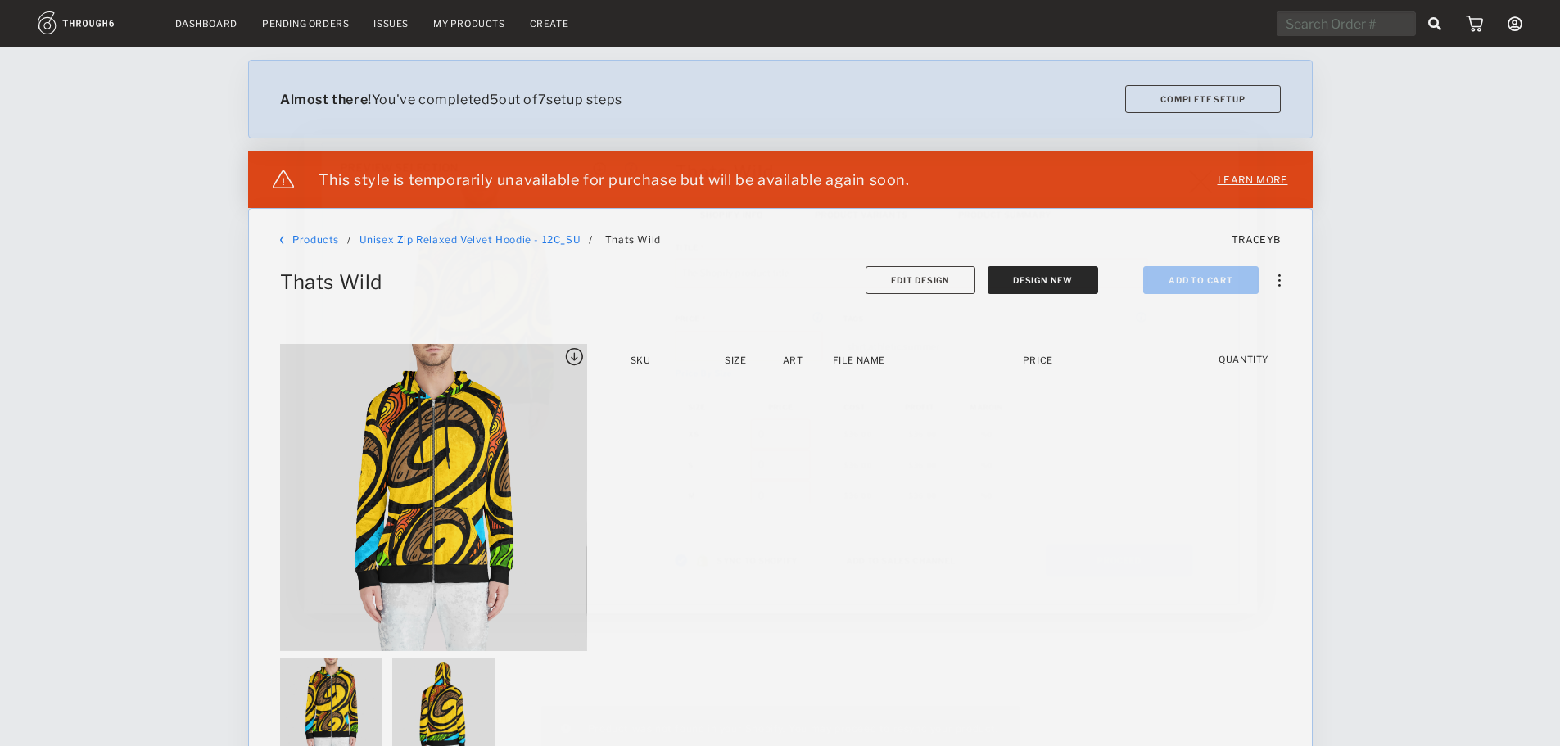
type input "Thats Wild Unisex Zip Relaxed Velvet Hoodie"
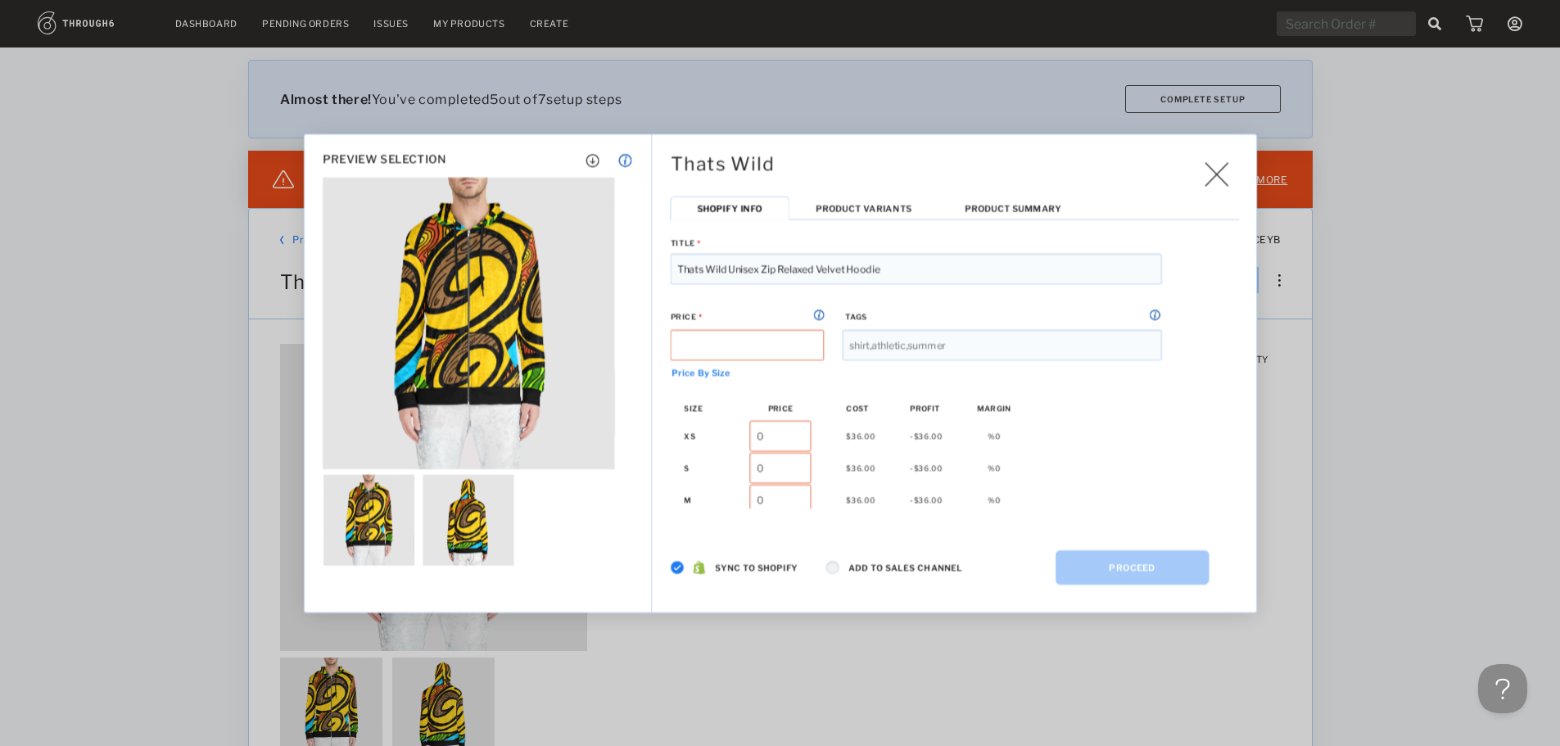
click at [738, 340] on input at bounding box center [748, 344] width 154 height 31
click at [717, 345] on input at bounding box center [748, 344] width 154 height 31
type input "69.99"
click at [892, 340] on input at bounding box center [1002, 344] width 319 height 31
type input "Activewear"
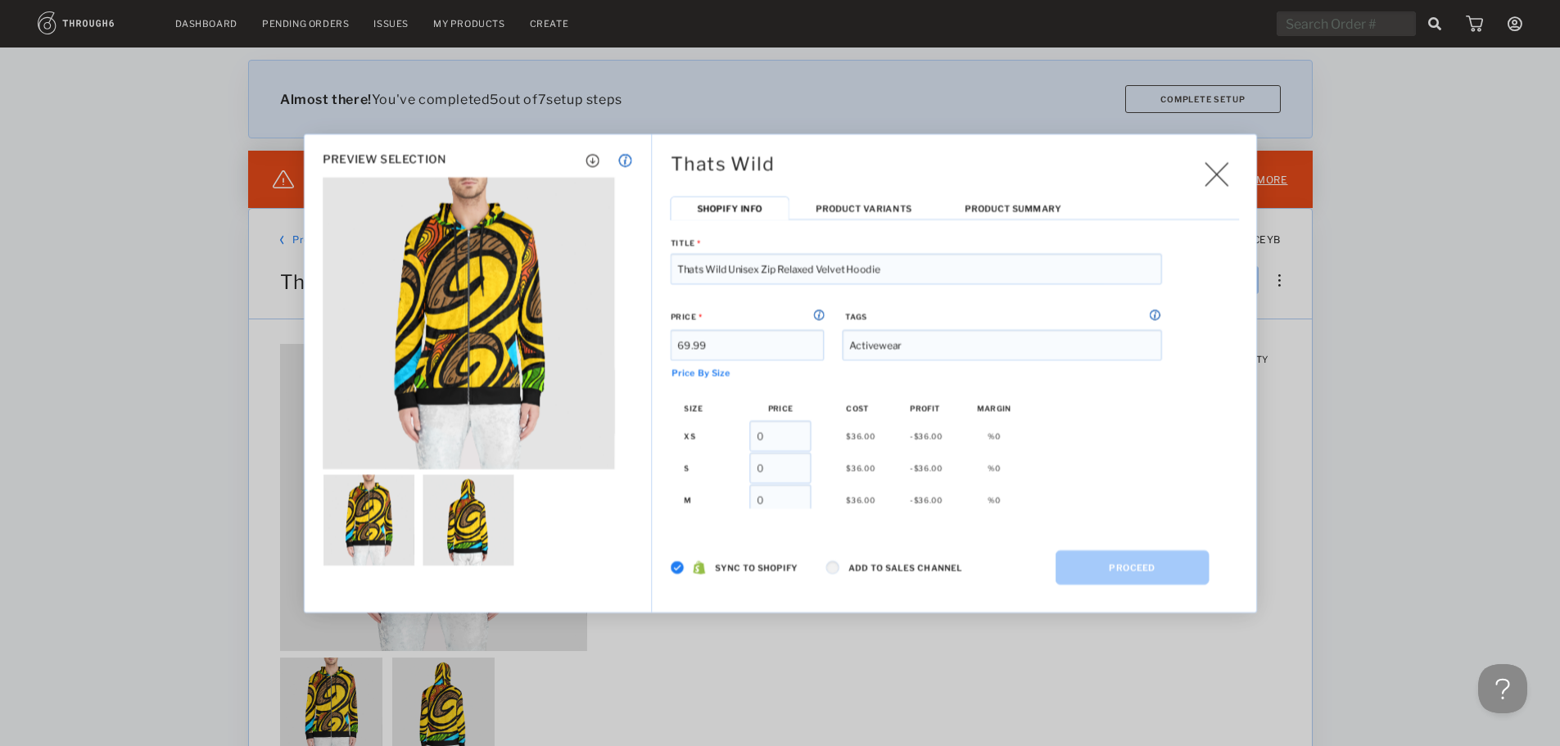
click at [1040, 382] on span "Price By Size" at bounding box center [943, 372] width 544 height 24
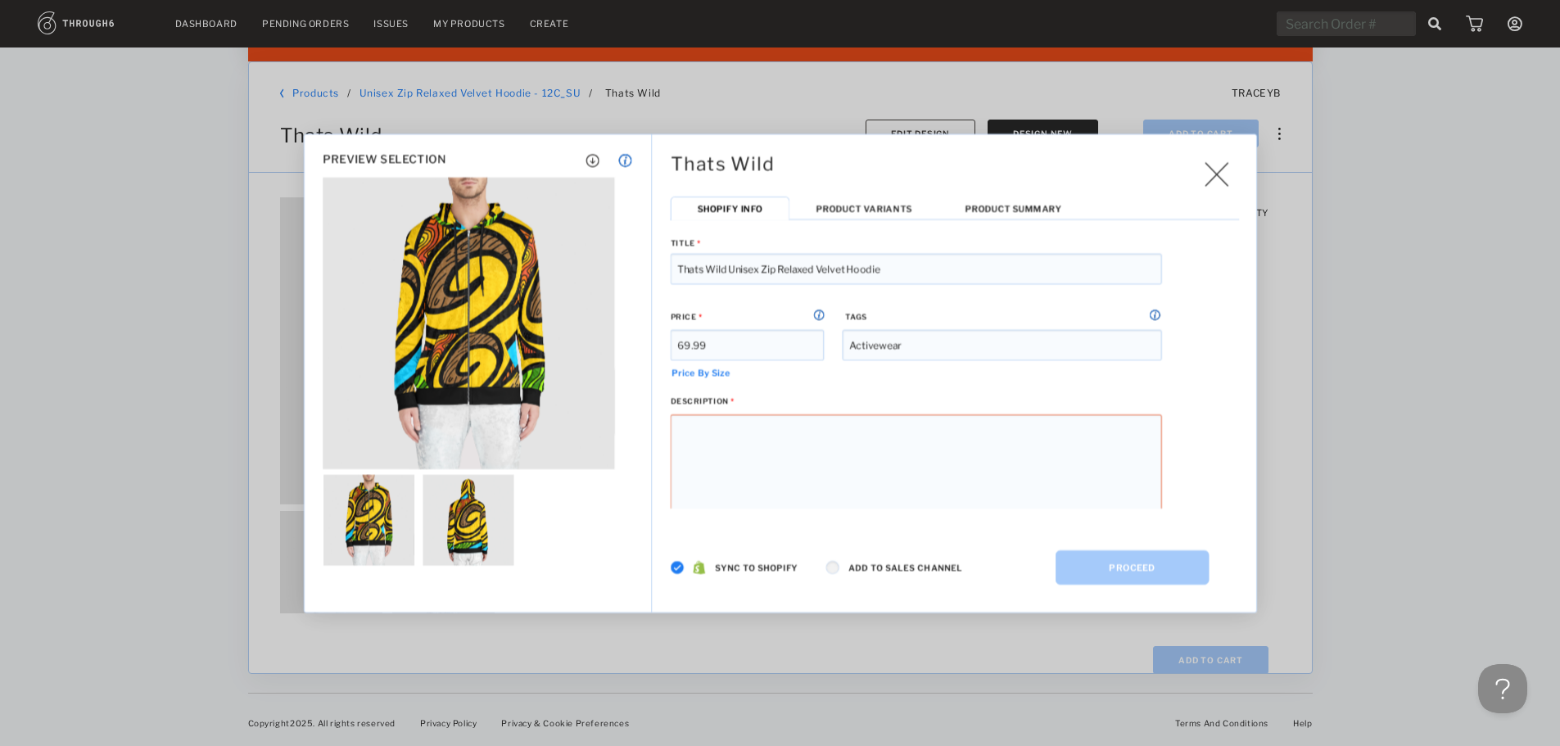
click at [878, 208] on span "Product Variants" at bounding box center [864, 208] width 96 height 11
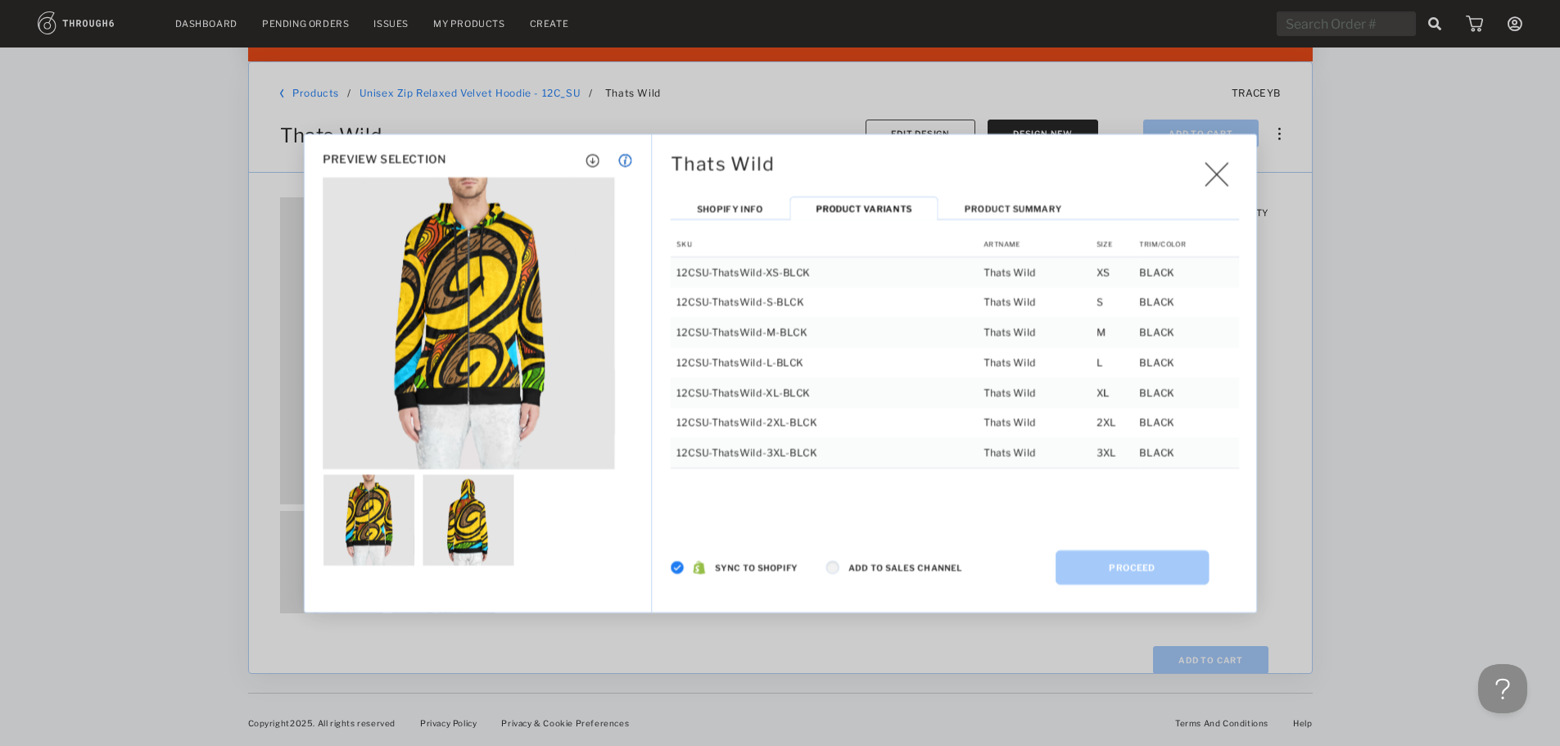
click at [981, 208] on span "Product Summary" at bounding box center [1013, 208] width 97 height 11
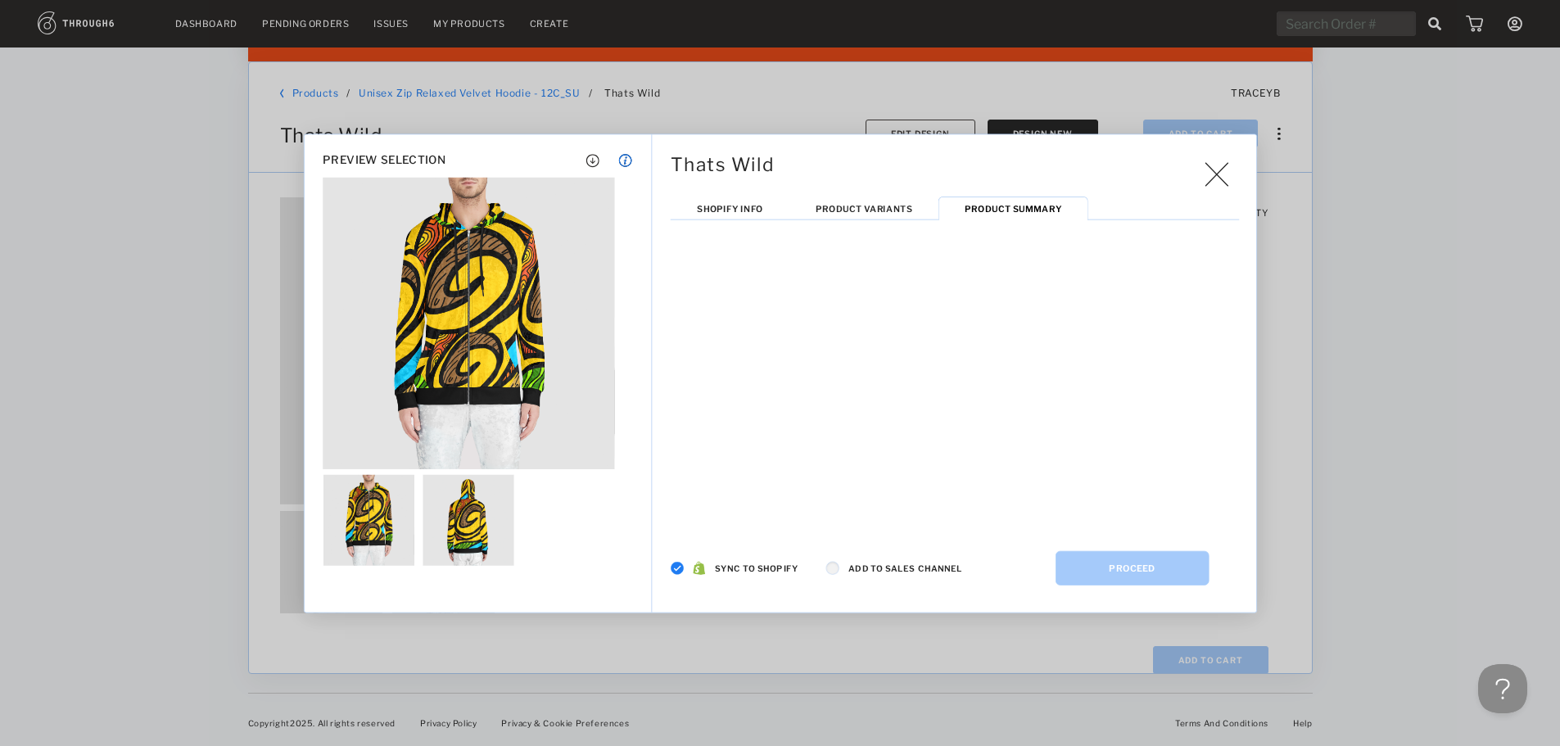
click at [754, 201] on li "Shopify Info" at bounding box center [730, 209] width 119 height 24
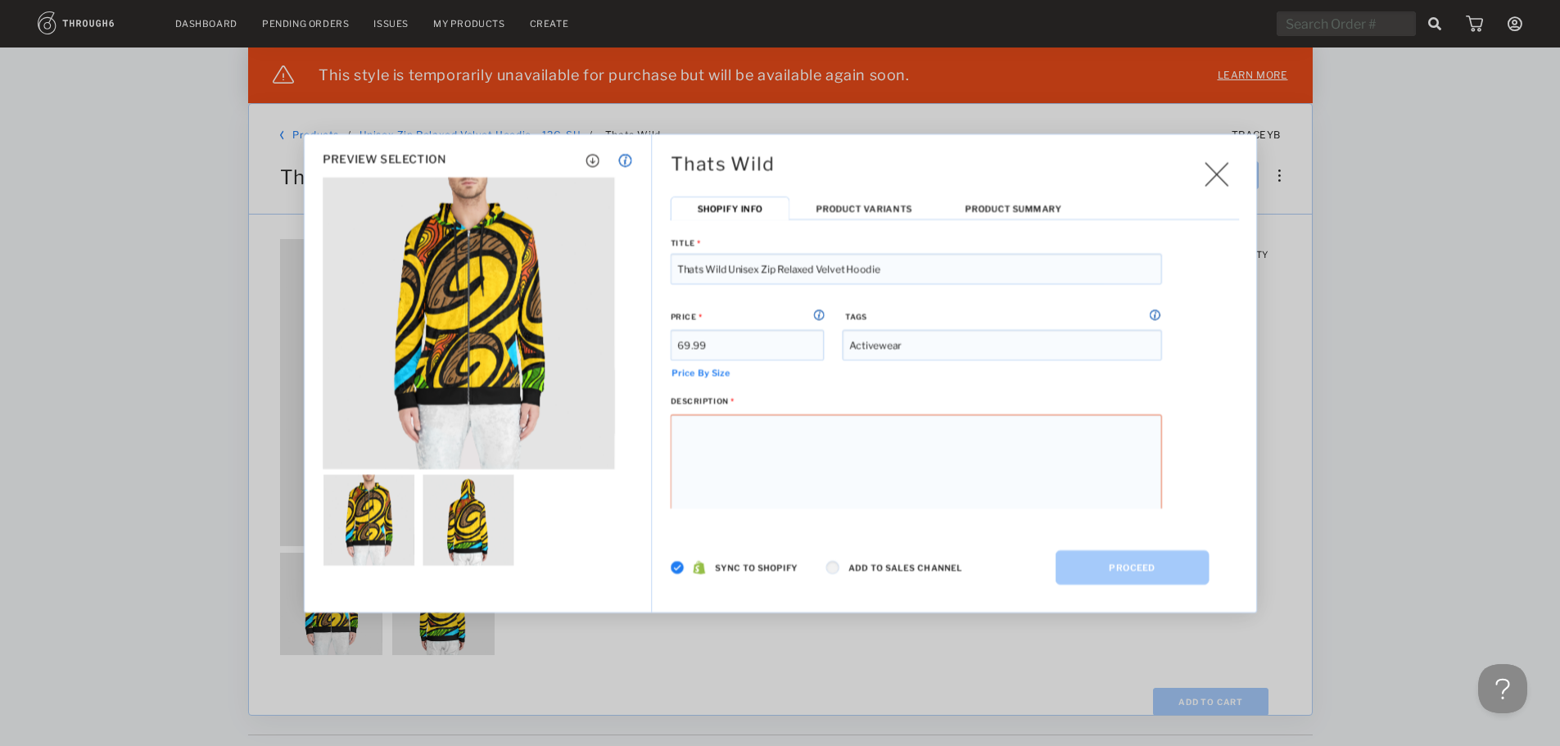
scroll to position [65, 0]
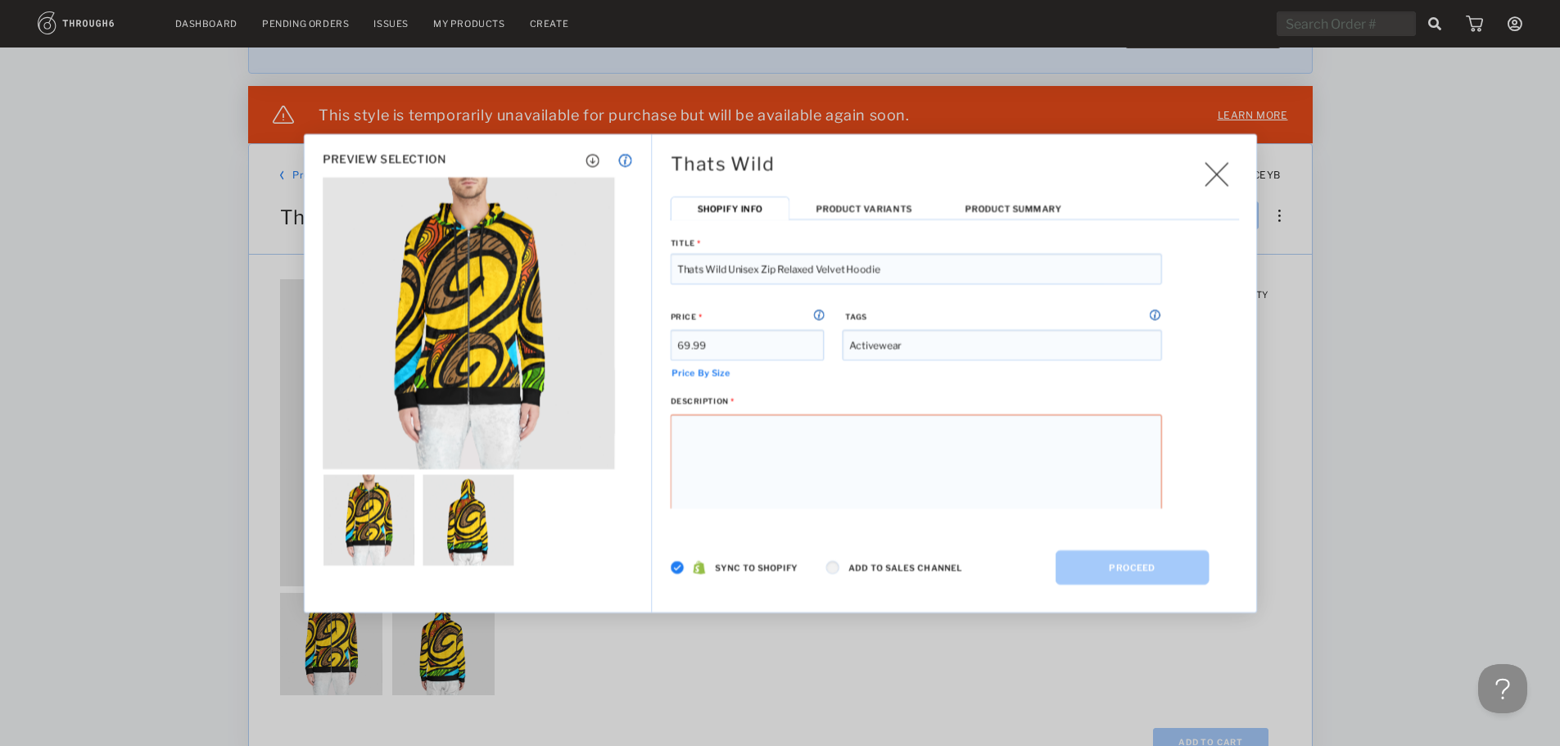
click at [771, 267] on input "Thats Wild Unisex Zip Relaxed Velvet Hoodie" at bounding box center [916, 268] width 491 height 31
click at [766, 265] on input "Thats Wild Unisex Zip Relaxed Velvet Hoodie" at bounding box center [916, 268] width 491 height 31
click at [705, 271] on input "Thats Wild Unisex Full Zip Relaxed Velvet Hoodie" at bounding box center [916, 268] width 491 height 31
drag, startPoint x: 926, startPoint y: 271, endPoint x: 694, endPoint y: 273, distance: 231.7
click at [683, 265] on input "That's Wild Unisex Full Zip Relaxed Velvet Hoodie" at bounding box center [916, 268] width 491 height 31
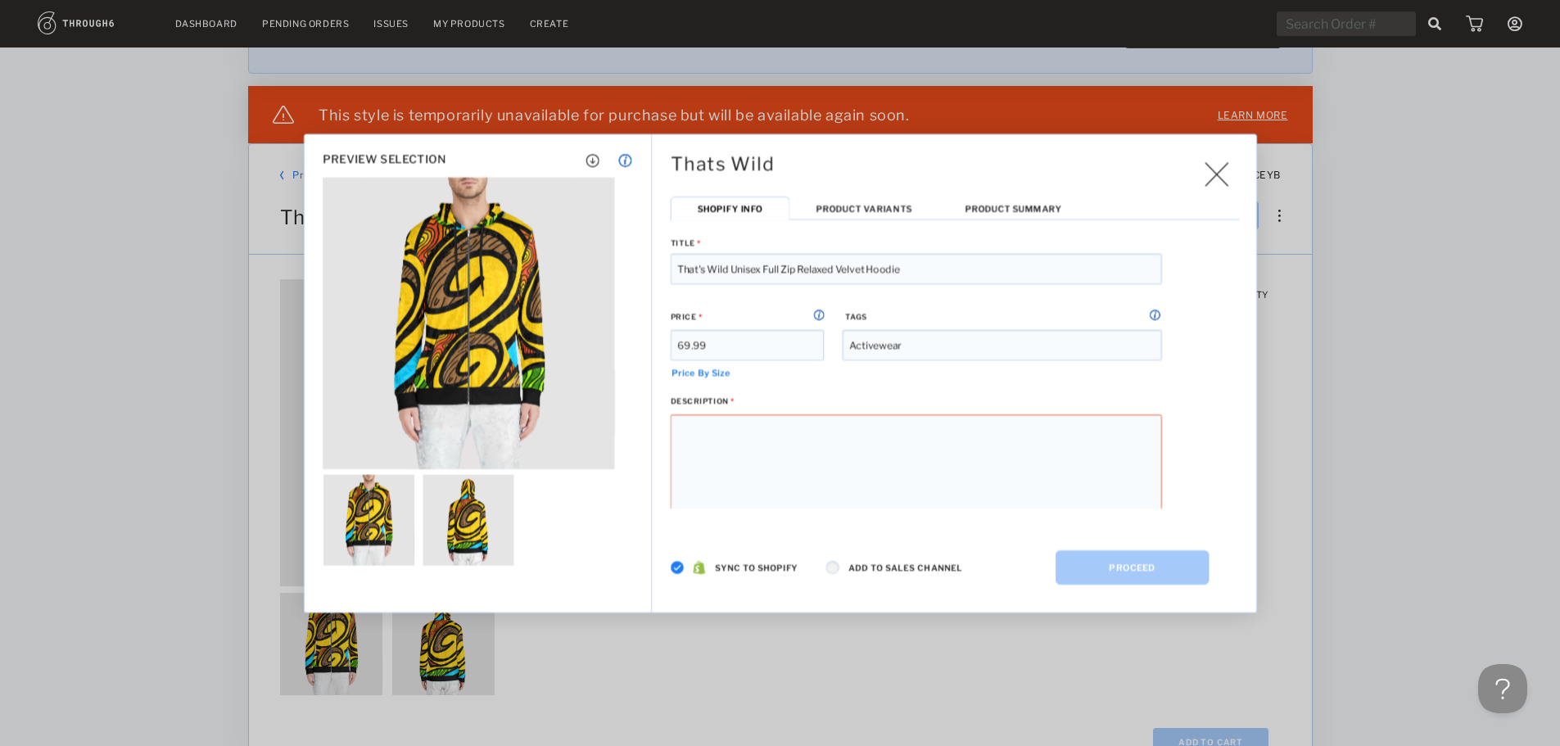
type input "That's Wild Unisex Full Zip Relaxed Velvet Hoodie"
click at [721, 441] on div at bounding box center [916, 491] width 491 height 154
paste div
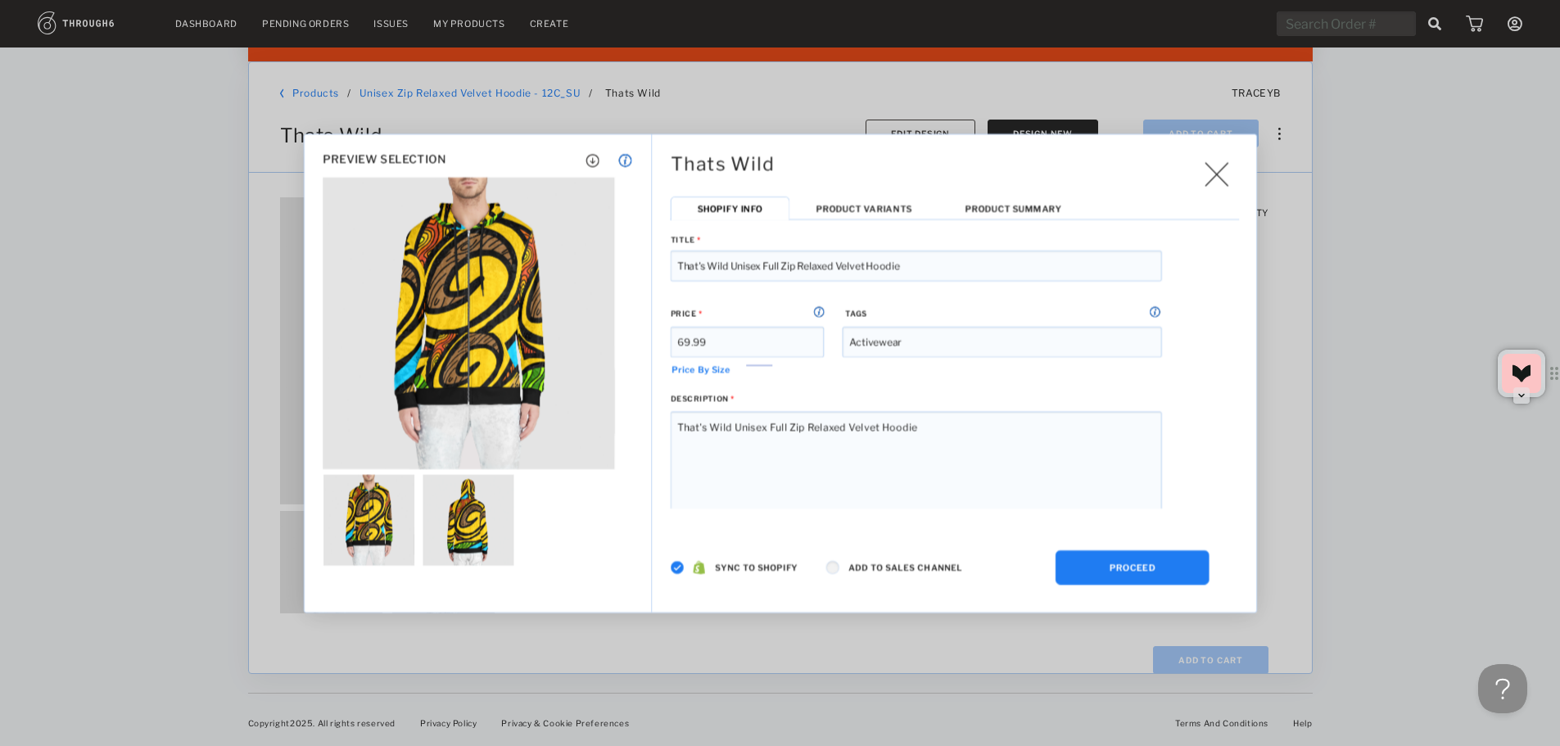
scroll to position [0, 0]
click at [855, 198] on li "Product Variants" at bounding box center [863, 209] width 149 height 24
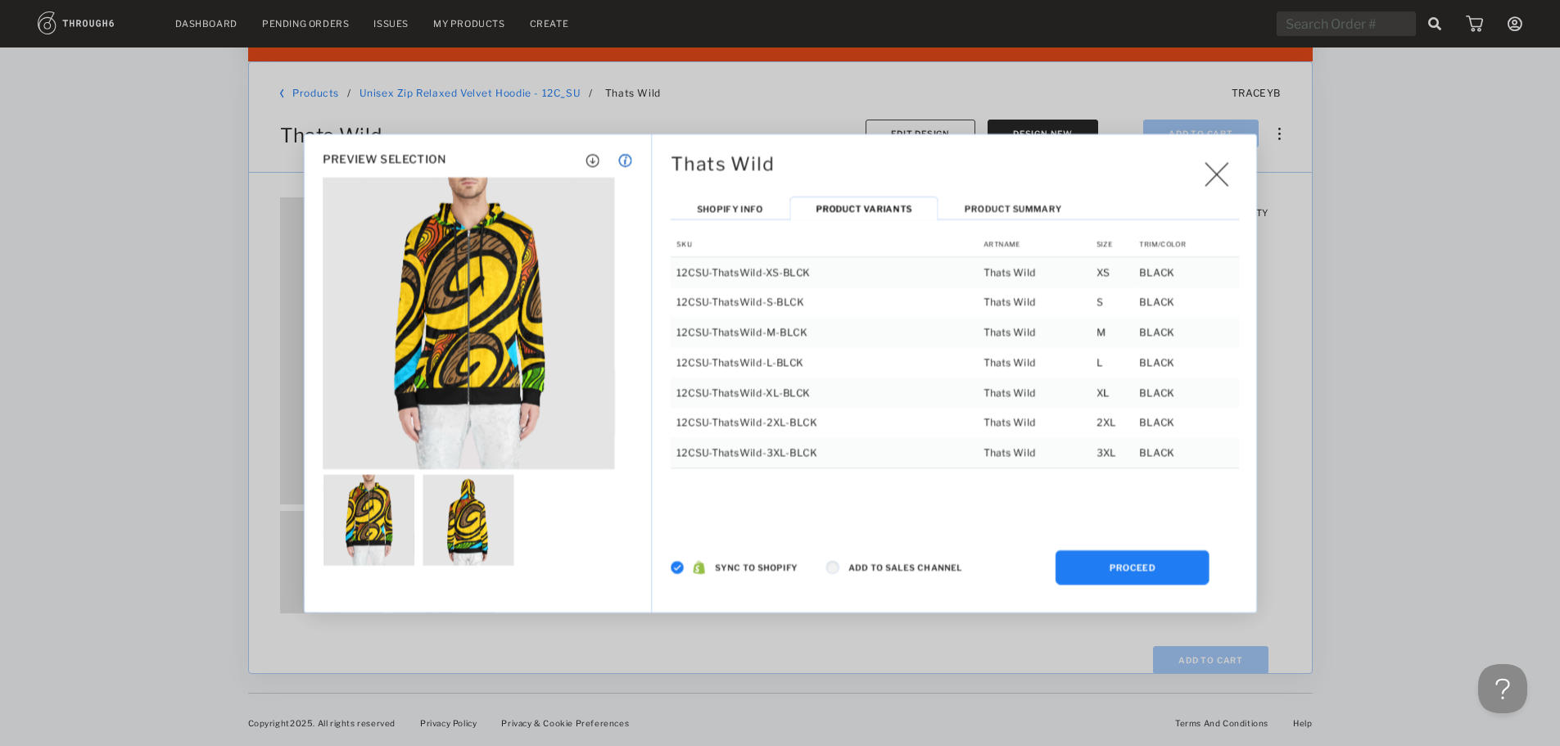
click at [752, 208] on span "Shopify Info" at bounding box center [730, 208] width 66 height 11
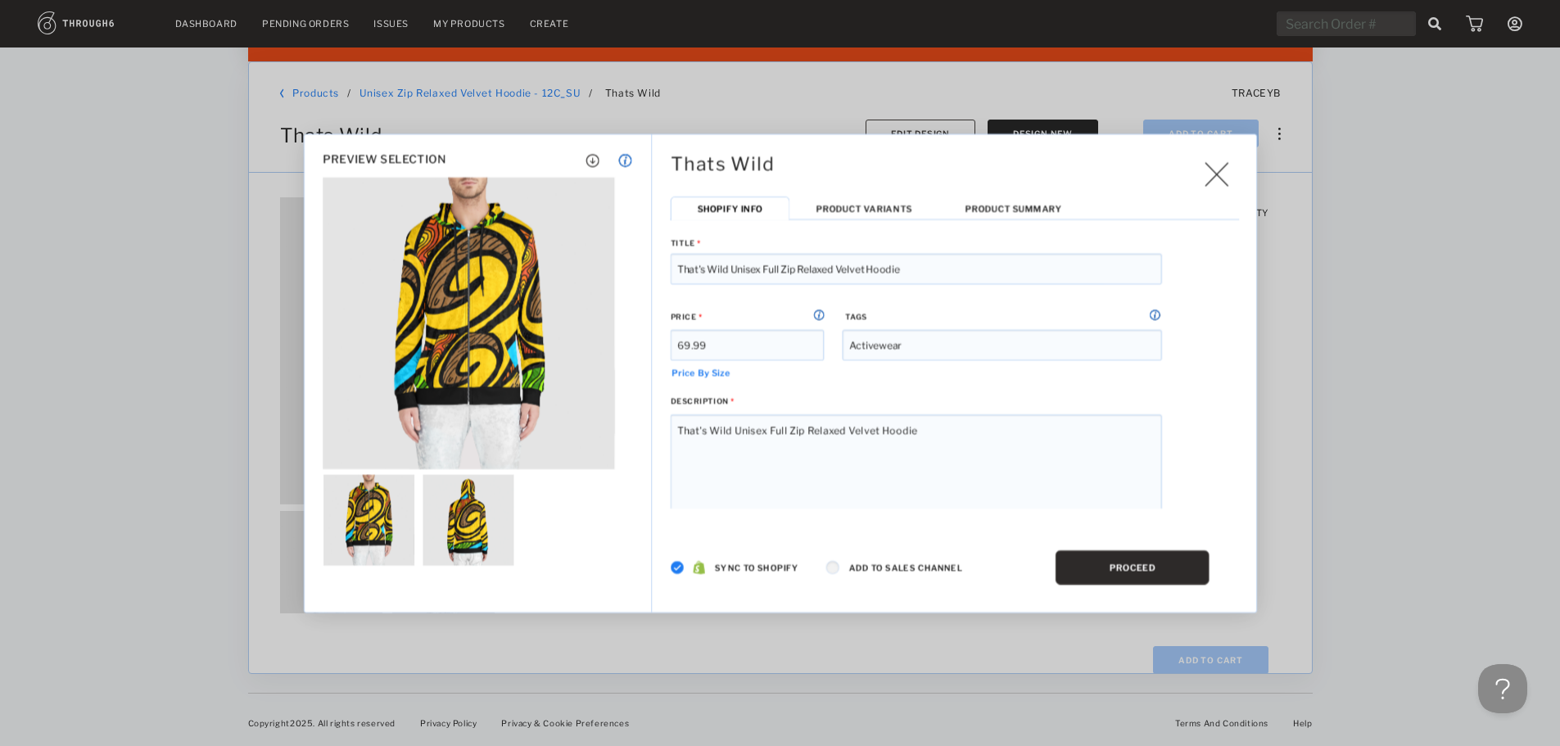
click at [1104, 563] on button "PROCEED" at bounding box center [1133, 566] width 154 height 34
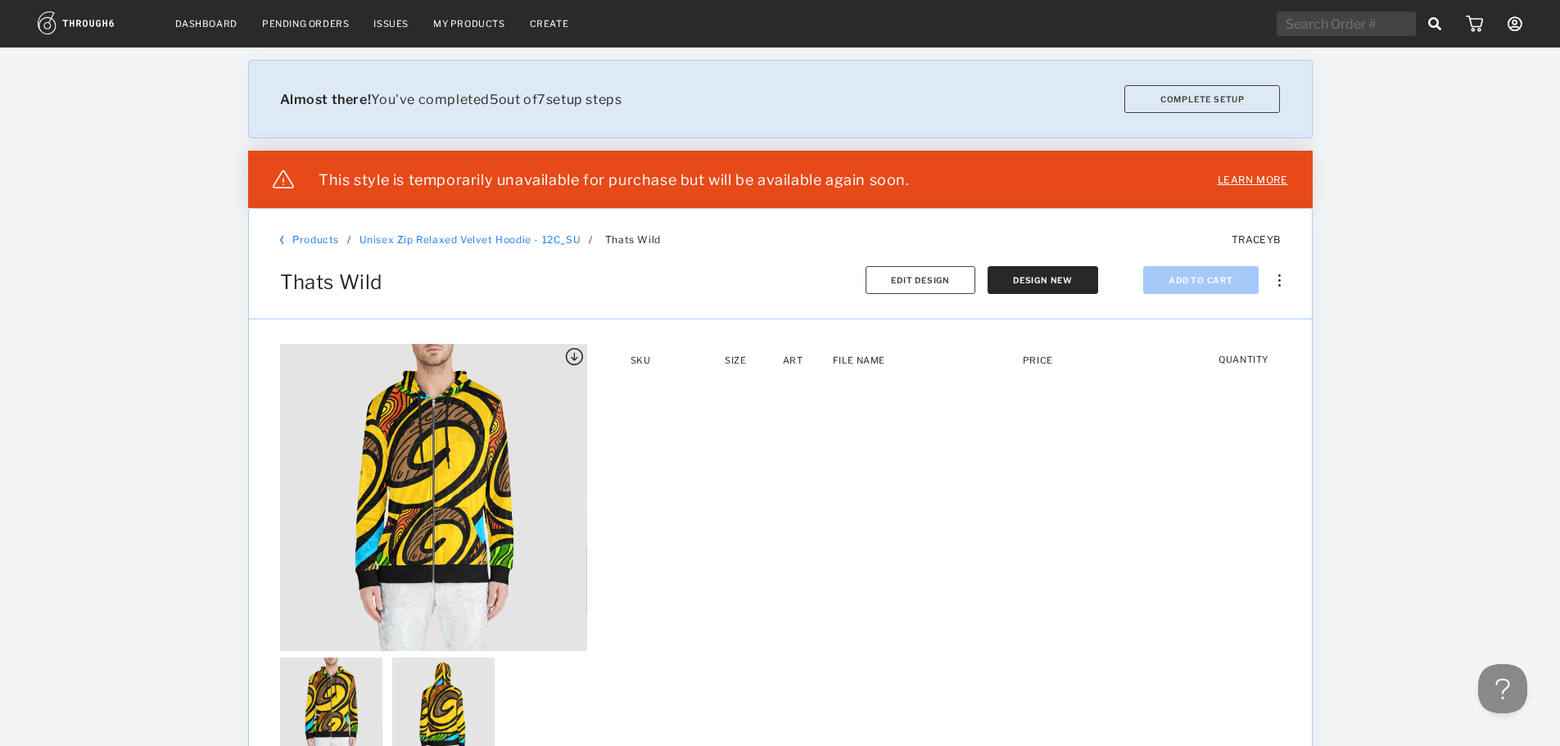
click at [436, 20] on link "My Products" at bounding box center [469, 23] width 72 height 11
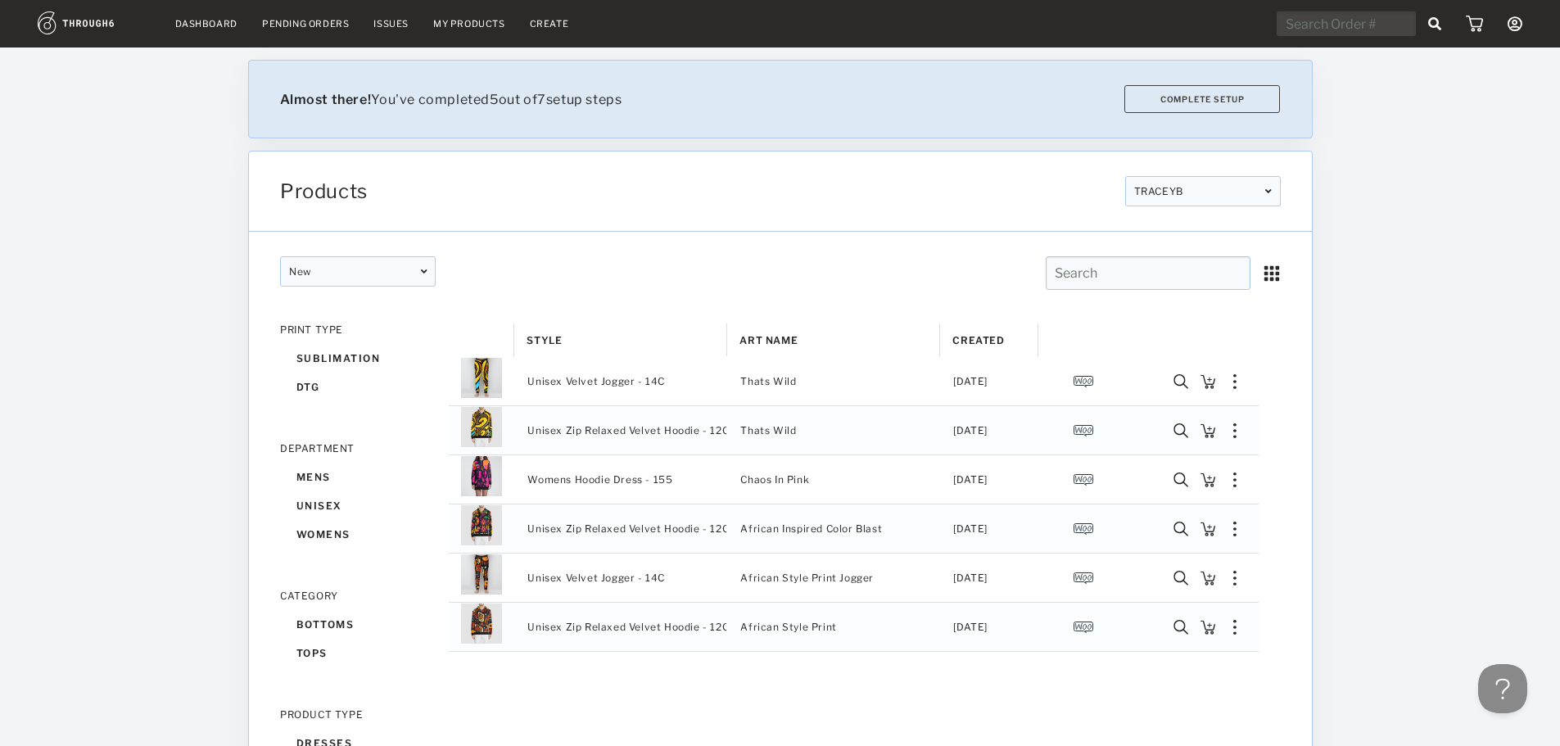
click at [391, 22] on div "Issues" at bounding box center [390, 23] width 35 height 11
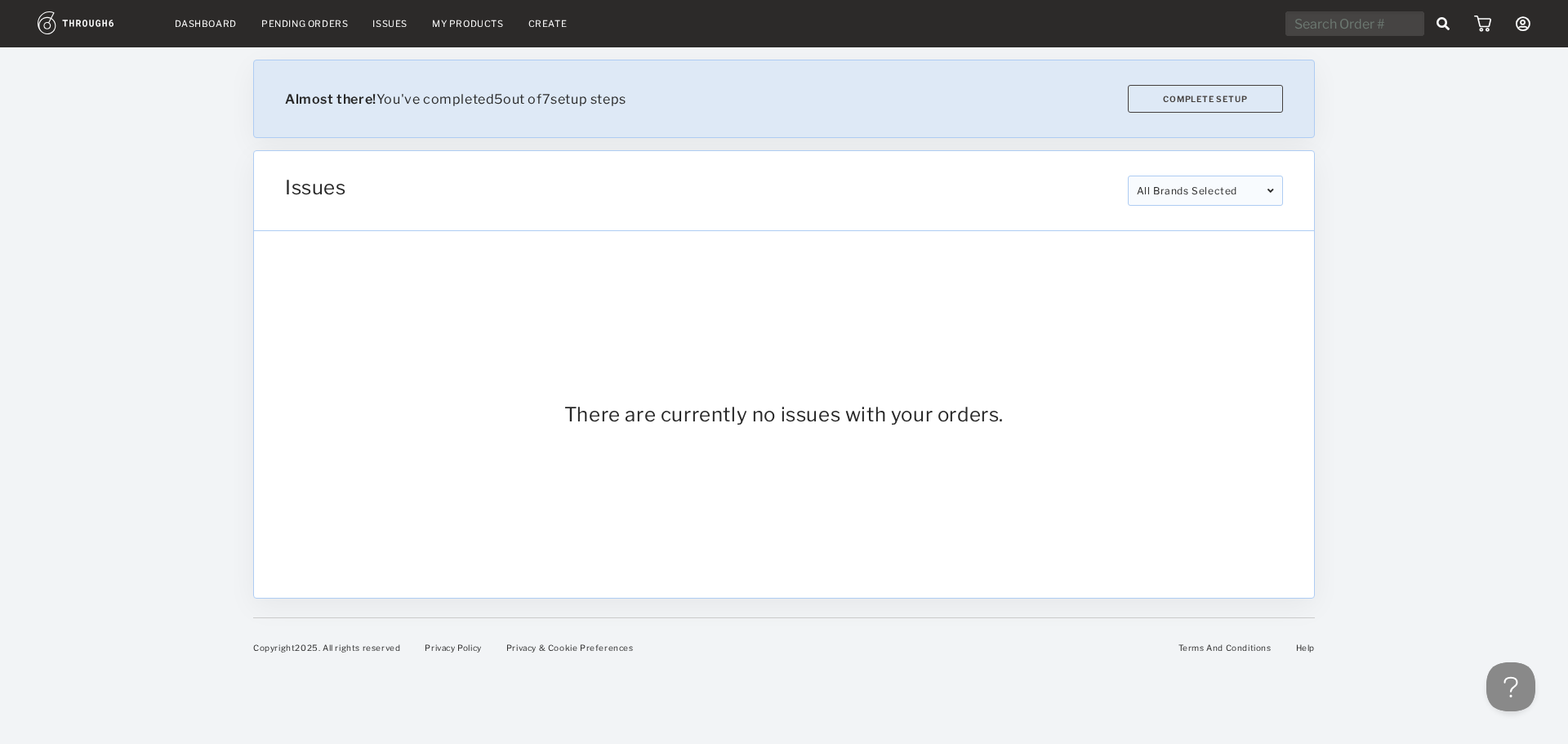
click at [536, 25] on link "Create" at bounding box center [548, 23] width 39 height 11
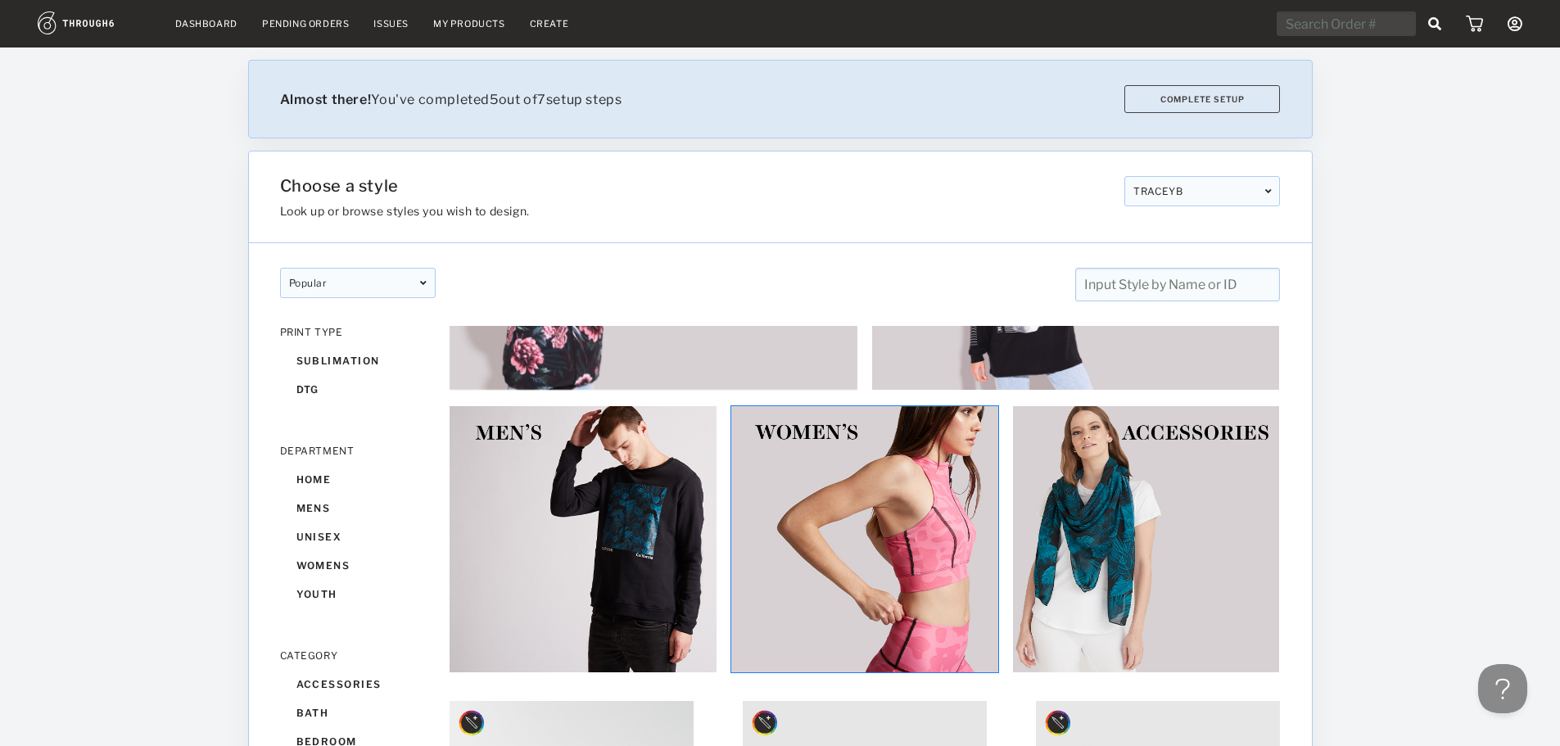
scroll to position [82, 0]
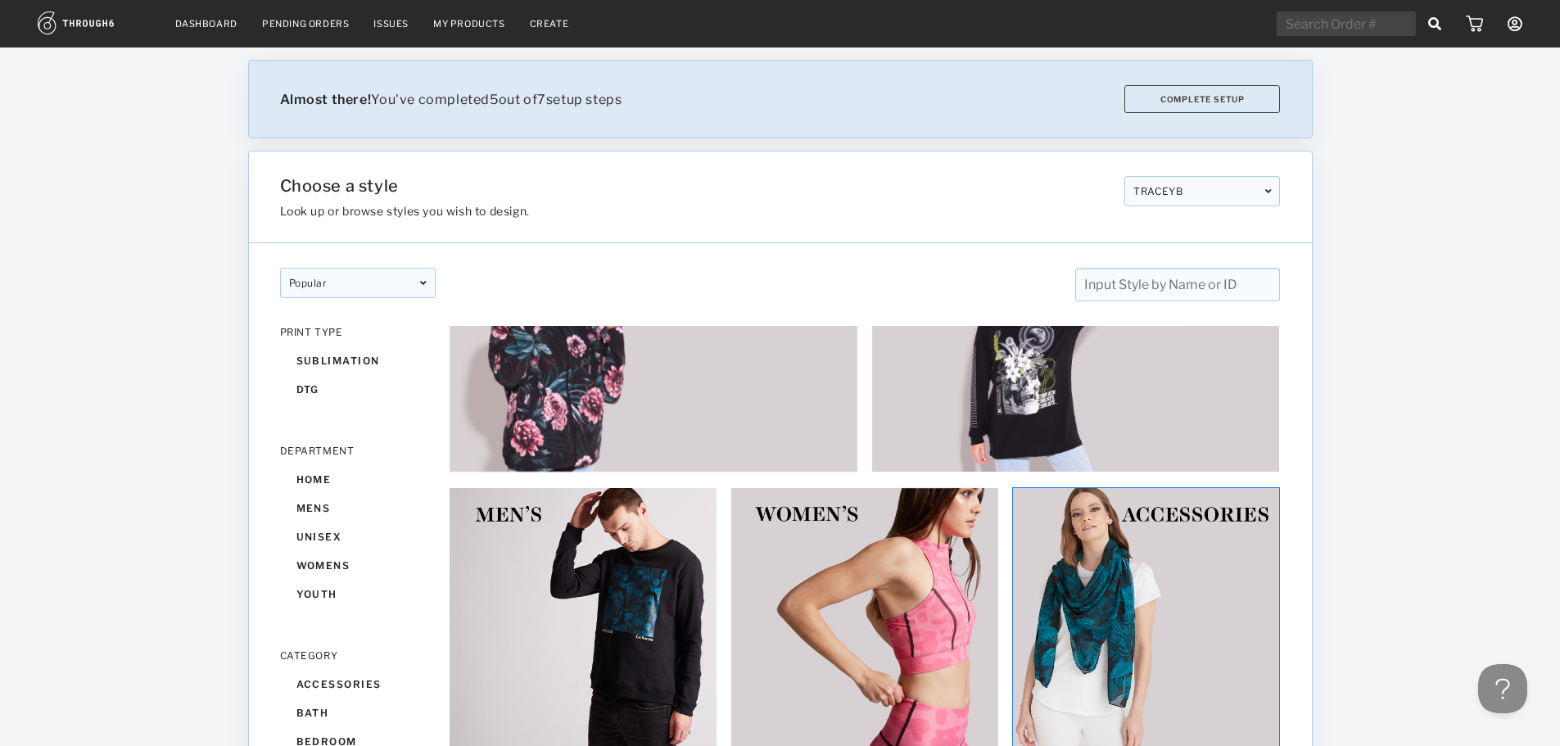
click at [1126, 598] on img at bounding box center [1146, 621] width 269 height 269
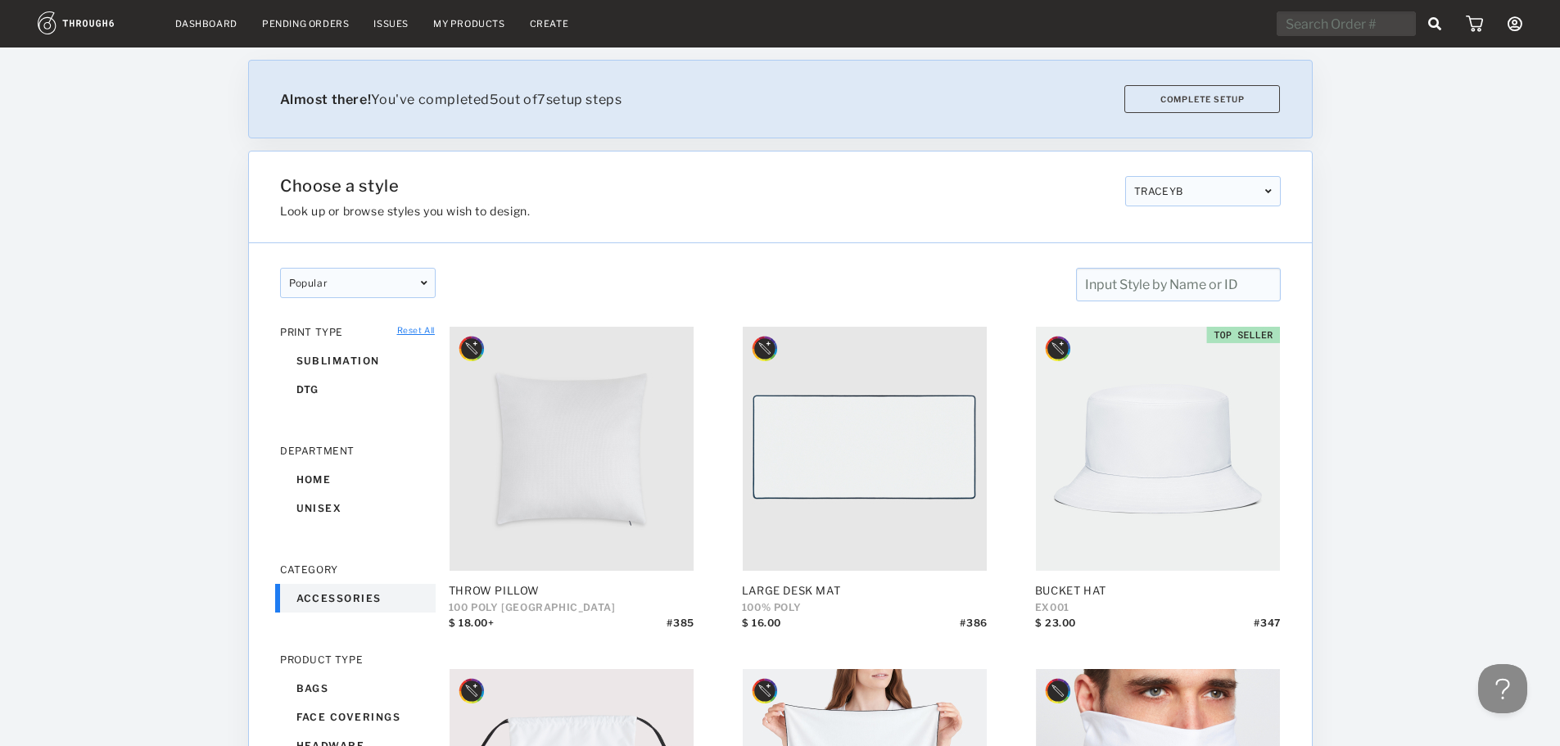
click at [368, 280] on div "popular" at bounding box center [358, 283] width 156 height 30
click at [368, 280] on input at bounding box center [358, 290] width 138 height 26
click at [570, 217] on h3 "Look up or browse styles you wish to design." at bounding box center [696, 211] width 832 height 14
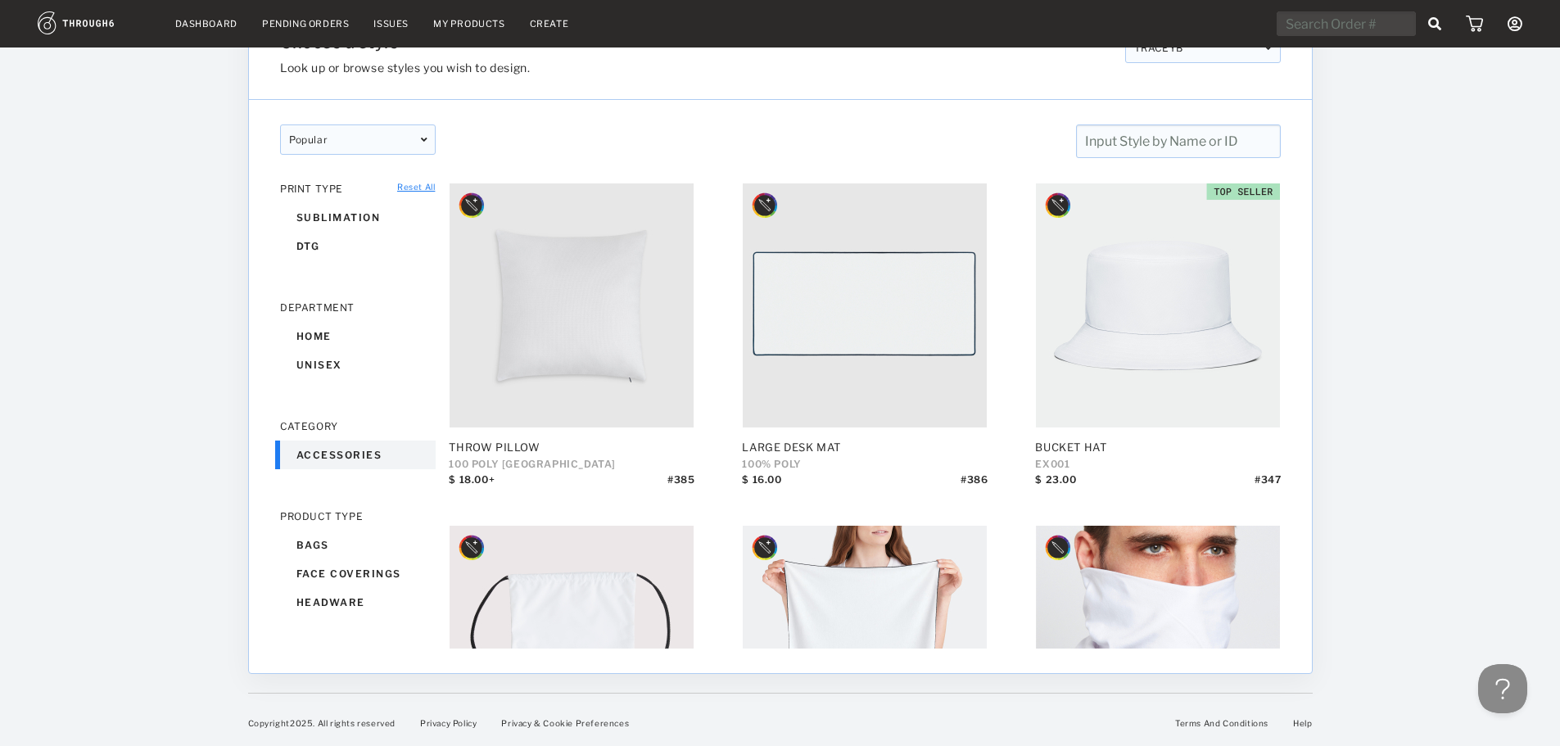
click at [549, 24] on link "Create" at bounding box center [549, 23] width 39 height 11
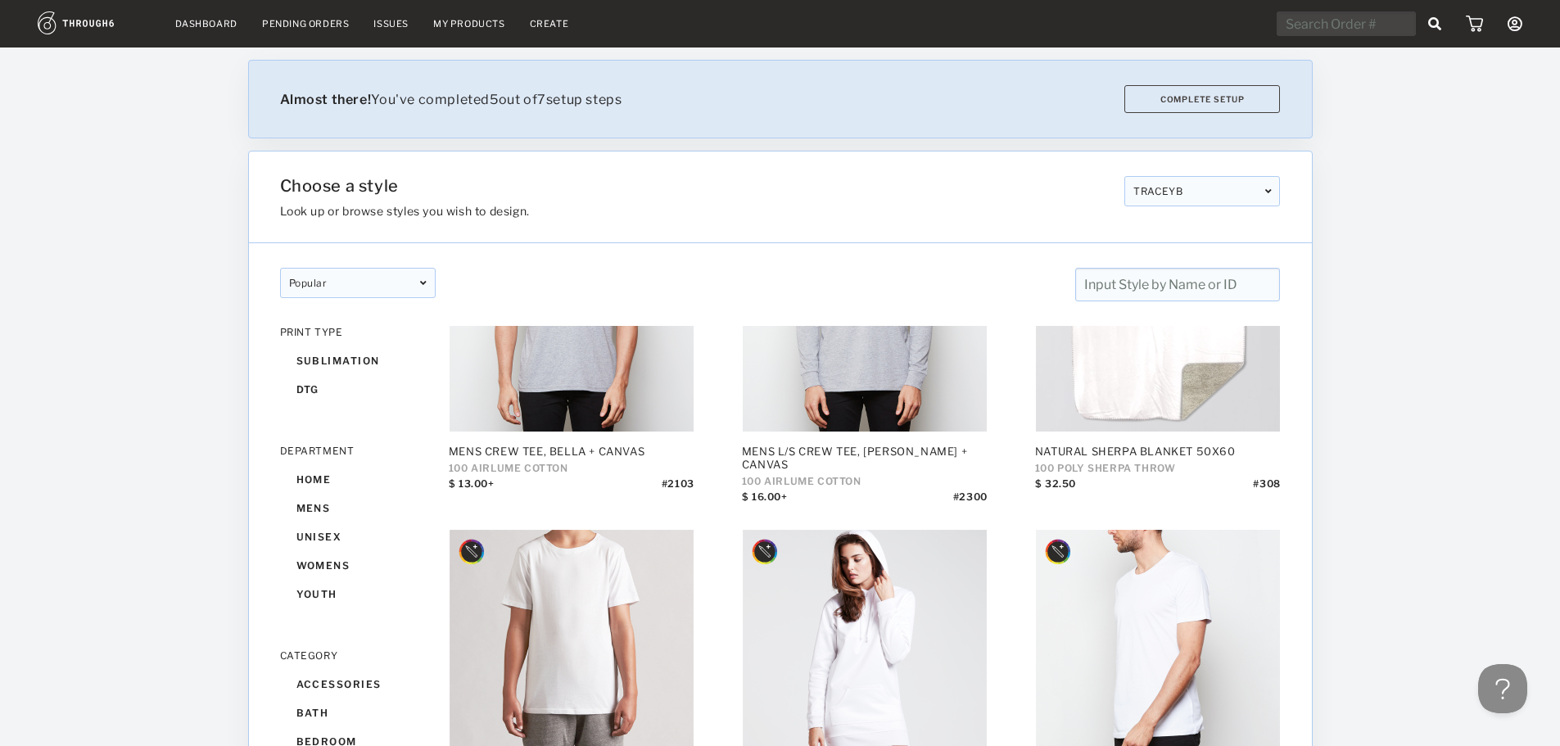
scroll to position [4668, 0]
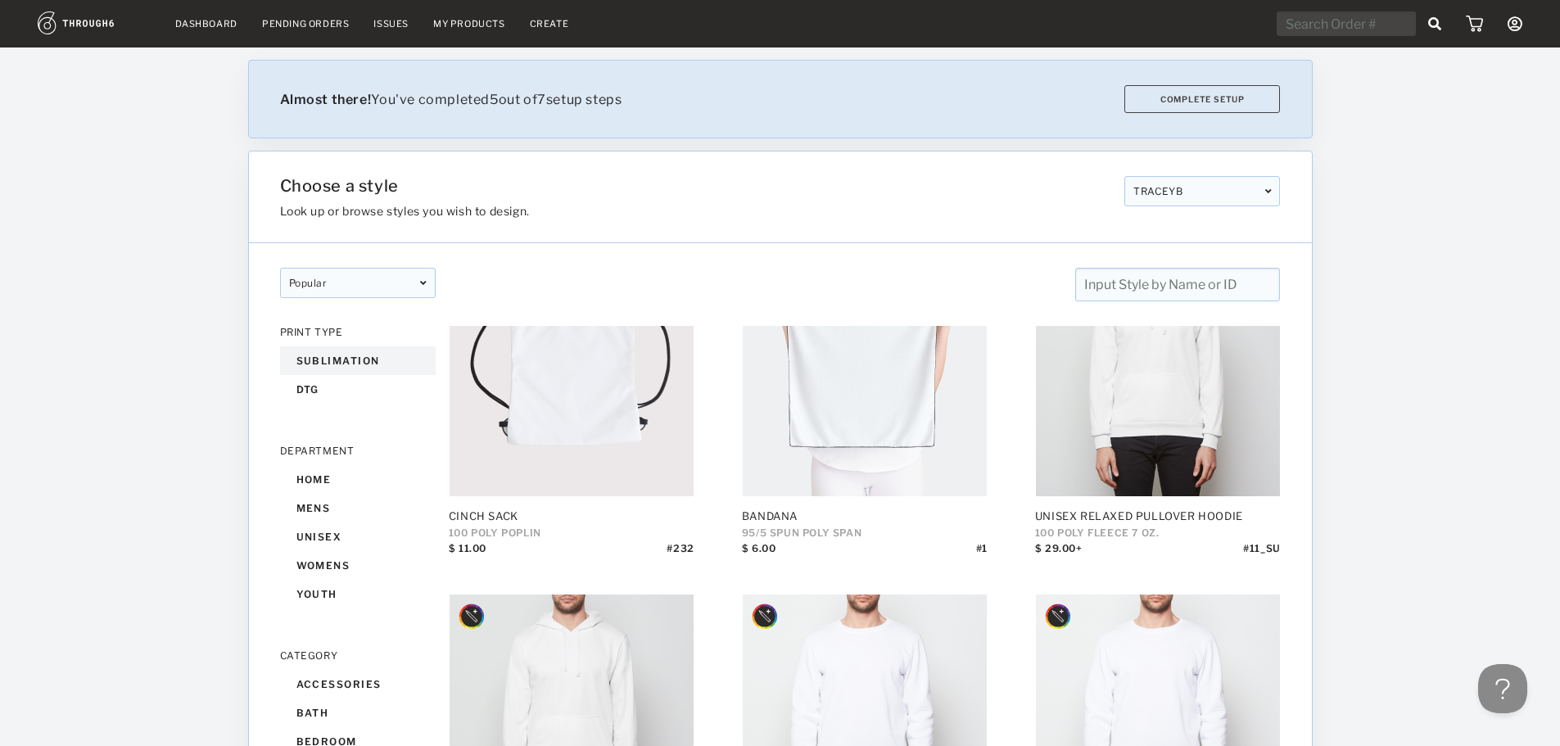
click at [377, 356] on div "sublimation" at bounding box center [358, 360] width 156 height 29
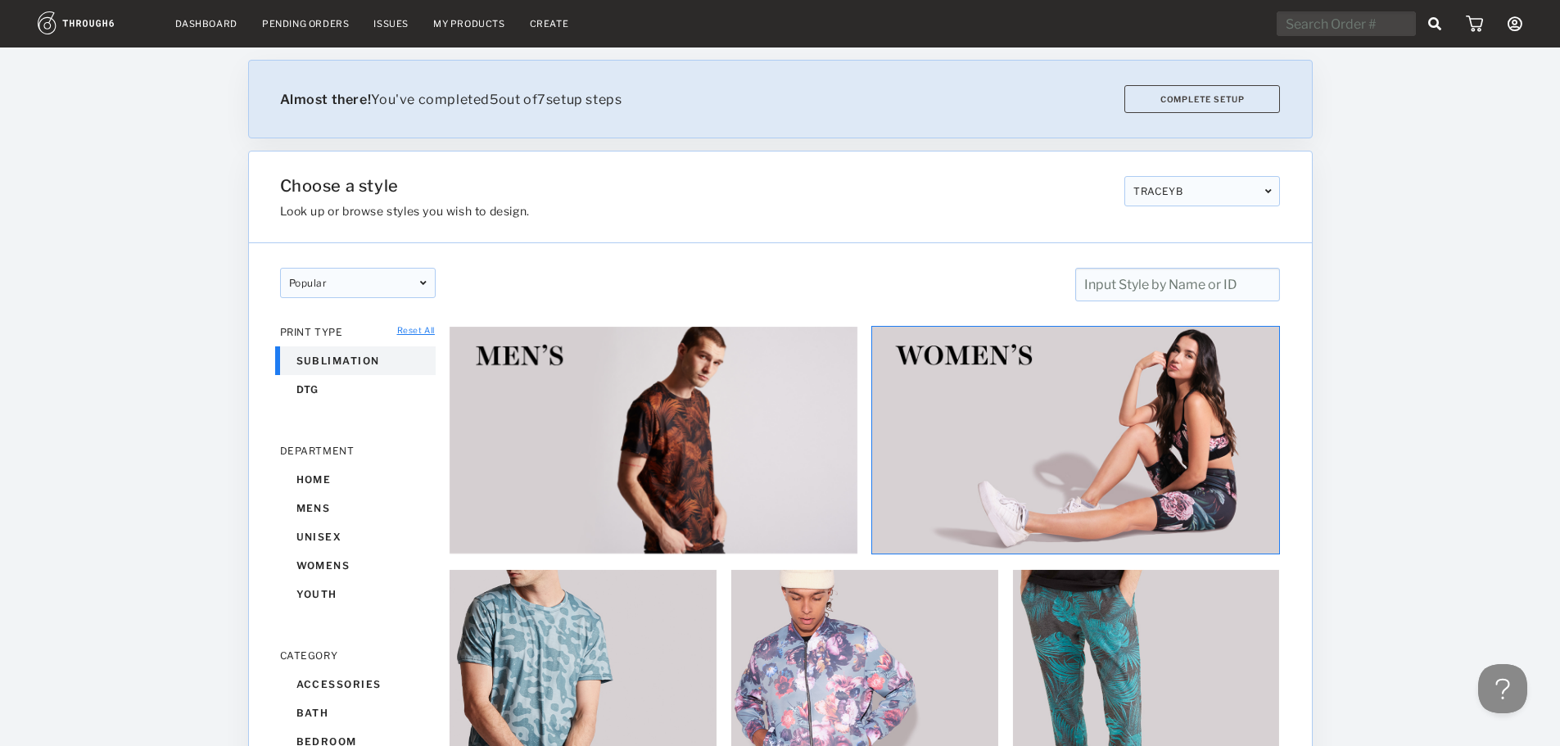
click at [1101, 478] on img at bounding box center [1075, 440] width 409 height 228
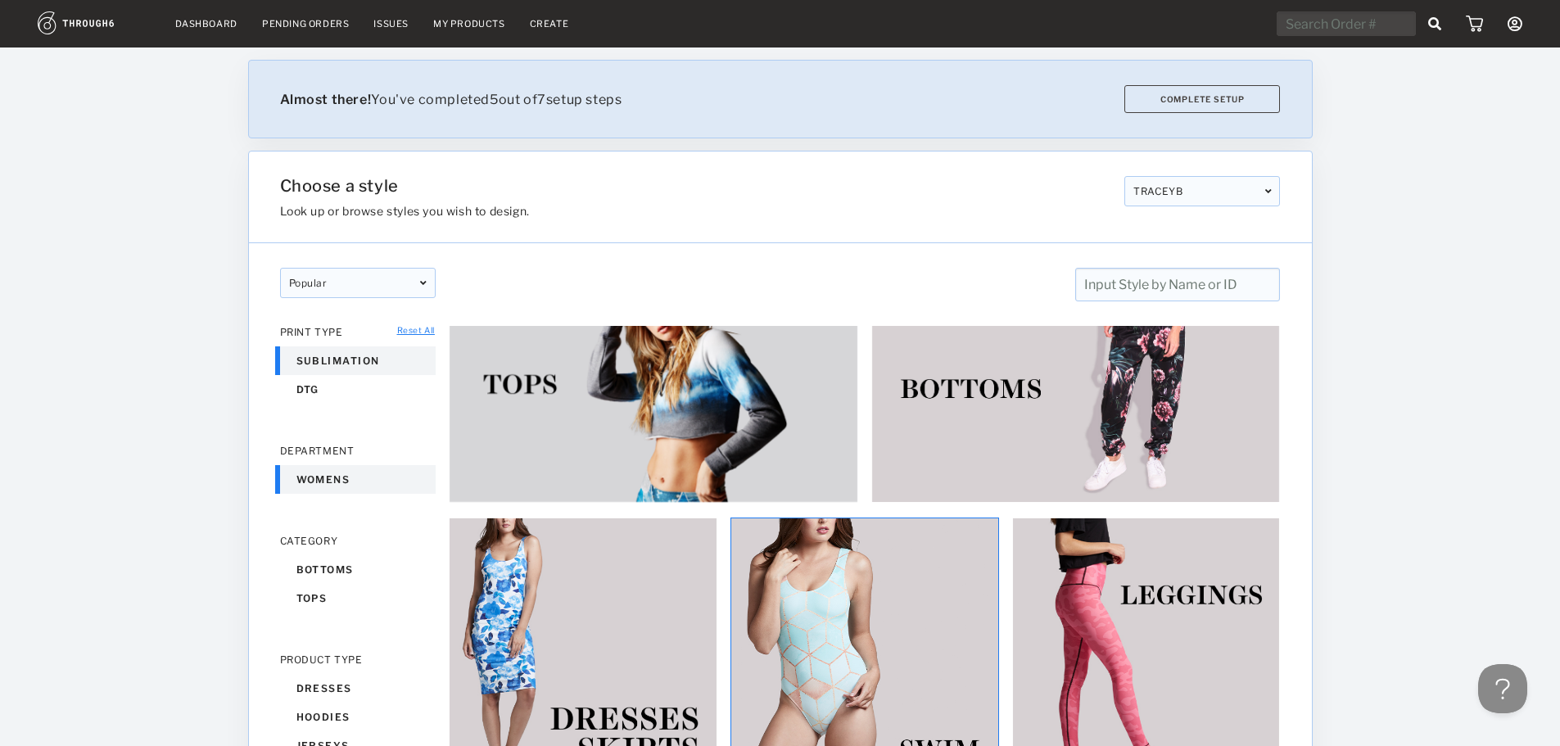
scroll to position [246, 0]
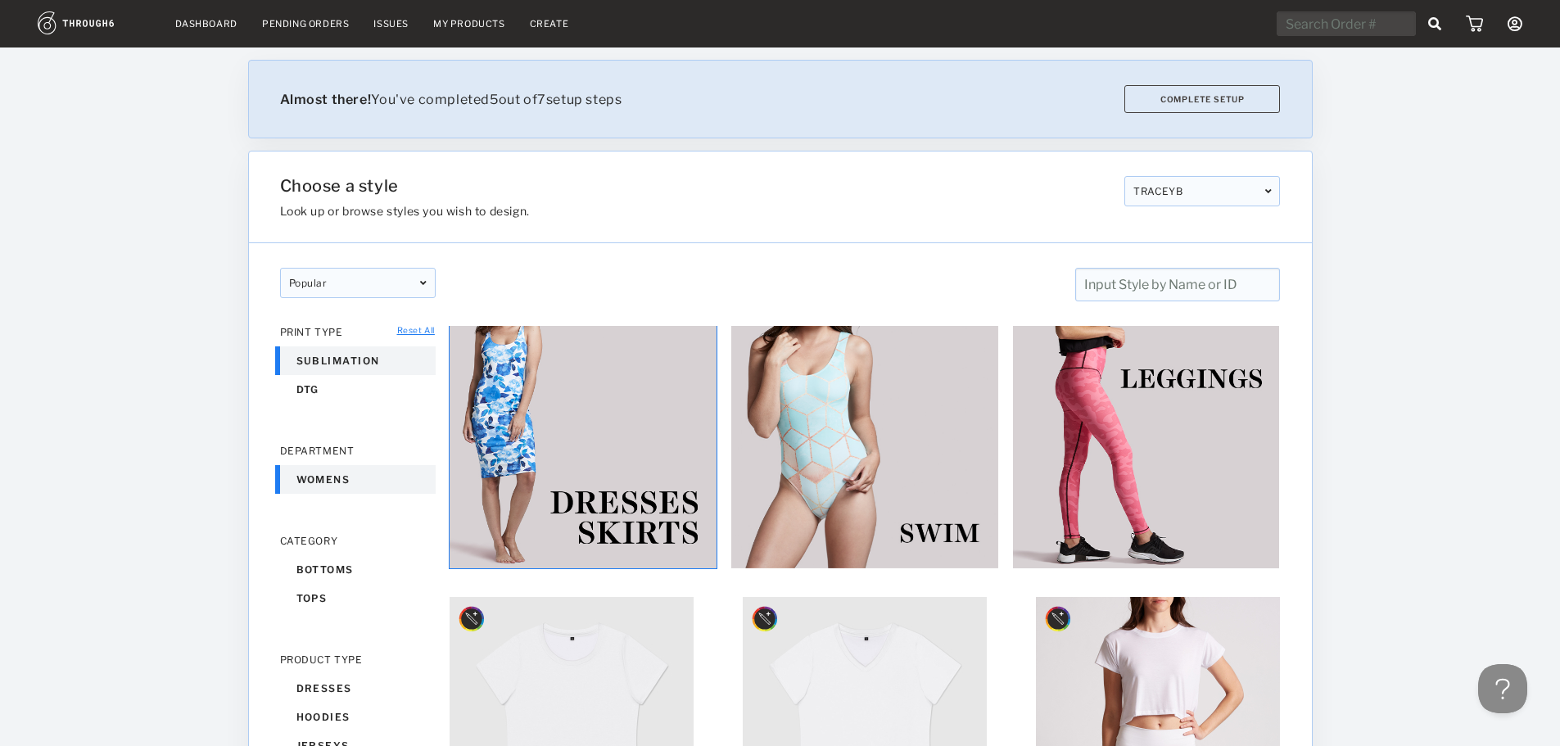
click at [593, 481] on img at bounding box center [583, 435] width 269 height 269
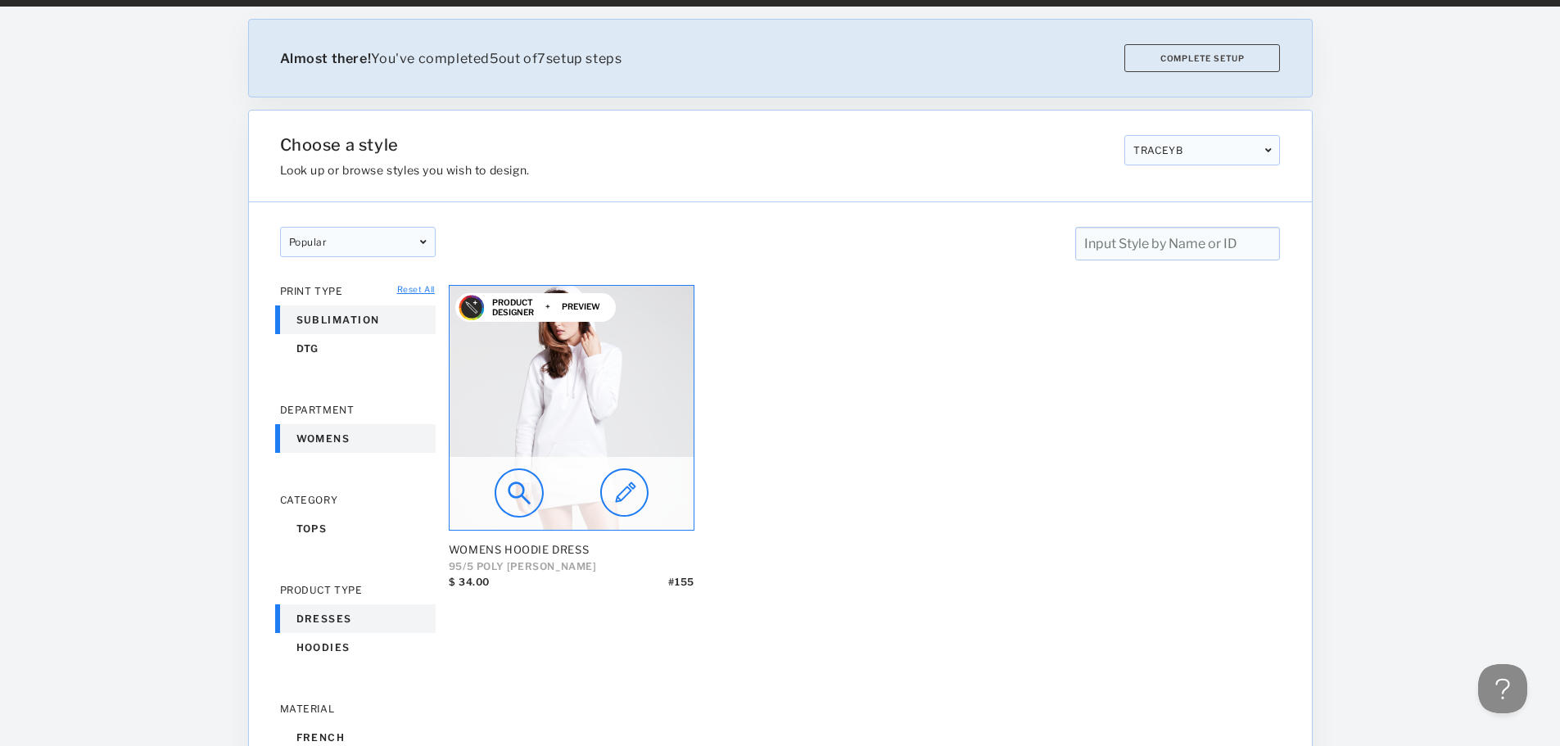
scroll to position [82, 0]
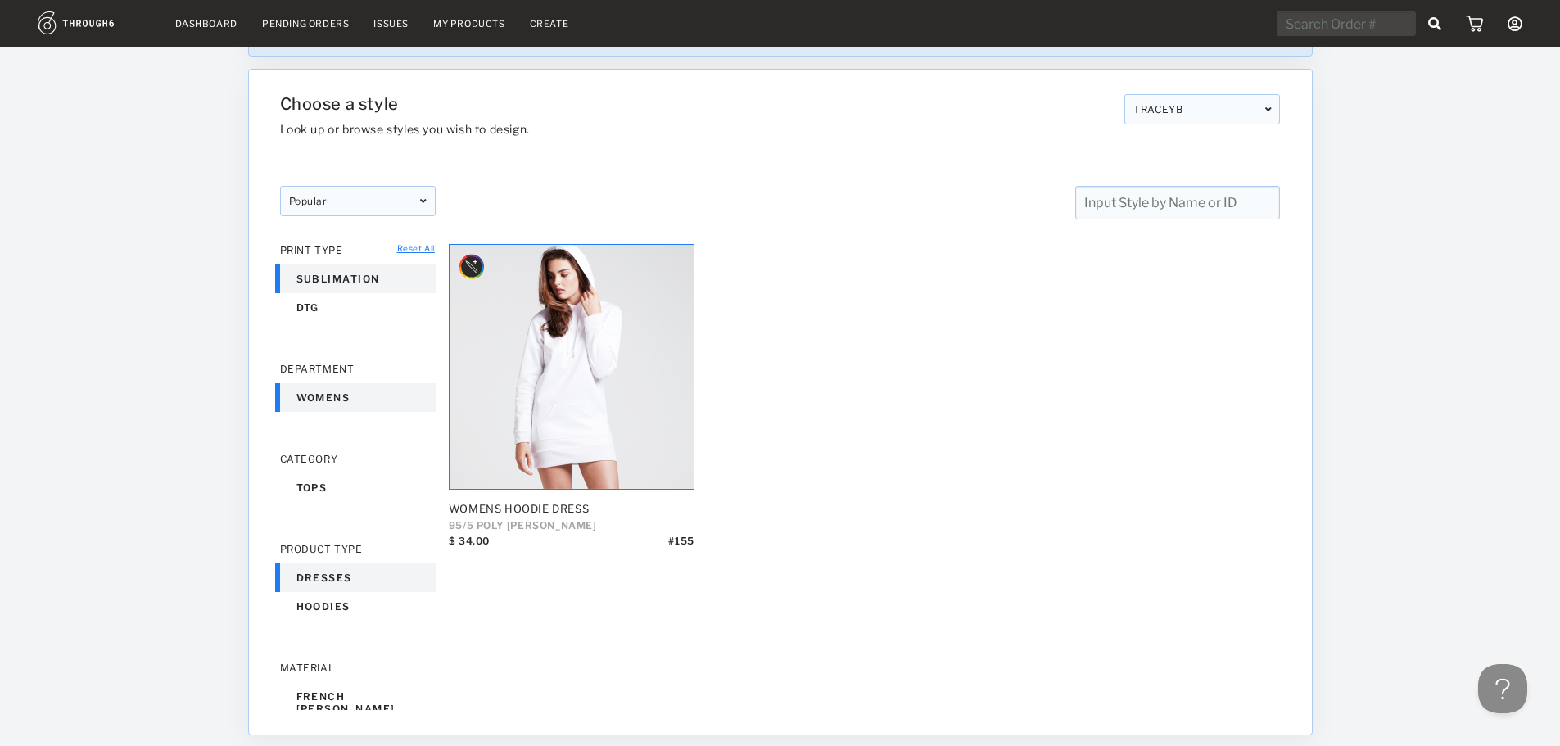
click at [349, 271] on div "sublimation" at bounding box center [358, 278] width 156 height 29
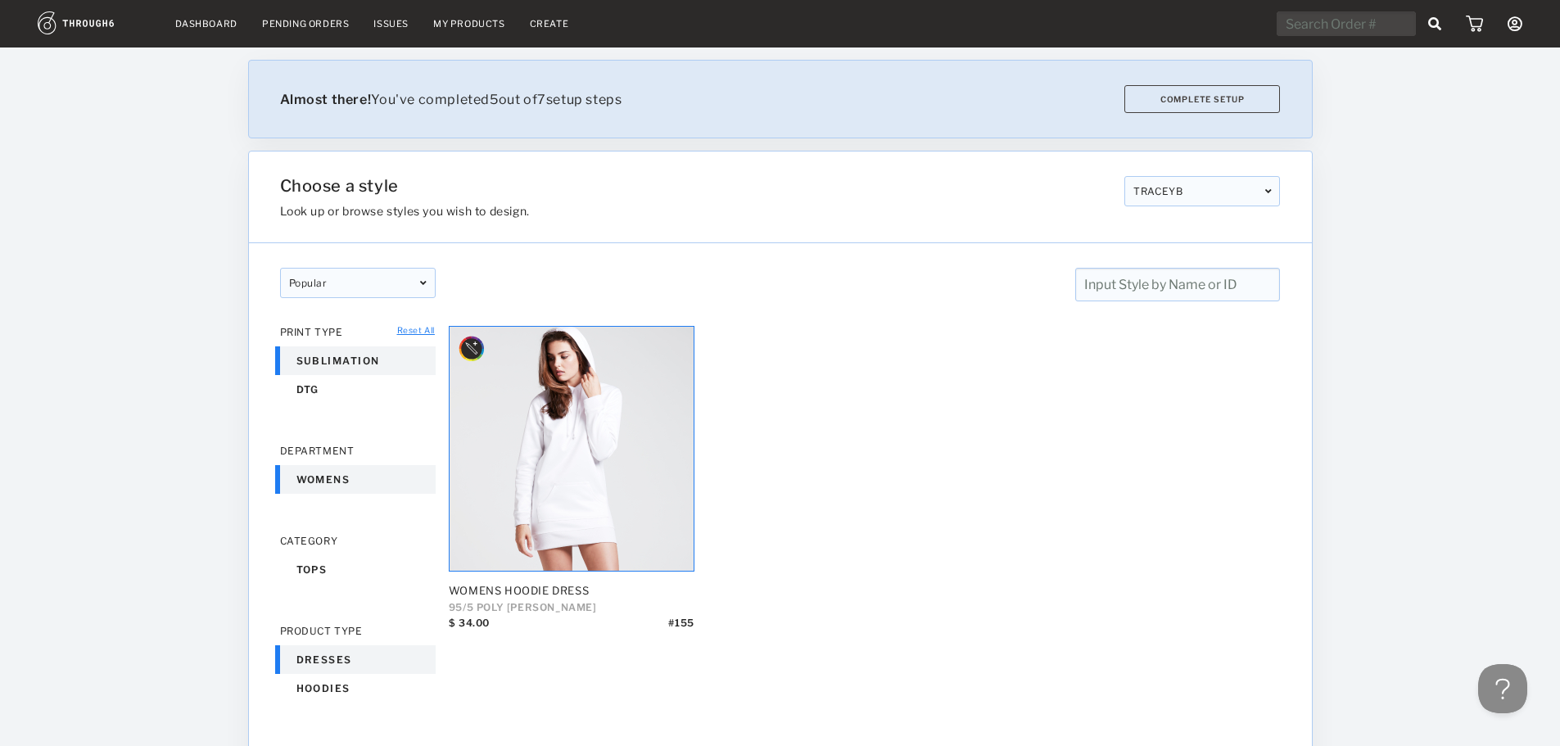
click at [418, 334] on link "Reset All" at bounding box center [416, 330] width 38 height 10
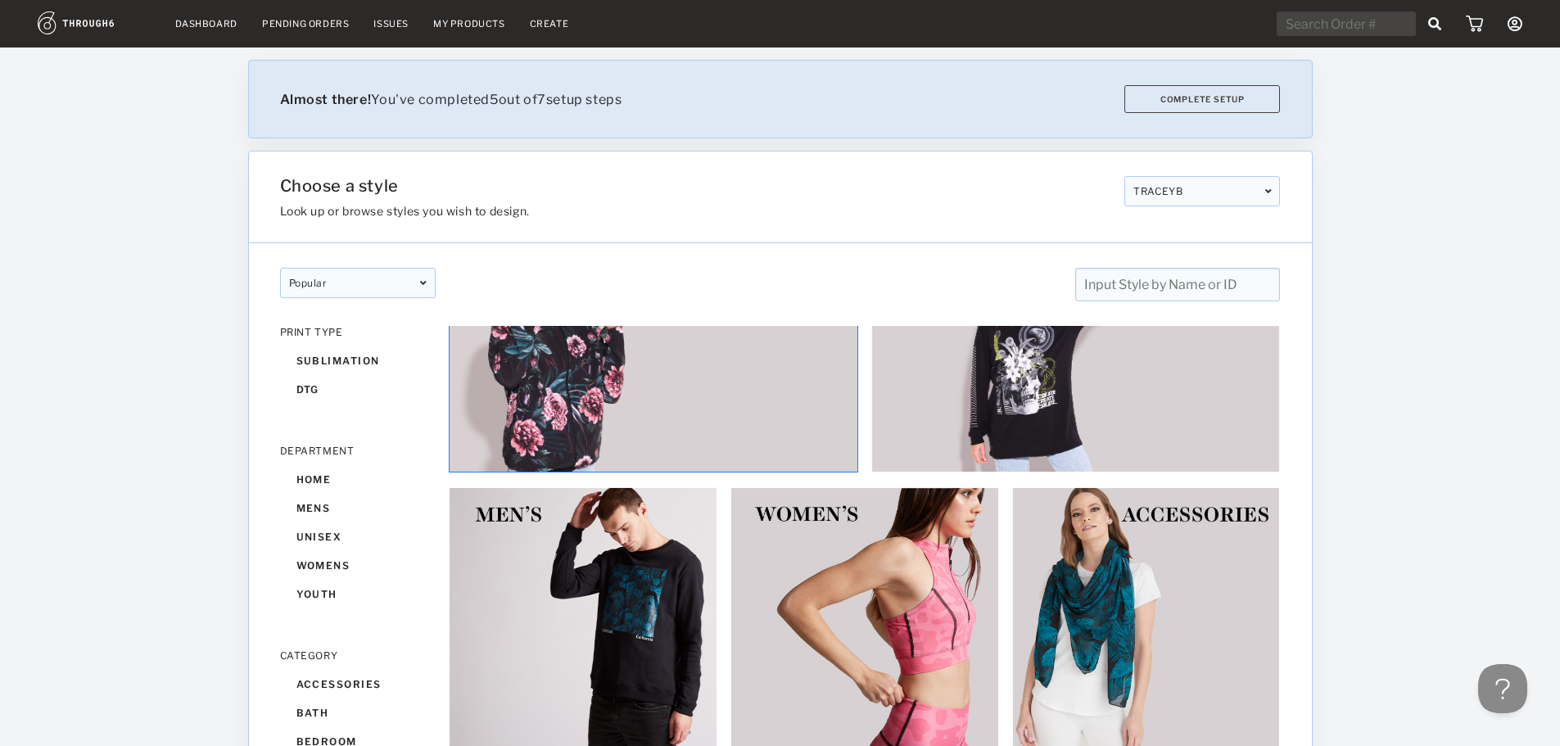
click at [634, 398] on img at bounding box center [653, 358] width 409 height 228
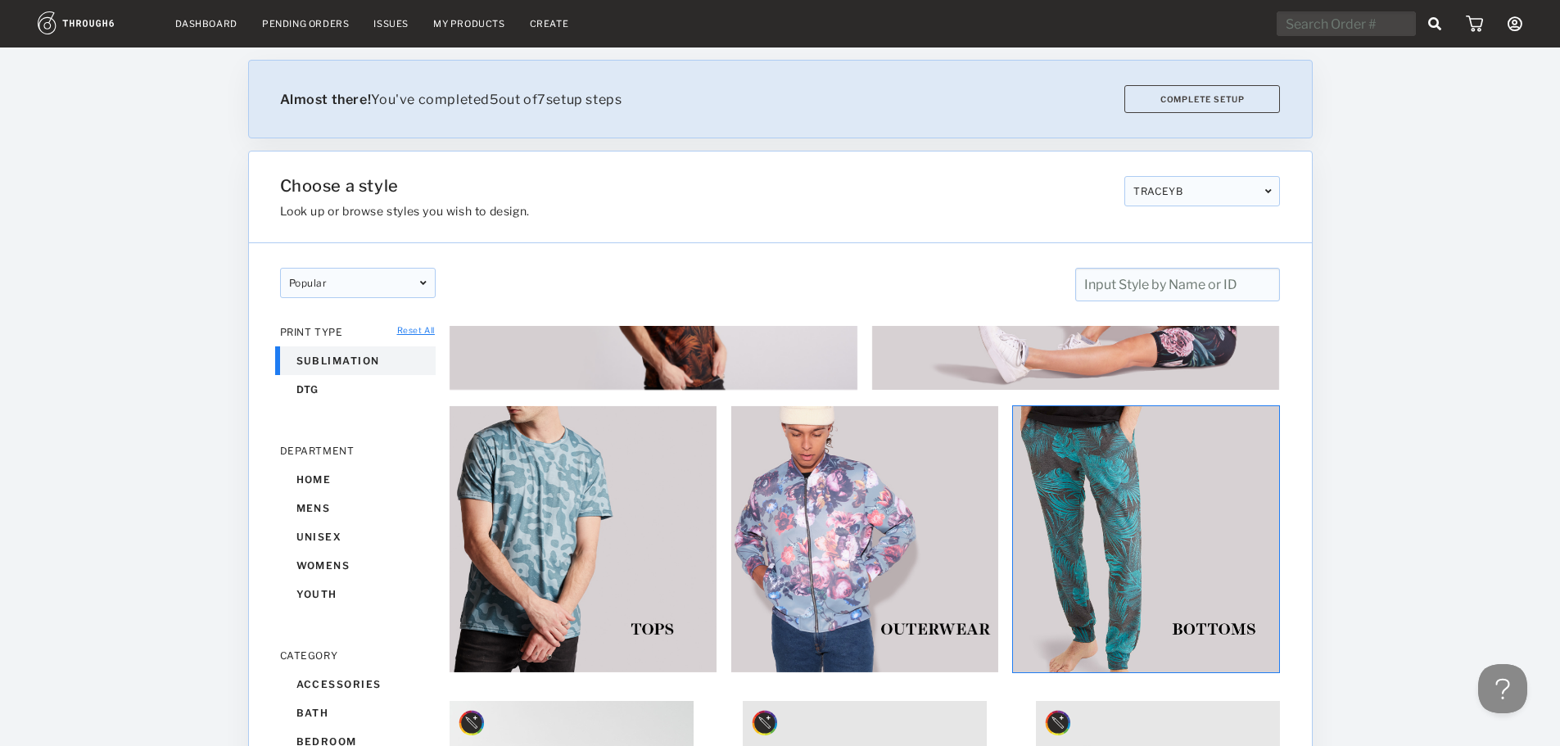
click at [1084, 503] on img at bounding box center [1146, 539] width 269 height 269
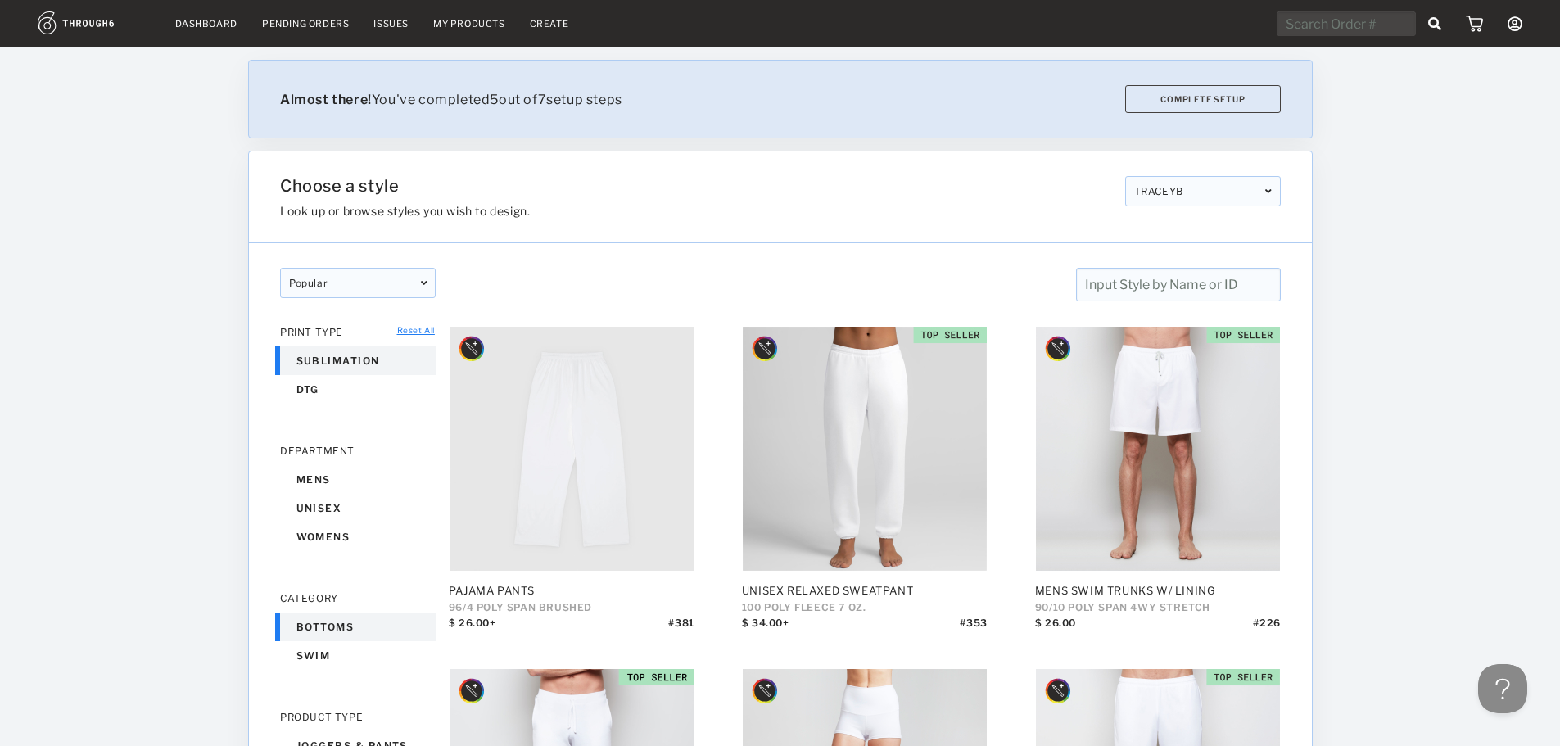
click at [416, 330] on link "Reset All" at bounding box center [416, 330] width 38 height 10
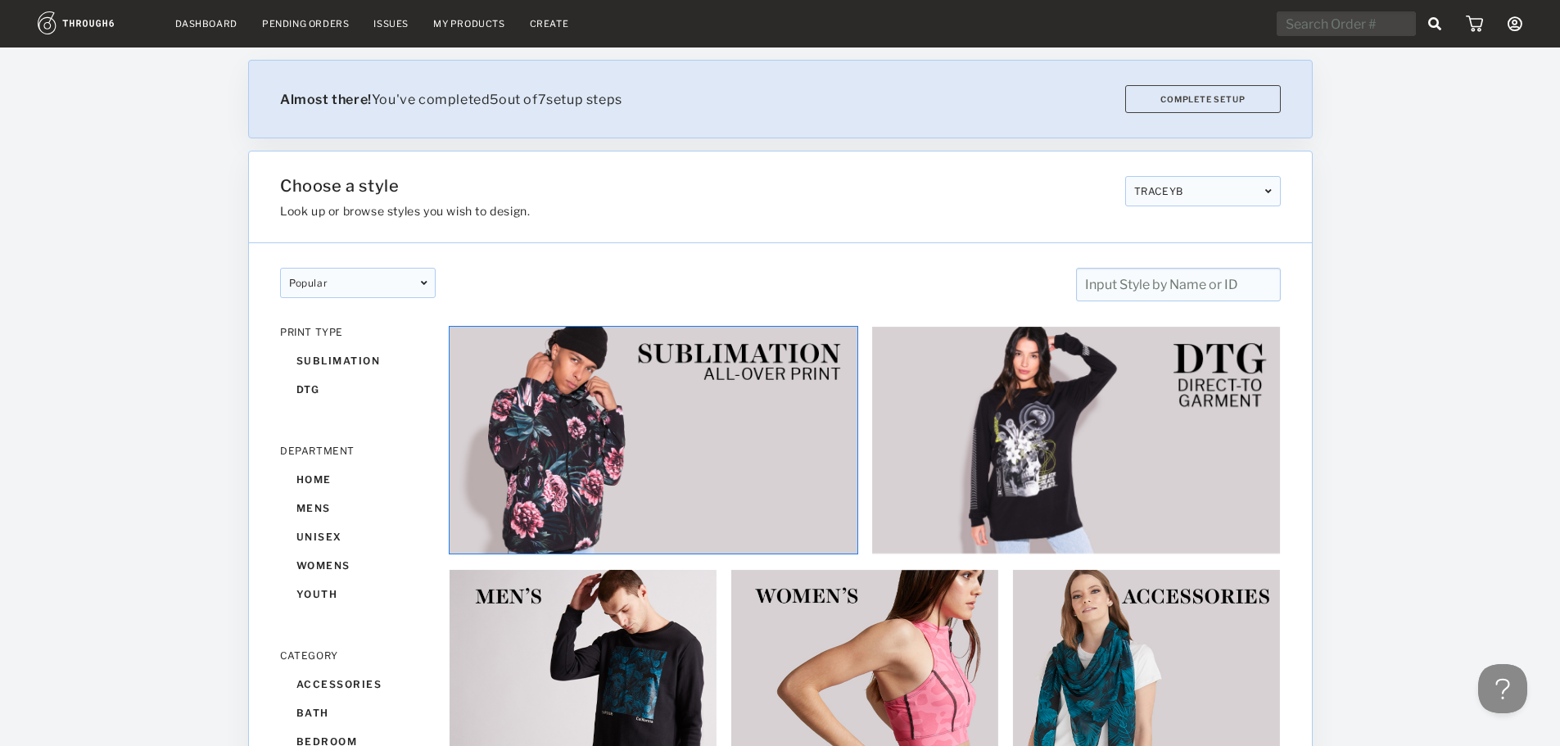
click at [646, 470] on img at bounding box center [653, 440] width 409 height 228
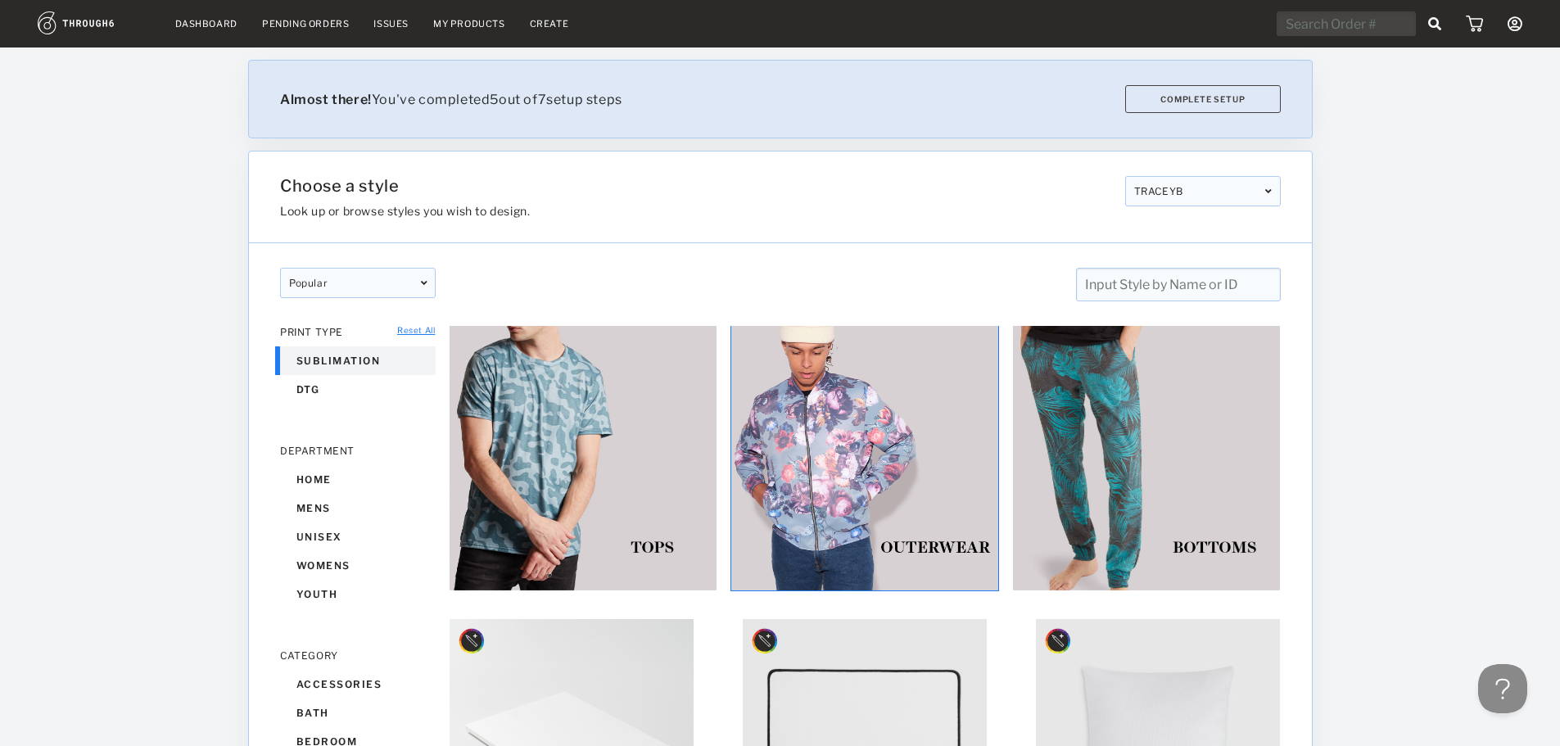
click at [855, 504] on img at bounding box center [864, 457] width 269 height 269
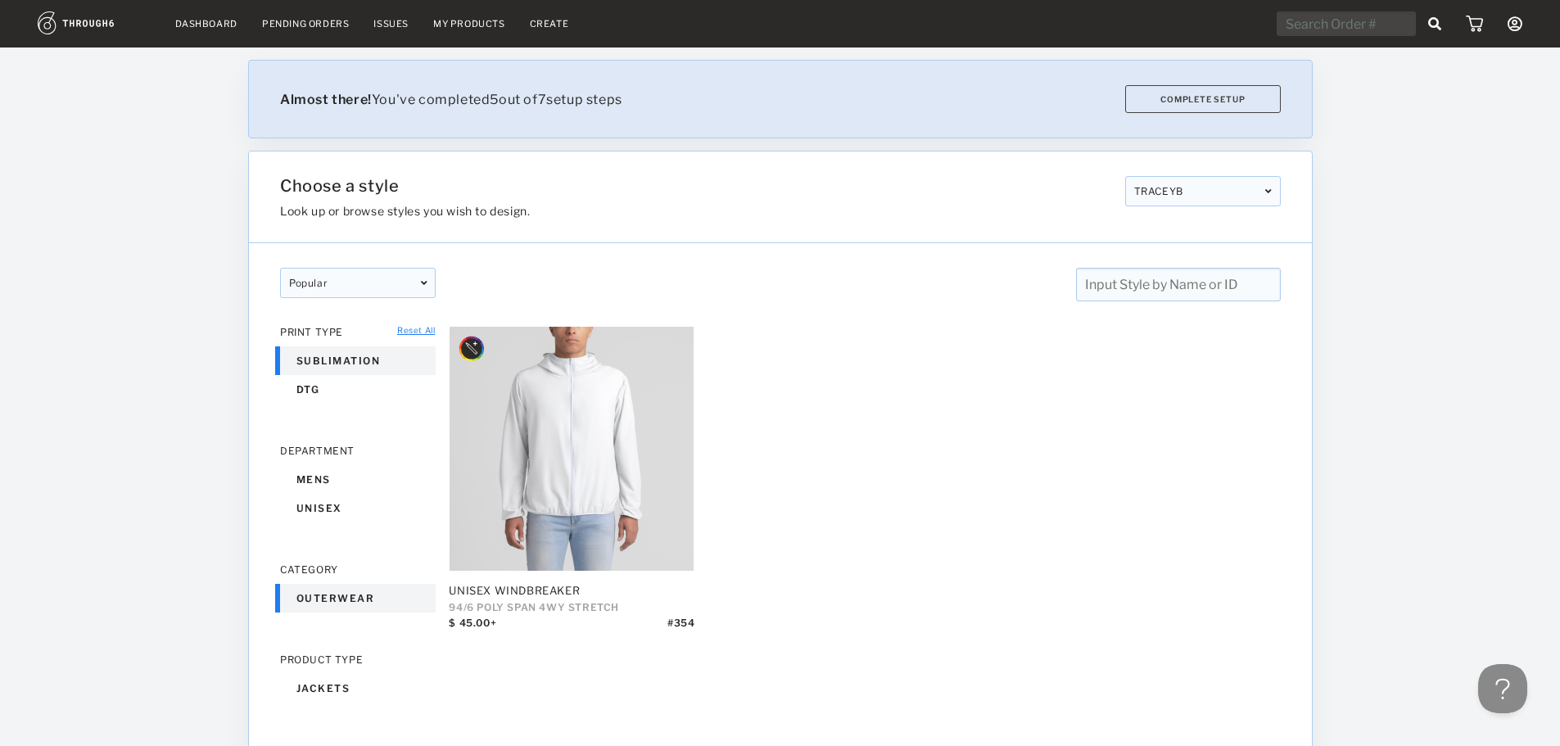
click at [406, 335] on div "PRINT TYPE" at bounding box center [358, 332] width 156 height 12
click at [418, 325] on link "Reset All" at bounding box center [416, 330] width 38 height 10
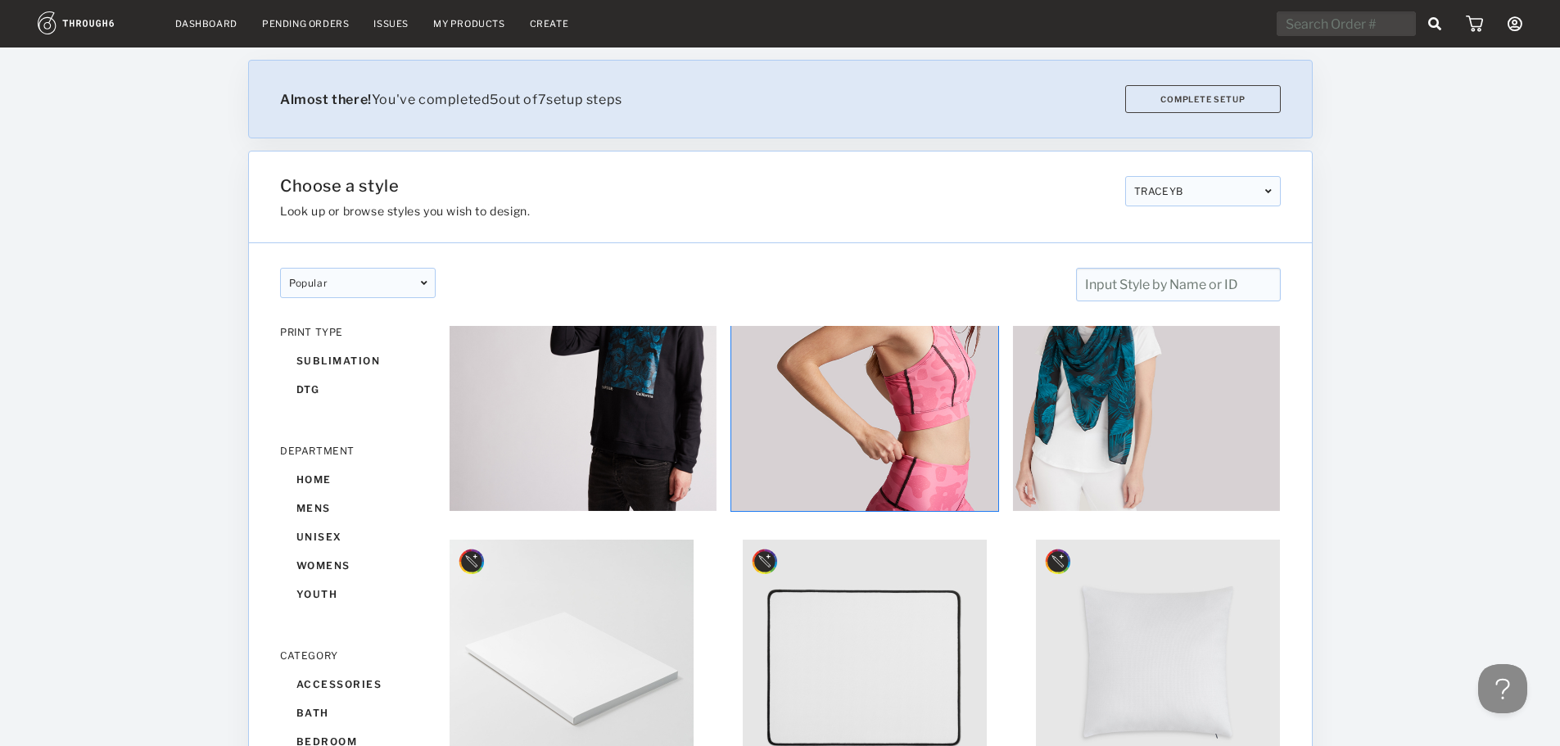
scroll to position [328, 0]
